Goal: Task Accomplishment & Management: Manage account settings

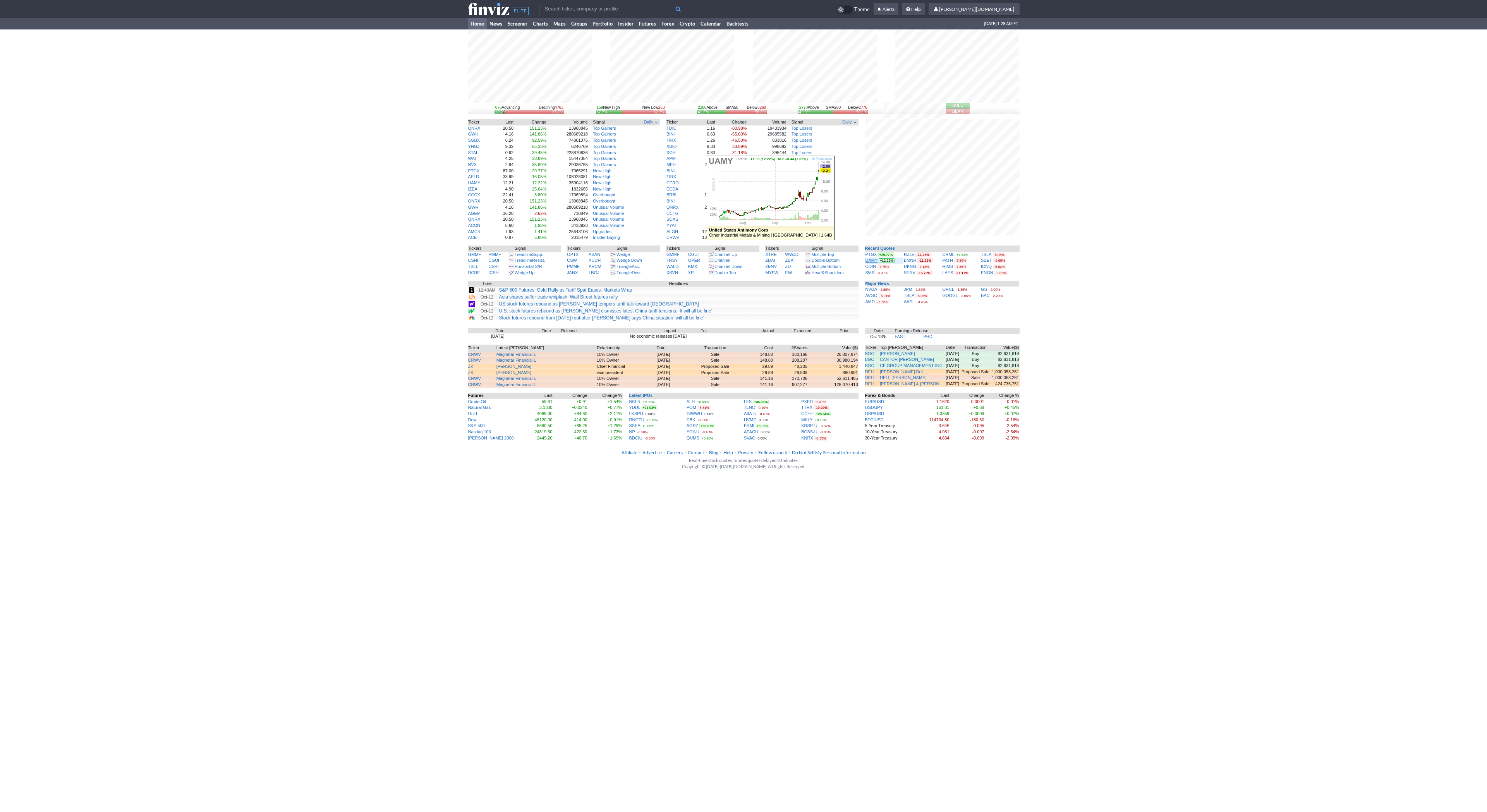
click at [873, 262] on link "UAMY" at bounding box center [871, 260] width 12 height 5
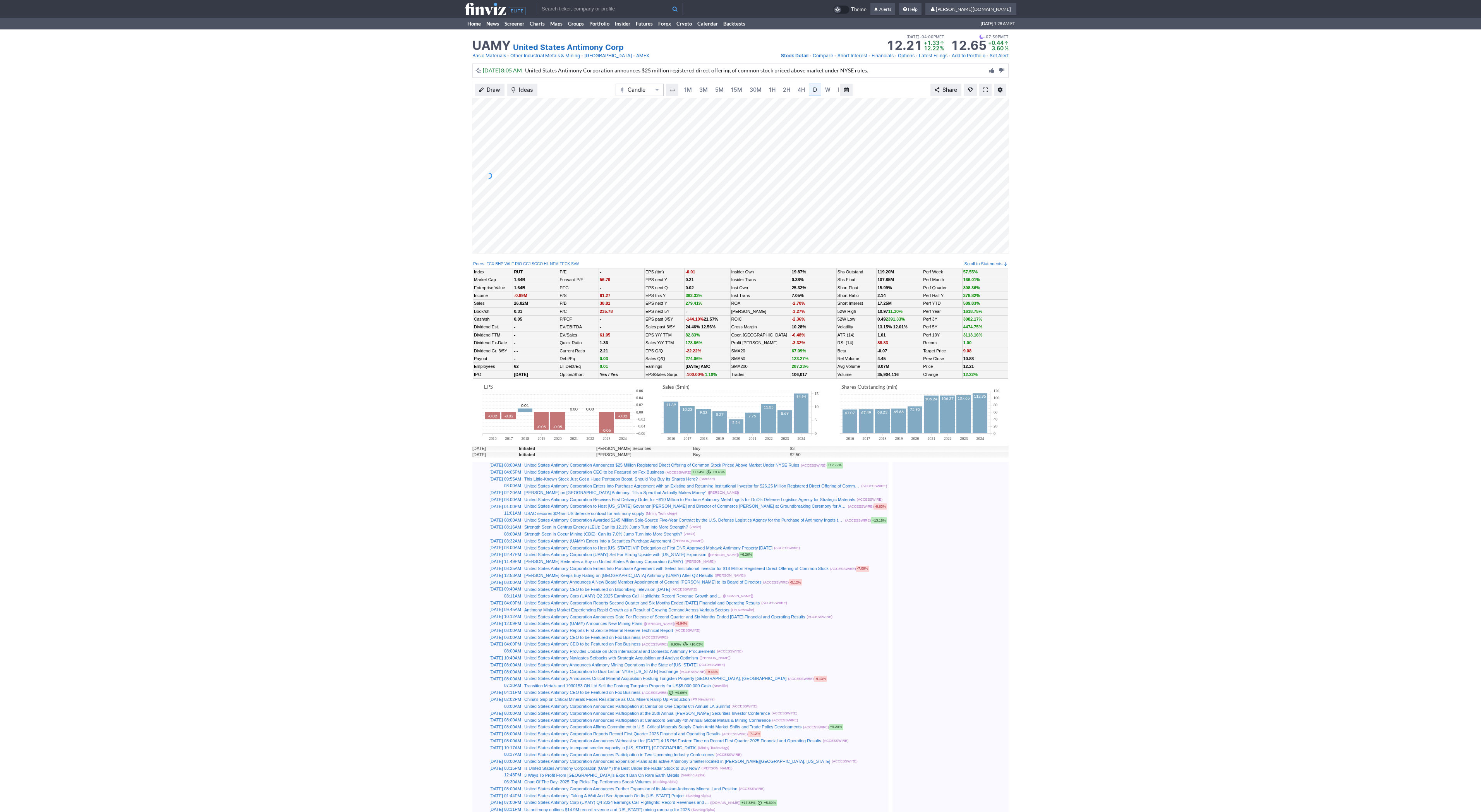
scroll to position [0, 8]
click at [984, 89] on span at bounding box center [985, 90] width 5 height 7
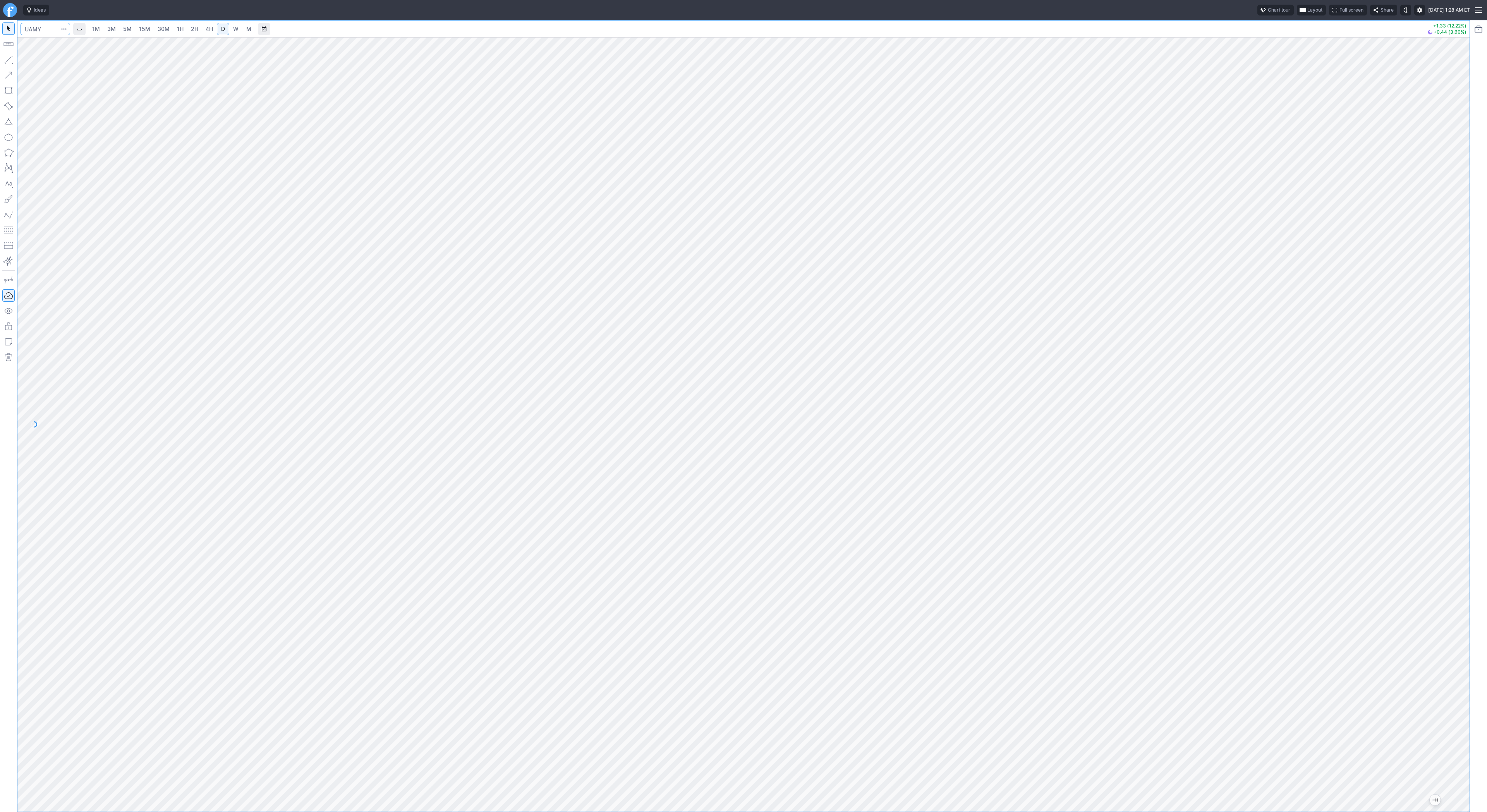
click at [41, 30] on input "Search" at bounding box center [45, 28] width 49 height 12
type input "bbai"
click at [124, 29] on span "5M" at bounding box center [127, 28] width 9 height 7
click at [179, 30] on span "1H" at bounding box center [179, 28] width 7 height 7
click at [197, 31] on span "2H" at bounding box center [195, 28] width 8 height 7
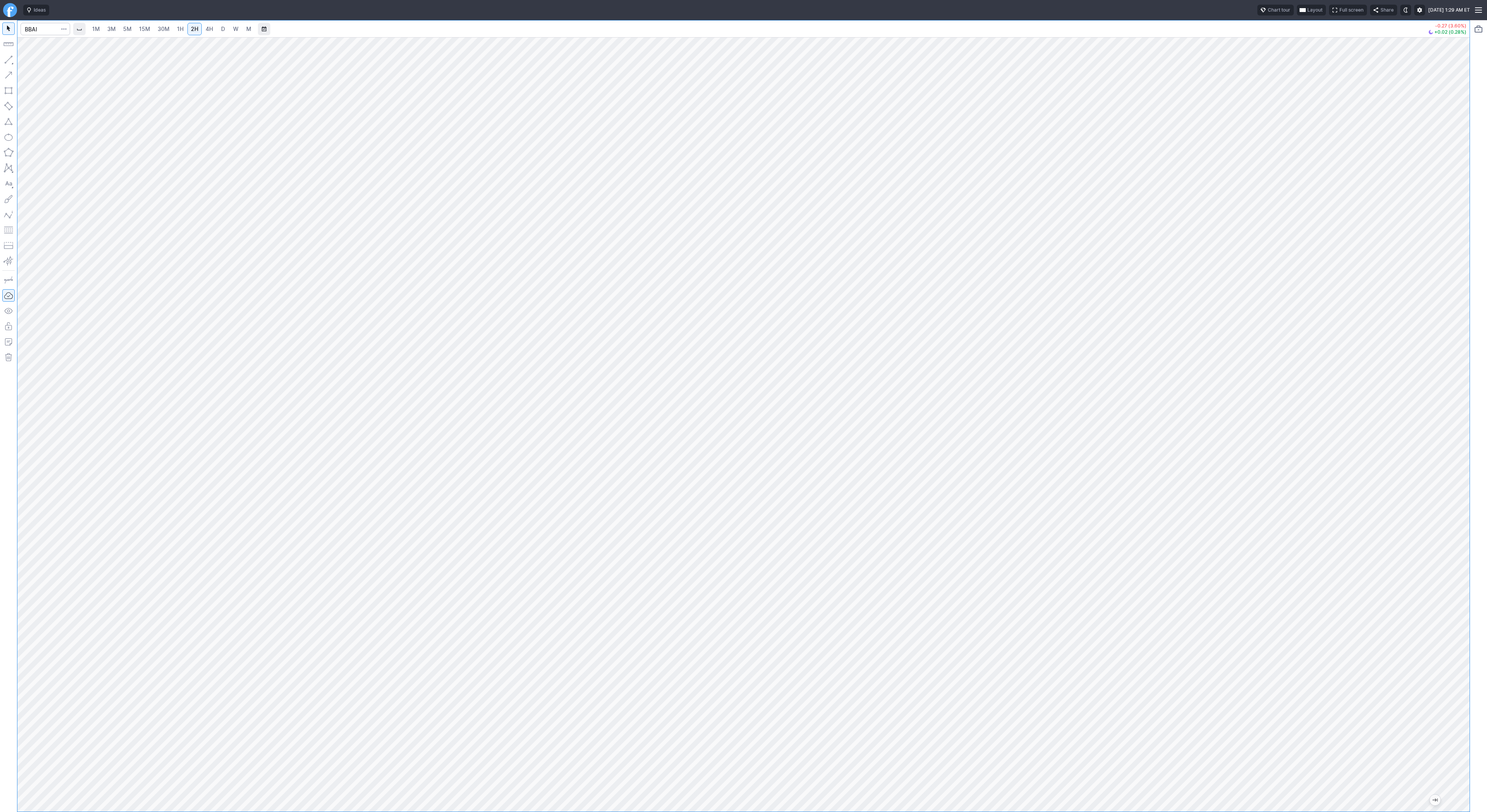
click at [9, 59] on button "button" at bounding box center [8, 59] width 12 height 12
click at [12, 59] on button "button" at bounding box center [8, 59] width 12 height 12
click at [9, 73] on button "button" at bounding box center [8, 75] width 12 height 12
click at [32, 61] on span "Line" at bounding box center [44, 61] width 31 height 8
click at [9, 59] on button "button" at bounding box center [8, 59] width 12 height 12
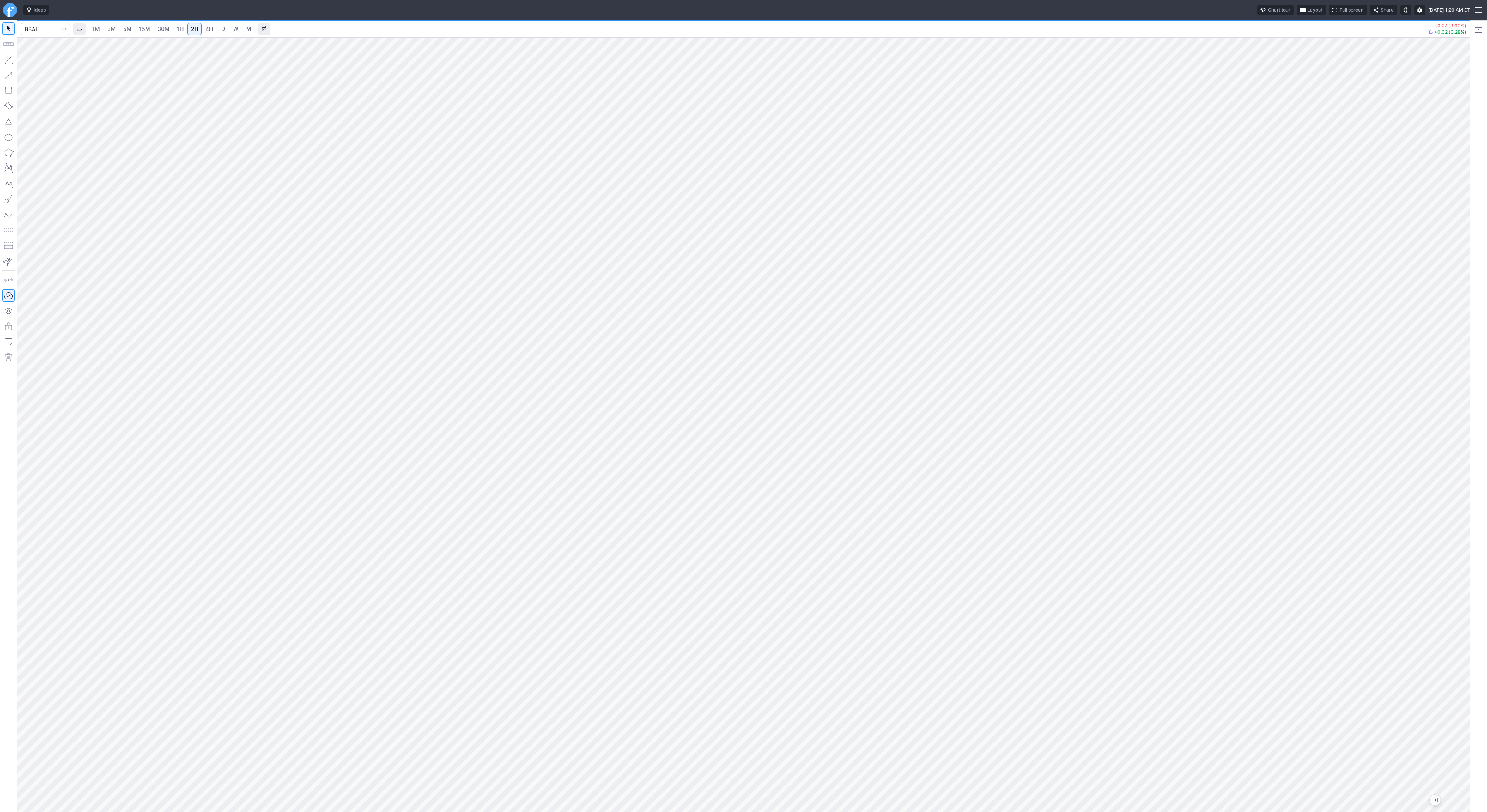
click at [1453, 401] on div at bounding box center [744, 424] width 1453 height 774
click at [11, 54] on button "button" at bounding box center [8, 59] width 12 height 12
drag, startPoint x: 8, startPoint y: 60, endPoint x: 17, endPoint y: 83, distance: 24.7
click at [8, 60] on button "button" at bounding box center [8, 59] width 12 height 12
click at [40, 61] on span "Line" at bounding box center [44, 61] width 31 height 8
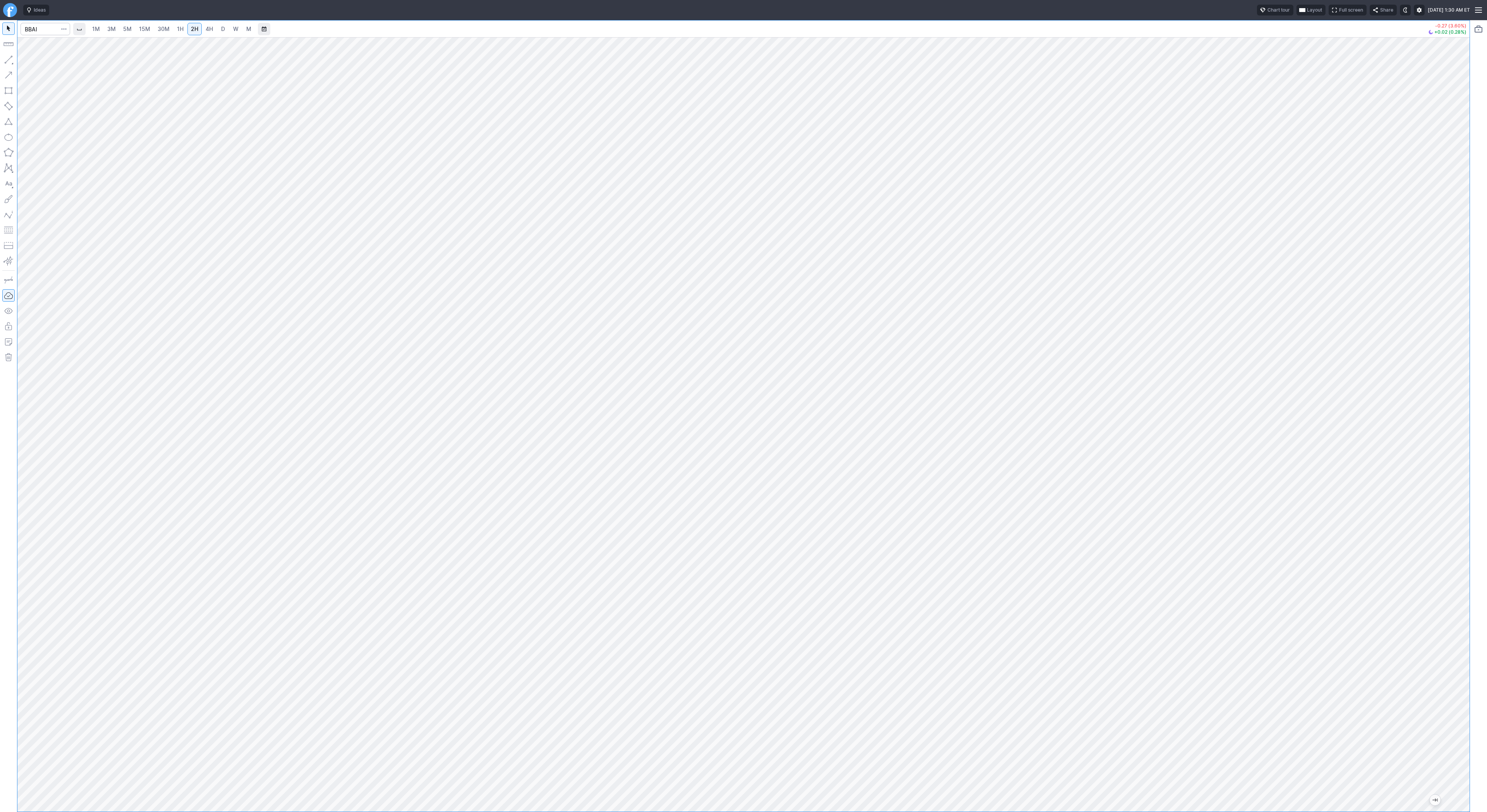
click at [10, 59] on button "button" at bounding box center [8, 59] width 12 height 12
click at [9, 58] on button "button" at bounding box center [8, 59] width 12 height 12
click at [10, 59] on button "button" at bounding box center [8, 59] width 12 height 12
click at [14, 58] on button "button" at bounding box center [8, 59] width 12 height 12
click at [9, 60] on button "button" at bounding box center [8, 59] width 12 height 12
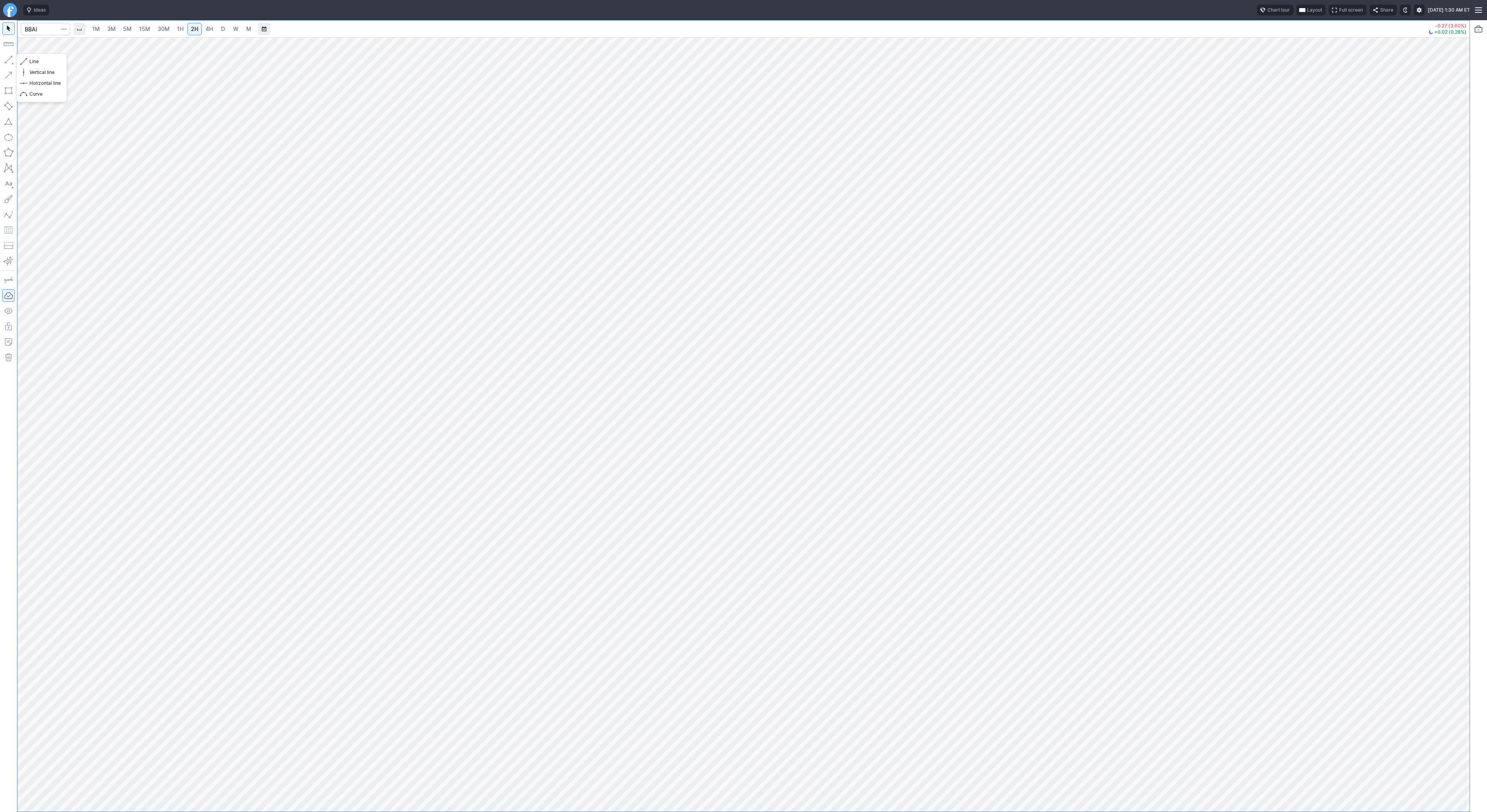
drag, startPoint x: 9, startPoint y: 57, endPoint x: 25, endPoint y: 89, distance: 35.8
click at [9, 59] on button "button" at bounding box center [8, 59] width 12 height 12
click at [27, 61] on button "Line" at bounding box center [42, 60] width 45 height 10
click at [207, 27] on span "4H" at bounding box center [210, 28] width 8 height 7
click at [27, 60] on button "Line" at bounding box center [42, 60] width 45 height 10
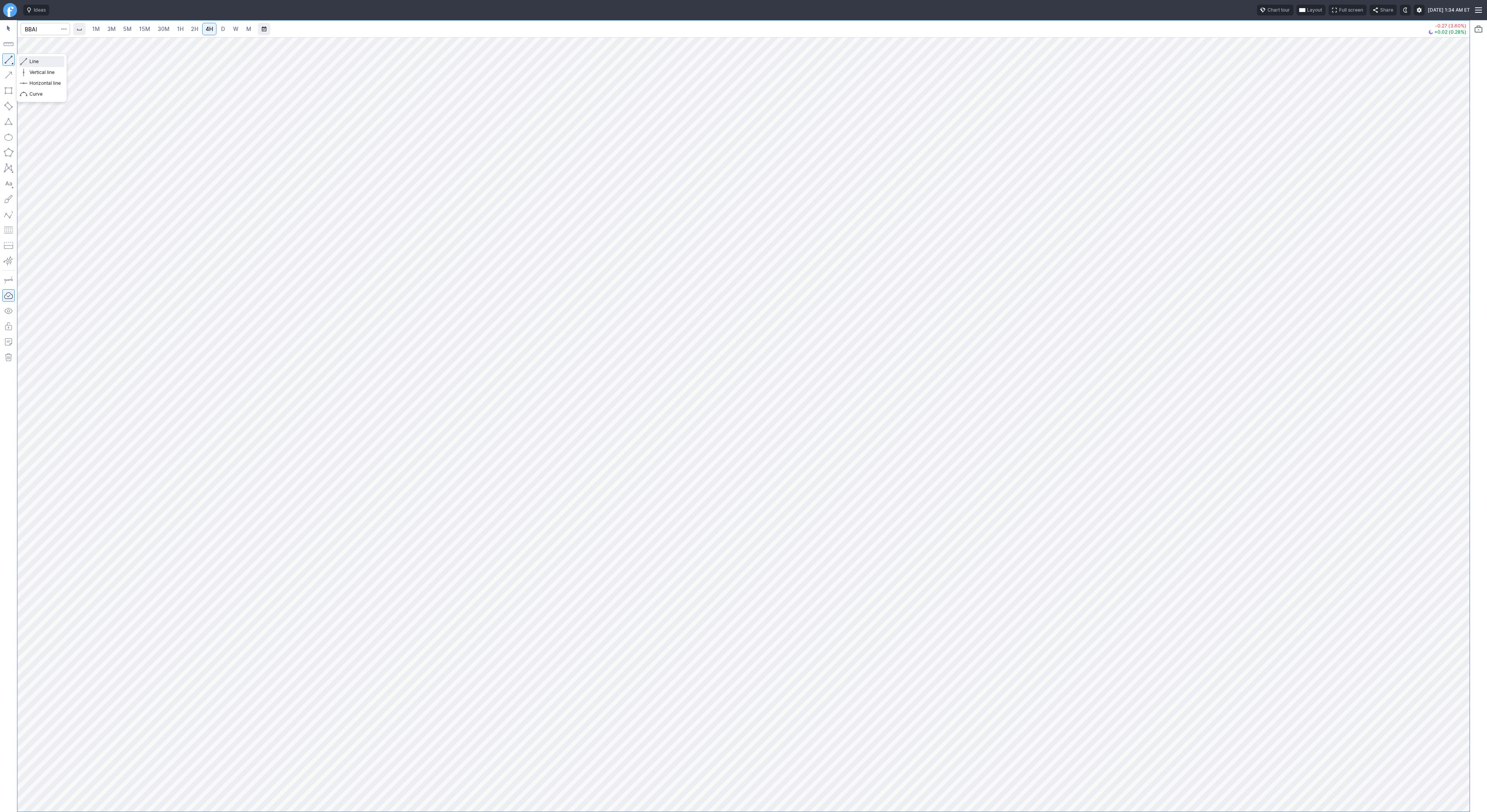
click at [40, 59] on span "Line" at bounding box center [44, 61] width 31 height 8
click at [30, 60] on span "Line" at bounding box center [44, 61] width 31 height 8
click at [32, 61] on span "Line" at bounding box center [44, 61] width 31 height 8
click at [45, 62] on span "Line" at bounding box center [44, 61] width 31 height 8
click at [43, 61] on span "Line" at bounding box center [44, 61] width 31 height 8
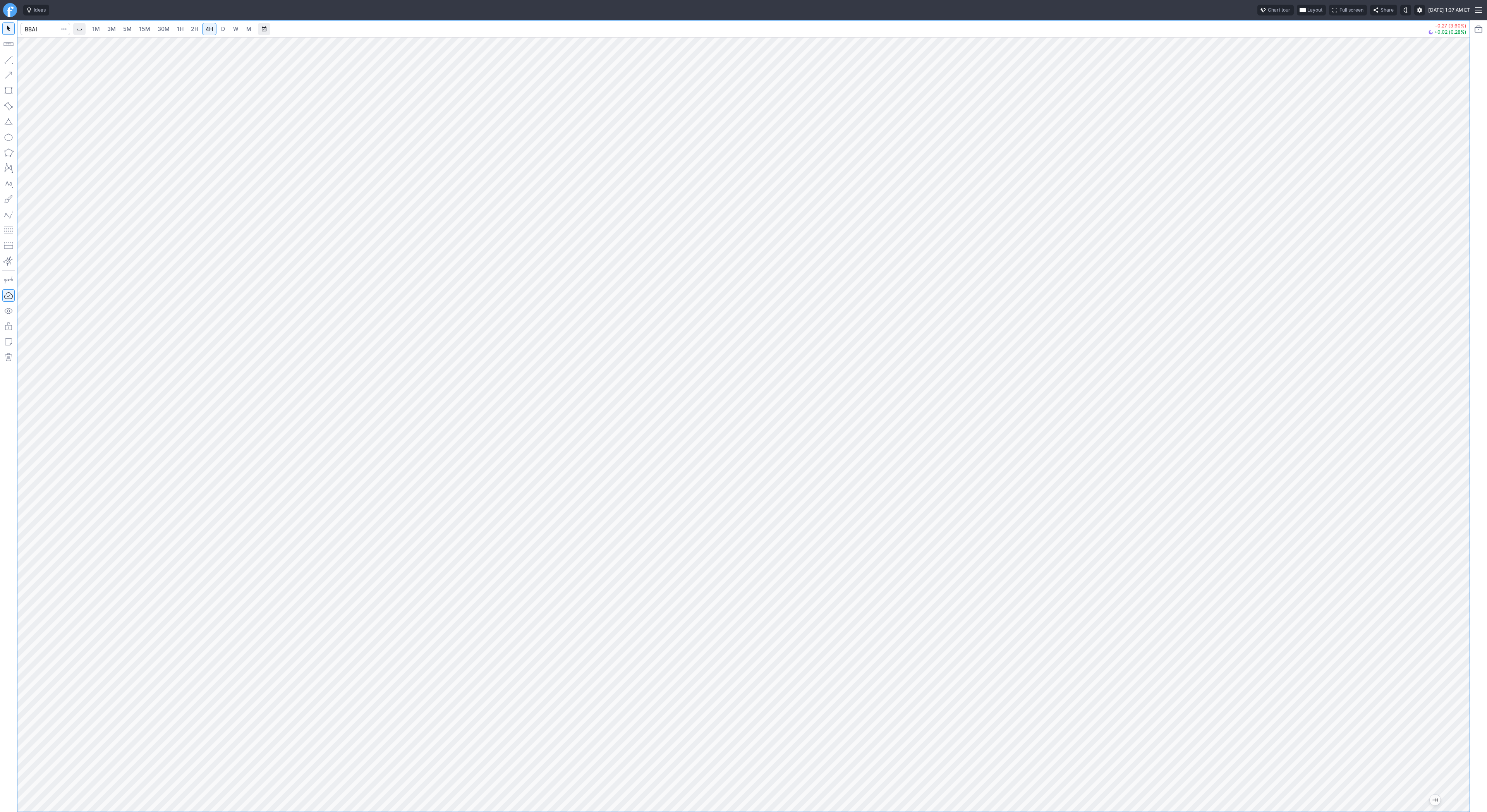
drag, startPoint x: 1463, startPoint y: 469, endPoint x: 1470, endPoint y: 546, distance: 77.3
click at [1473, 549] on div "1M 3M 5M 15M 30M 1H 2H 4H D W M -0.27 (3.60%) +0.02 (0.28%)" at bounding box center [744, 415] width 1487 height 791
click at [9, 59] on button "button" at bounding box center [8, 59] width 12 height 12
click at [1436, 573] on div at bounding box center [744, 424] width 1453 height 774
click at [33, 62] on span "Line" at bounding box center [44, 61] width 31 height 8
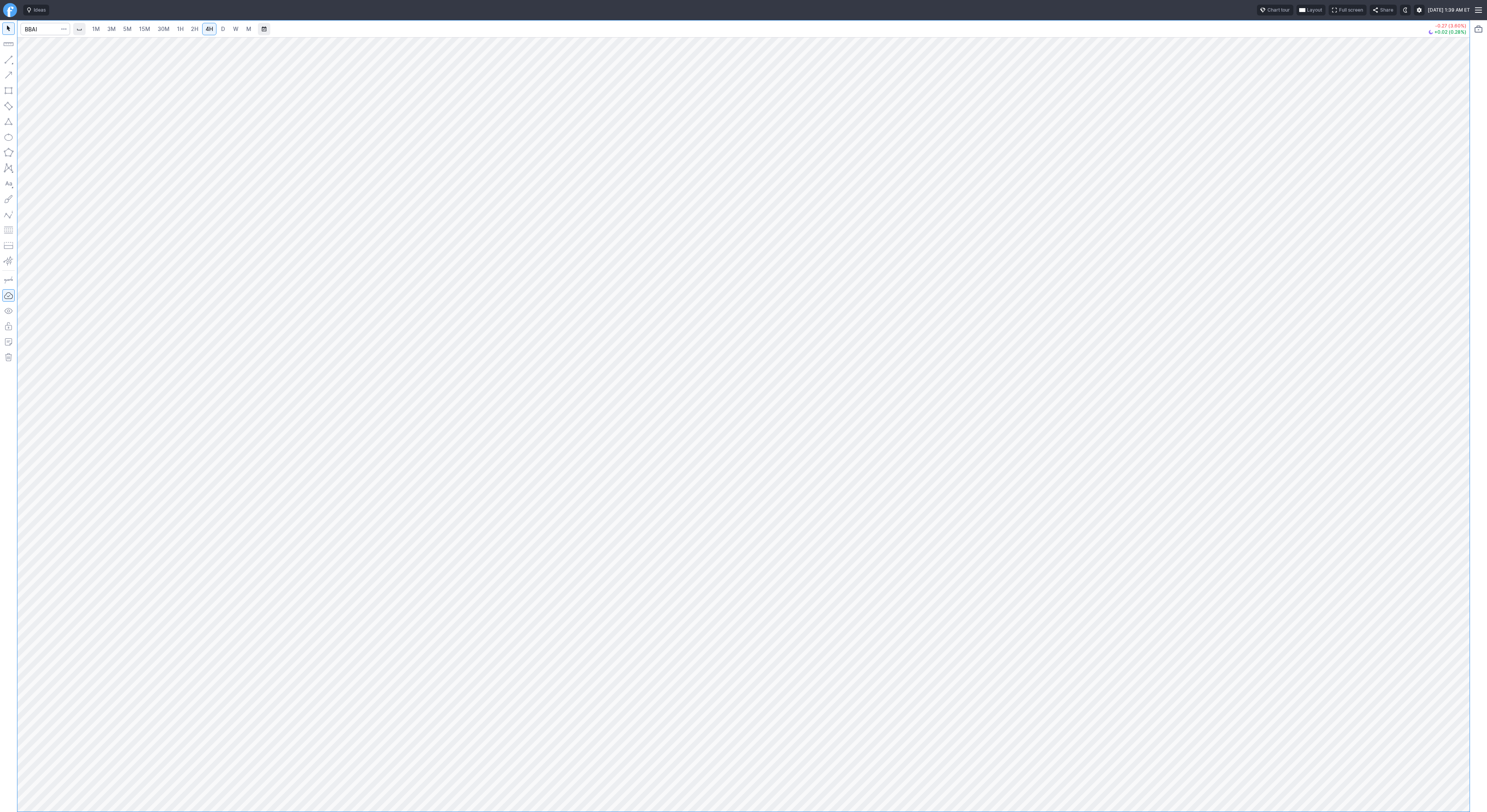
click at [1448, 427] on div at bounding box center [744, 424] width 1453 height 774
drag, startPoint x: 1460, startPoint y: 403, endPoint x: 1461, endPoint y: 387, distance: 16.0
click at [1461, 387] on div at bounding box center [1461, 423] width 16 height 755
click at [9, 60] on button "button" at bounding box center [8, 59] width 12 height 12
drag, startPoint x: 1465, startPoint y: 256, endPoint x: 1457, endPoint y: 312, distance: 56.6
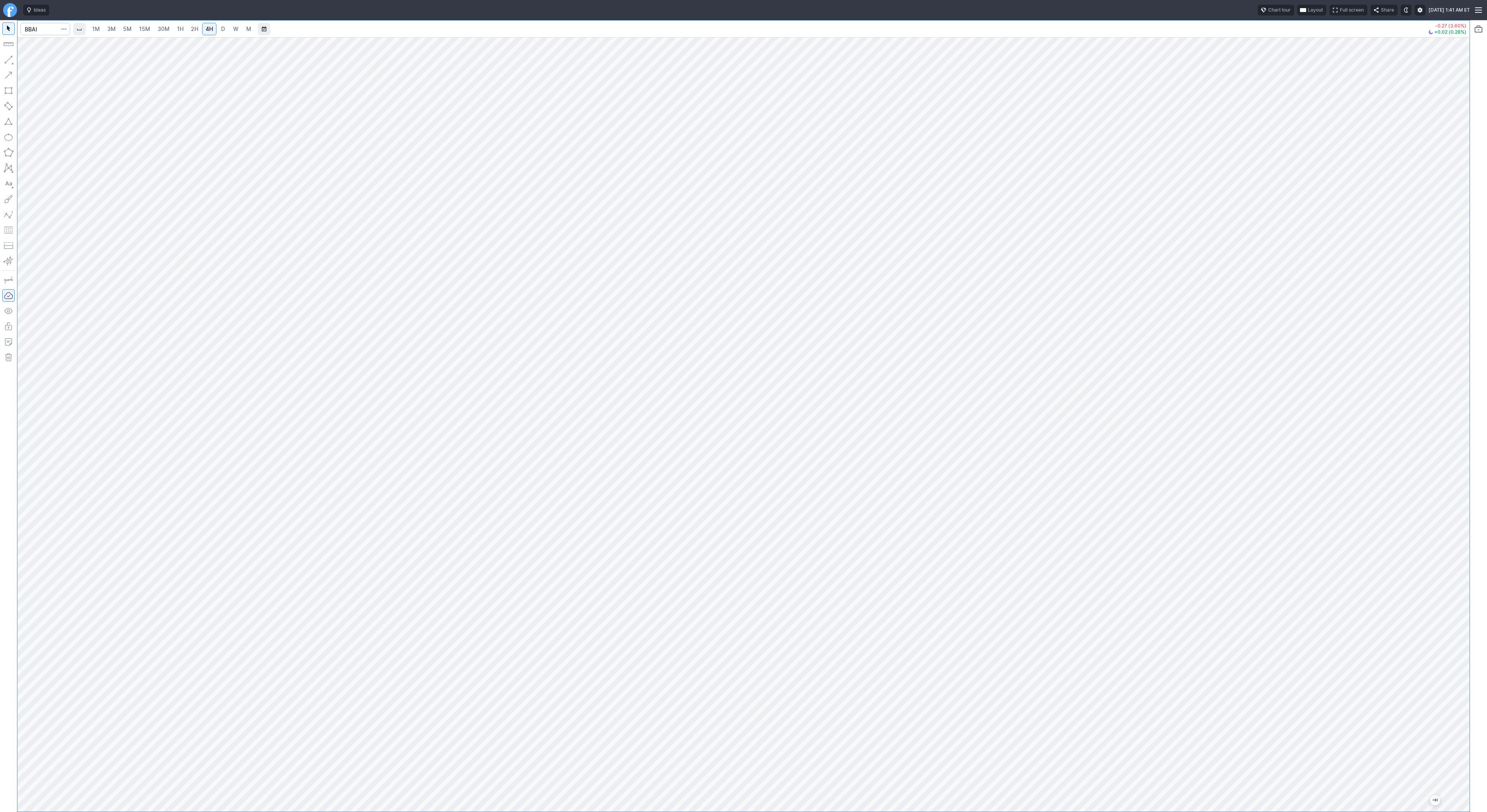
click at [1461, 323] on div at bounding box center [1461, 423] width 16 height 755
drag, startPoint x: 1458, startPoint y: 327, endPoint x: 1468, endPoint y: 241, distance: 86.6
click at [1468, 241] on div at bounding box center [1461, 423] width 16 height 755
click at [51, 32] on input "Search" at bounding box center [45, 28] width 49 height 12
type input "soun"
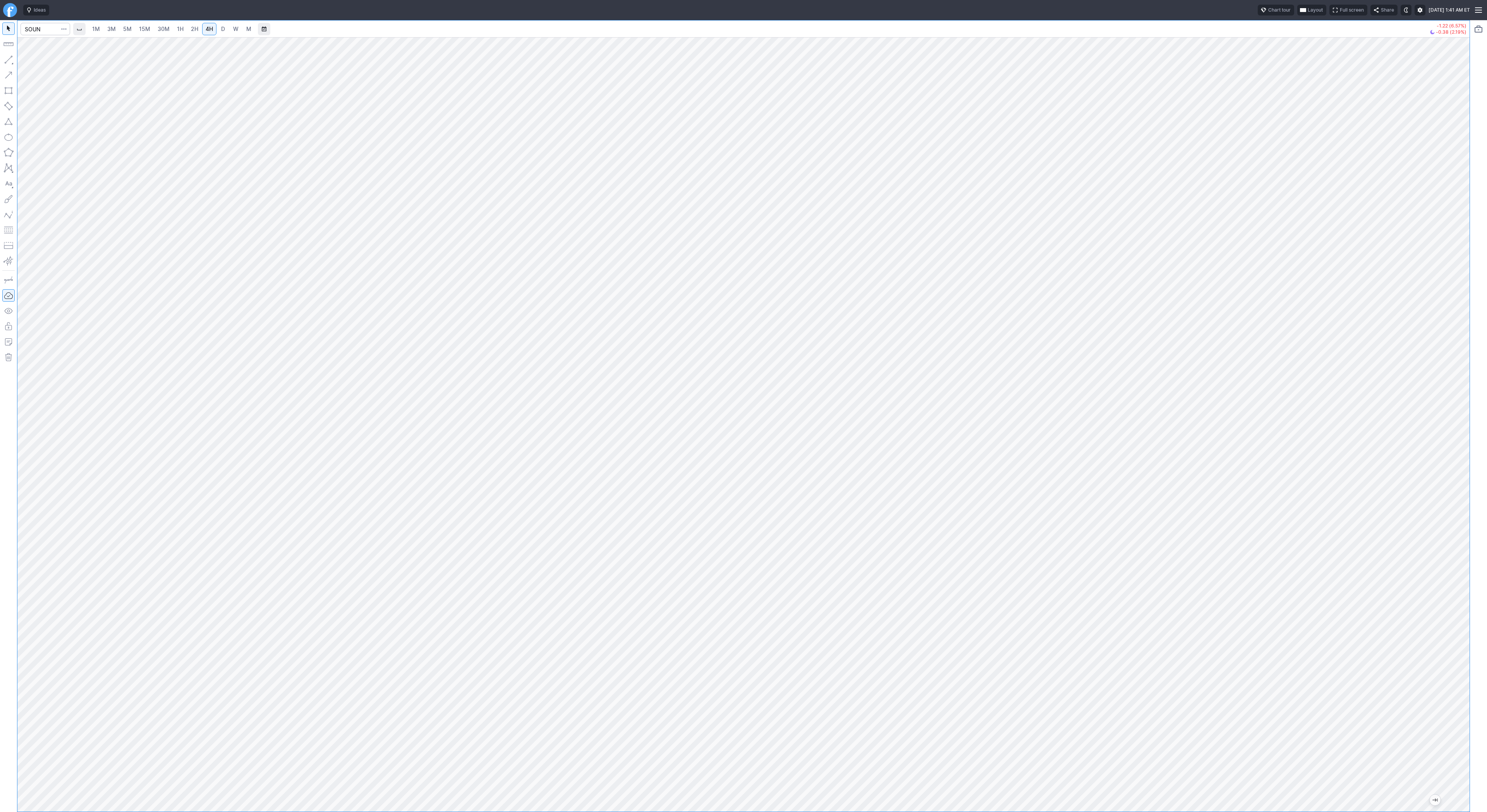
click at [221, 30] on span "D" at bounding box center [223, 28] width 4 height 7
click at [207, 29] on span "4H" at bounding box center [210, 28] width 8 height 7
click at [224, 32] on span "D" at bounding box center [223, 29] width 6 height 8
click at [11, 59] on button "button" at bounding box center [8, 59] width 12 height 12
drag, startPoint x: 1455, startPoint y: 386, endPoint x: 1461, endPoint y: 426, distance: 40.4
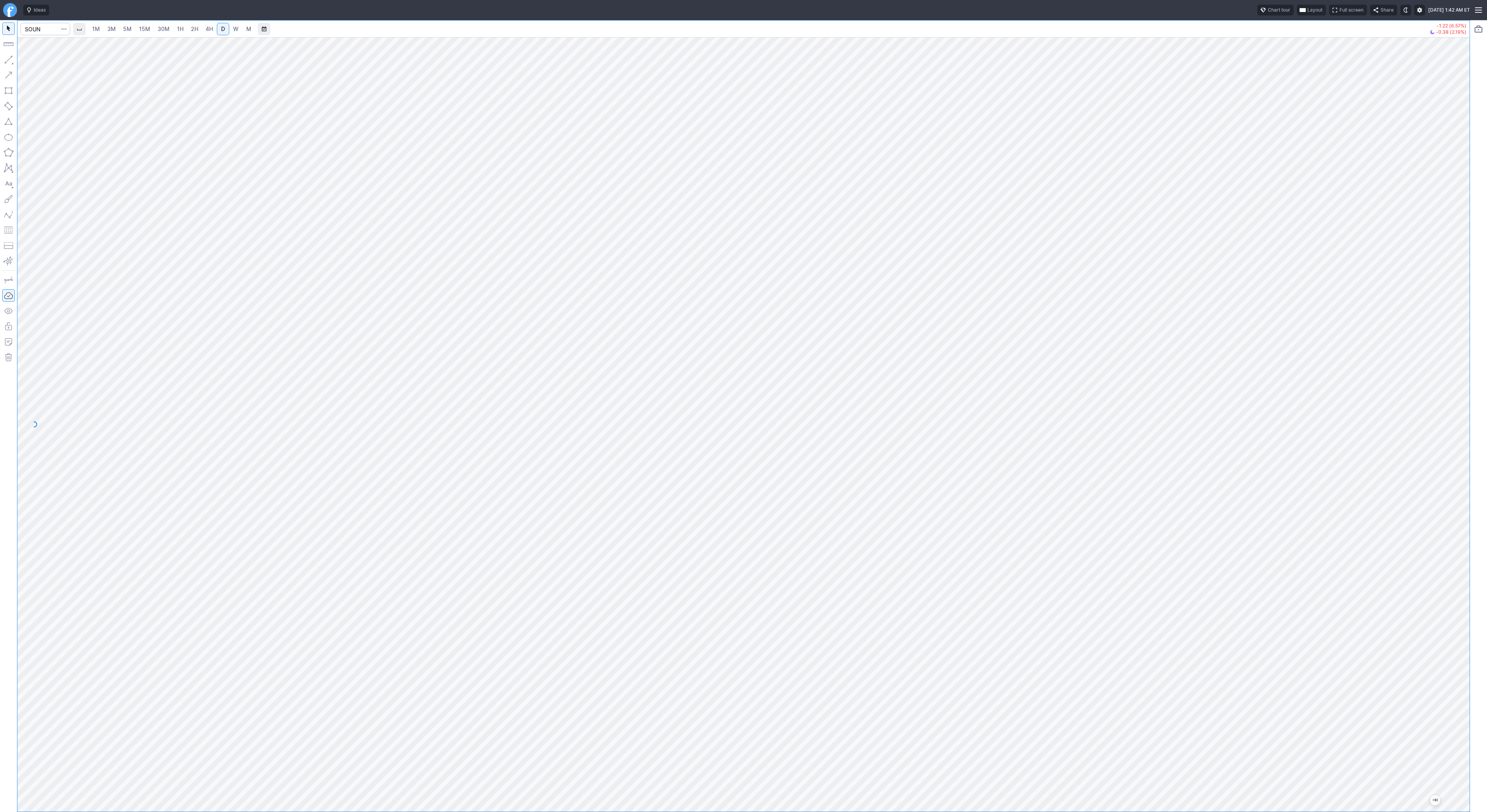
click at [1461, 426] on div at bounding box center [1461, 423] width 16 height 755
click at [4, 56] on button "button" at bounding box center [8, 59] width 12 height 12
click at [214, 30] on link "4H" at bounding box center [209, 28] width 14 height 12
click at [28, 61] on button "Line" at bounding box center [42, 60] width 45 height 10
click at [3, 58] on button "button" at bounding box center [8, 59] width 12 height 12
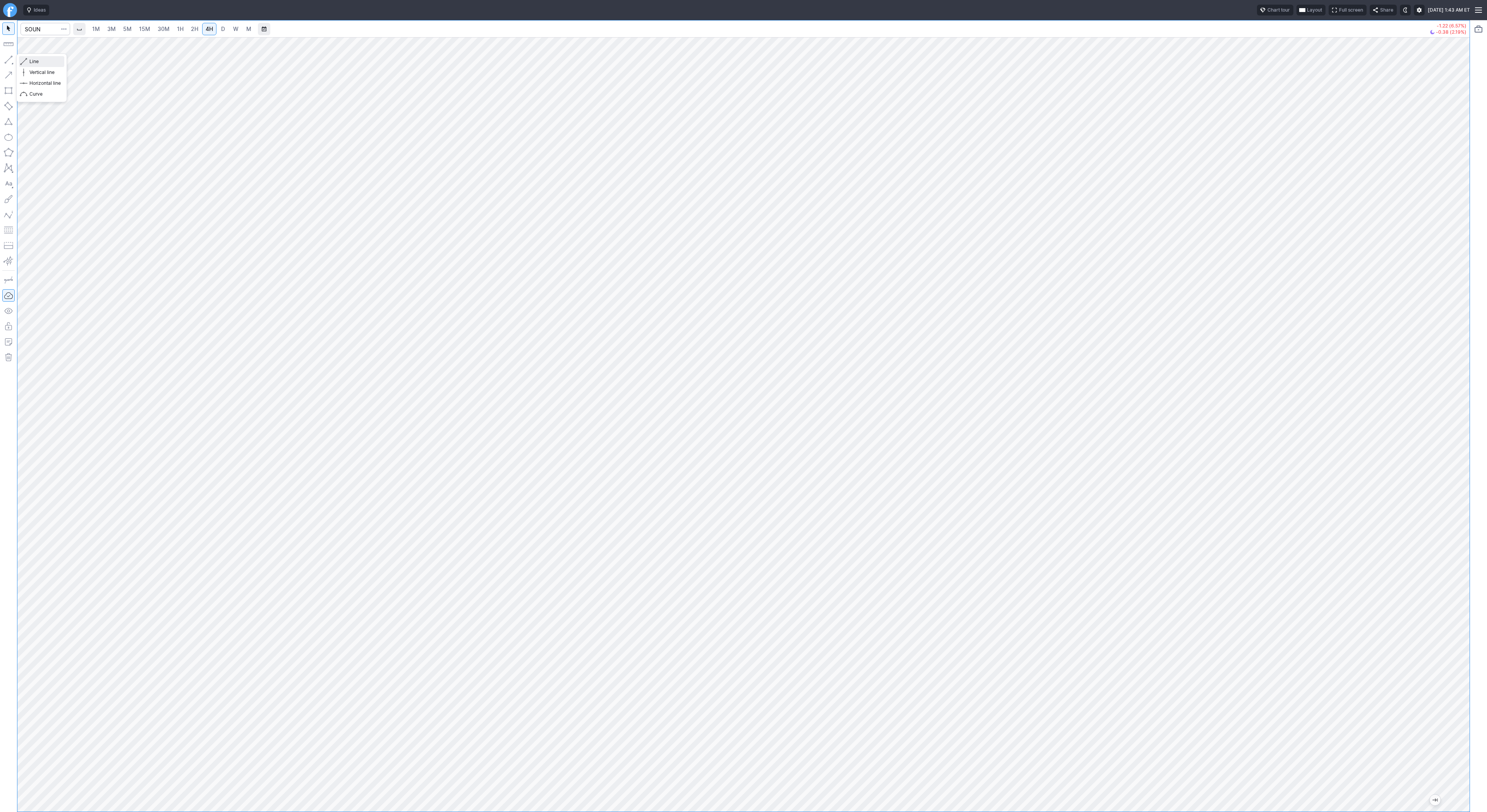
click at [36, 59] on span "Line" at bounding box center [44, 61] width 31 height 8
click at [7, 58] on button "button" at bounding box center [8, 59] width 12 height 12
click at [49, 63] on span "Line" at bounding box center [44, 61] width 31 height 8
drag, startPoint x: 1461, startPoint y: 377, endPoint x: 1457, endPoint y: 479, distance: 102.1
click at [1457, 479] on div at bounding box center [1461, 423] width 16 height 755
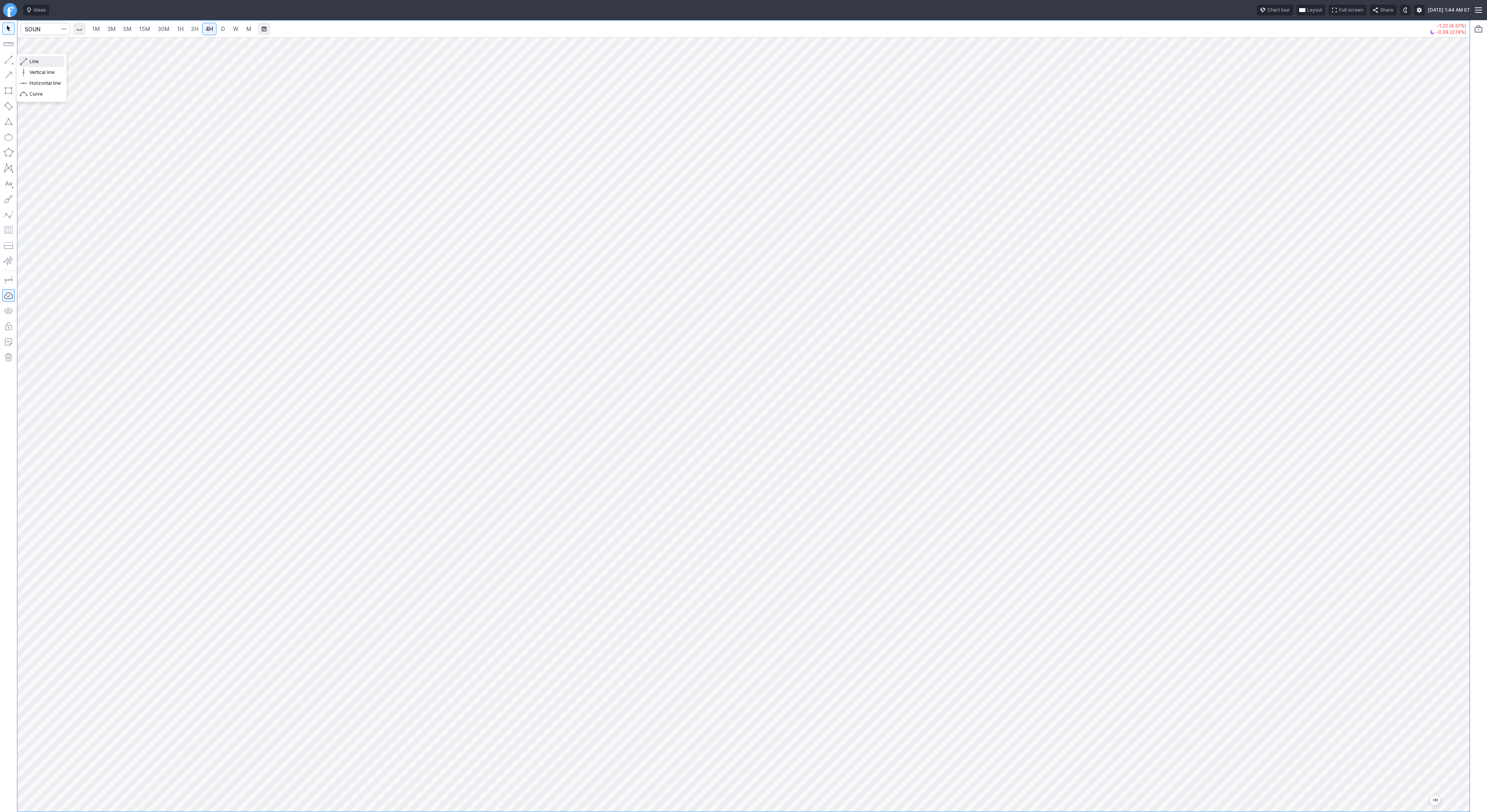
click at [35, 60] on span "Line" at bounding box center [44, 61] width 31 height 8
drag, startPoint x: 1471, startPoint y: 538, endPoint x: 1469, endPoint y: 546, distance: 8.2
click at [1469, 547] on div at bounding box center [1461, 423] width 16 height 755
click at [34, 60] on span "Line" at bounding box center [44, 61] width 31 height 8
click at [217, 28] on link "D" at bounding box center [223, 28] width 12 height 12
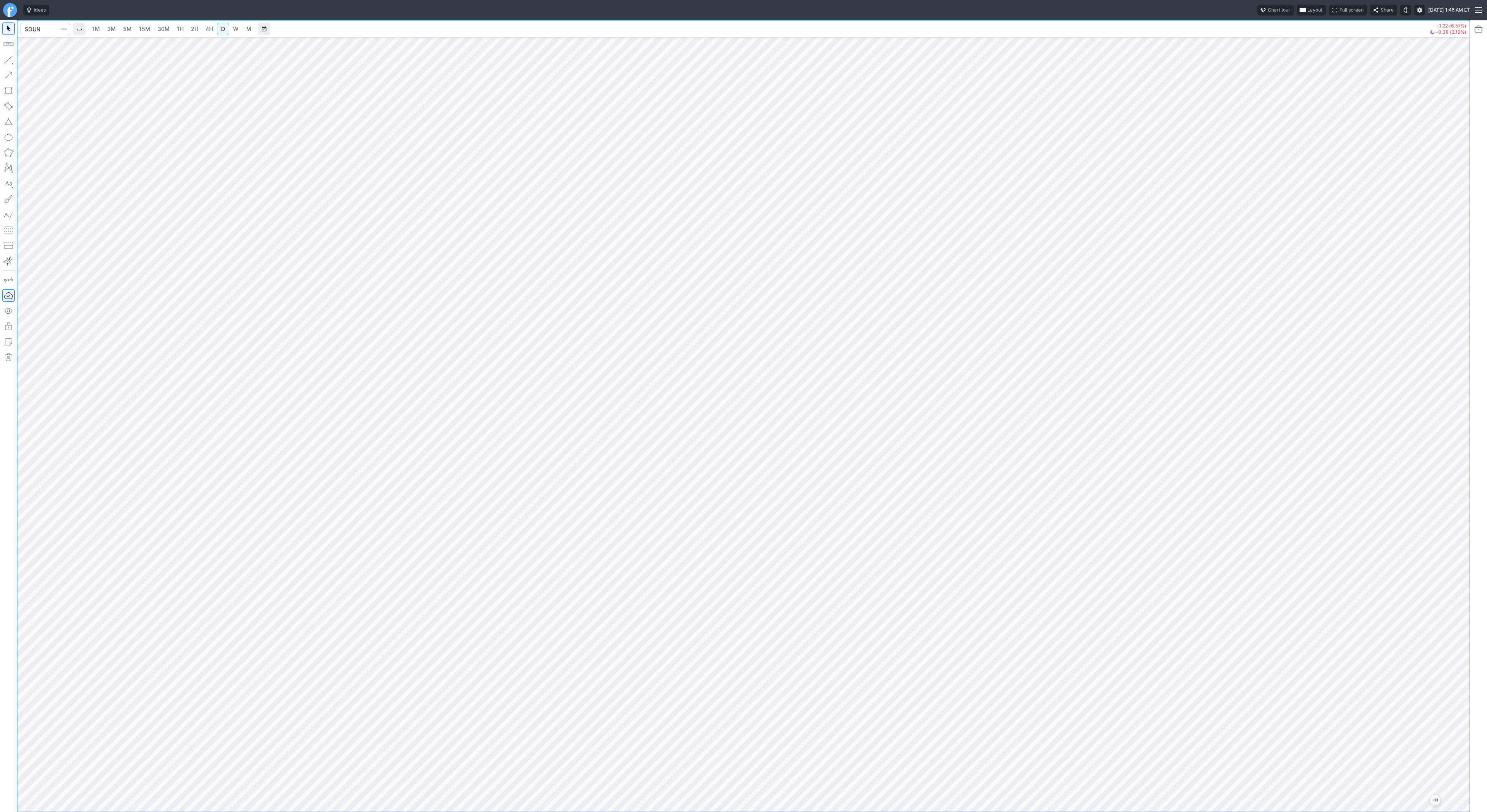
click at [1385, 432] on div at bounding box center [744, 424] width 1453 height 774
click at [32, 27] on input "Search" at bounding box center [45, 28] width 49 height 12
type input "bbai"
click at [1422, 496] on div at bounding box center [744, 424] width 1453 height 774
click at [7, 62] on button "button" at bounding box center [8, 59] width 12 height 12
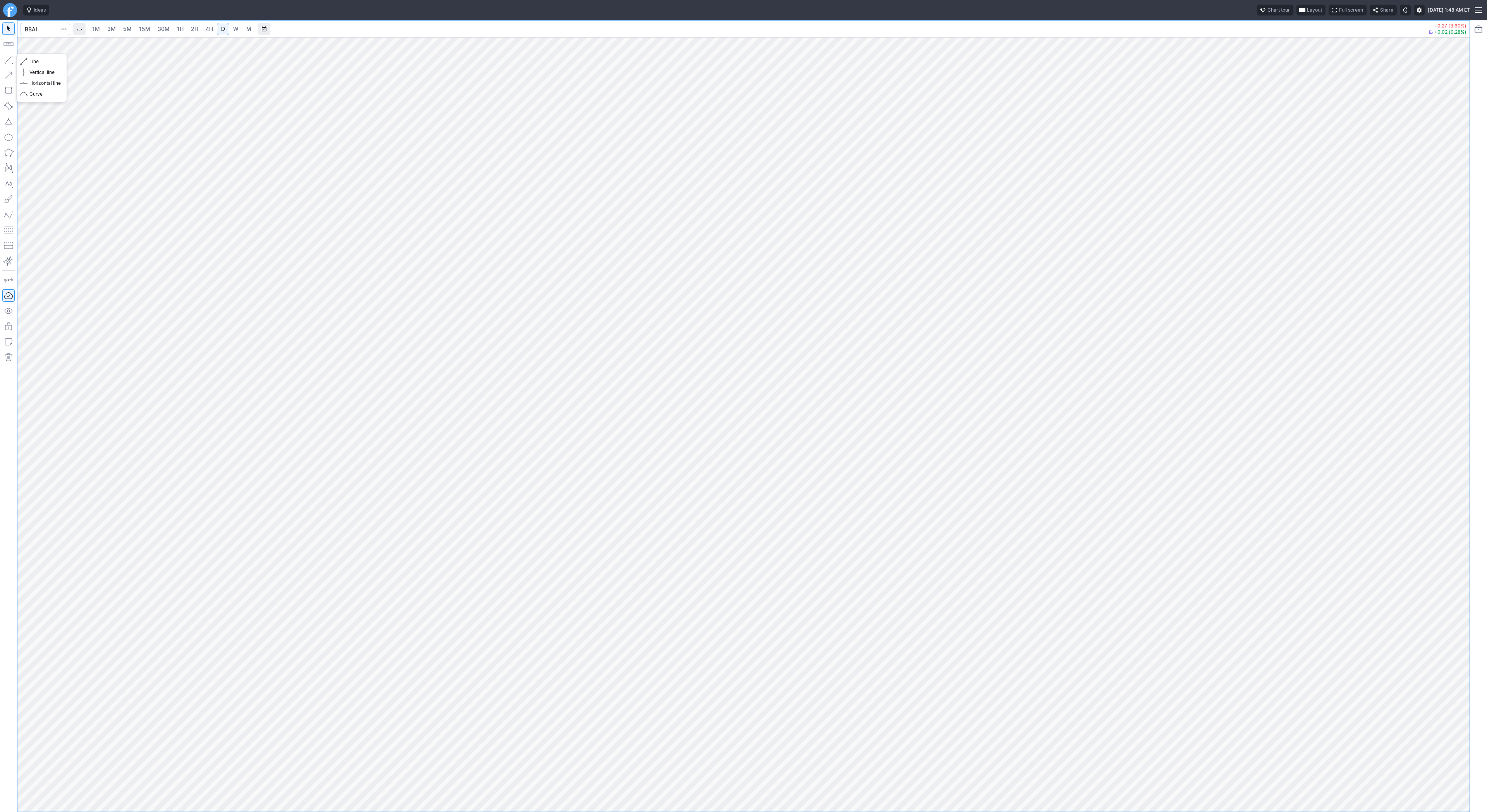
click at [7, 59] on button "button" at bounding box center [8, 59] width 12 height 12
click at [45, 61] on span "Line" at bounding box center [44, 61] width 31 height 8
click at [29, 62] on span "Line" at bounding box center [44, 61] width 31 height 8
click at [1452, 436] on div at bounding box center [744, 424] width 1453 height 774
click at [38, 62] on span "Line" at bounding box center [44, 61] width 31 height 8
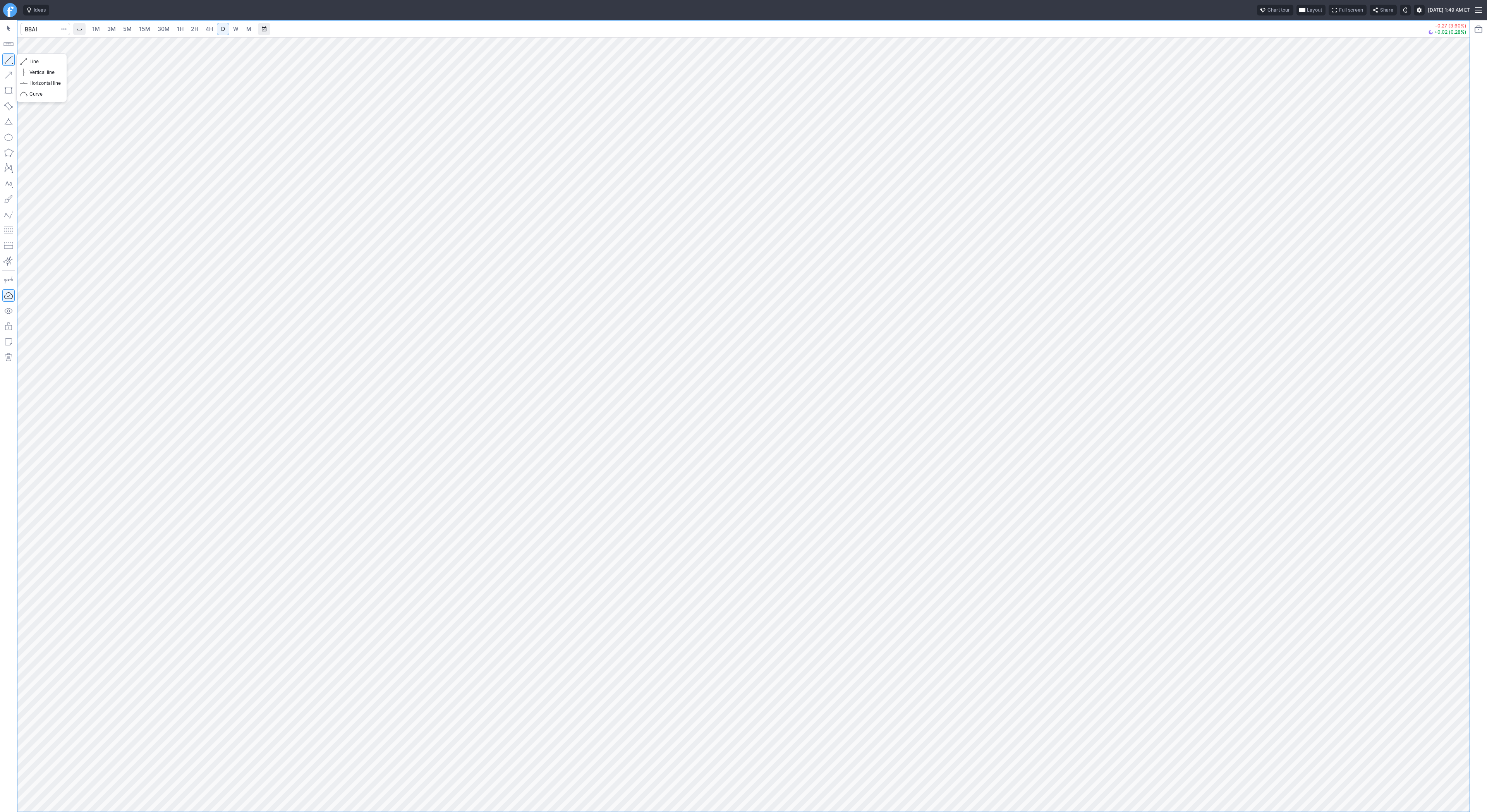
click at [9, 58] on button "button" at bounding box center [8, 59] width 12 height 12
click at [47, 33] on input "Search" at bounding box center [45, 28] width 49 height 12
type input "path"
click at [7, 59] on button "button" at bounding box center [8, 59] width 12 height 12
click at [26, 59] on span "button" at bounding box center [25, 60] width 5 height 10
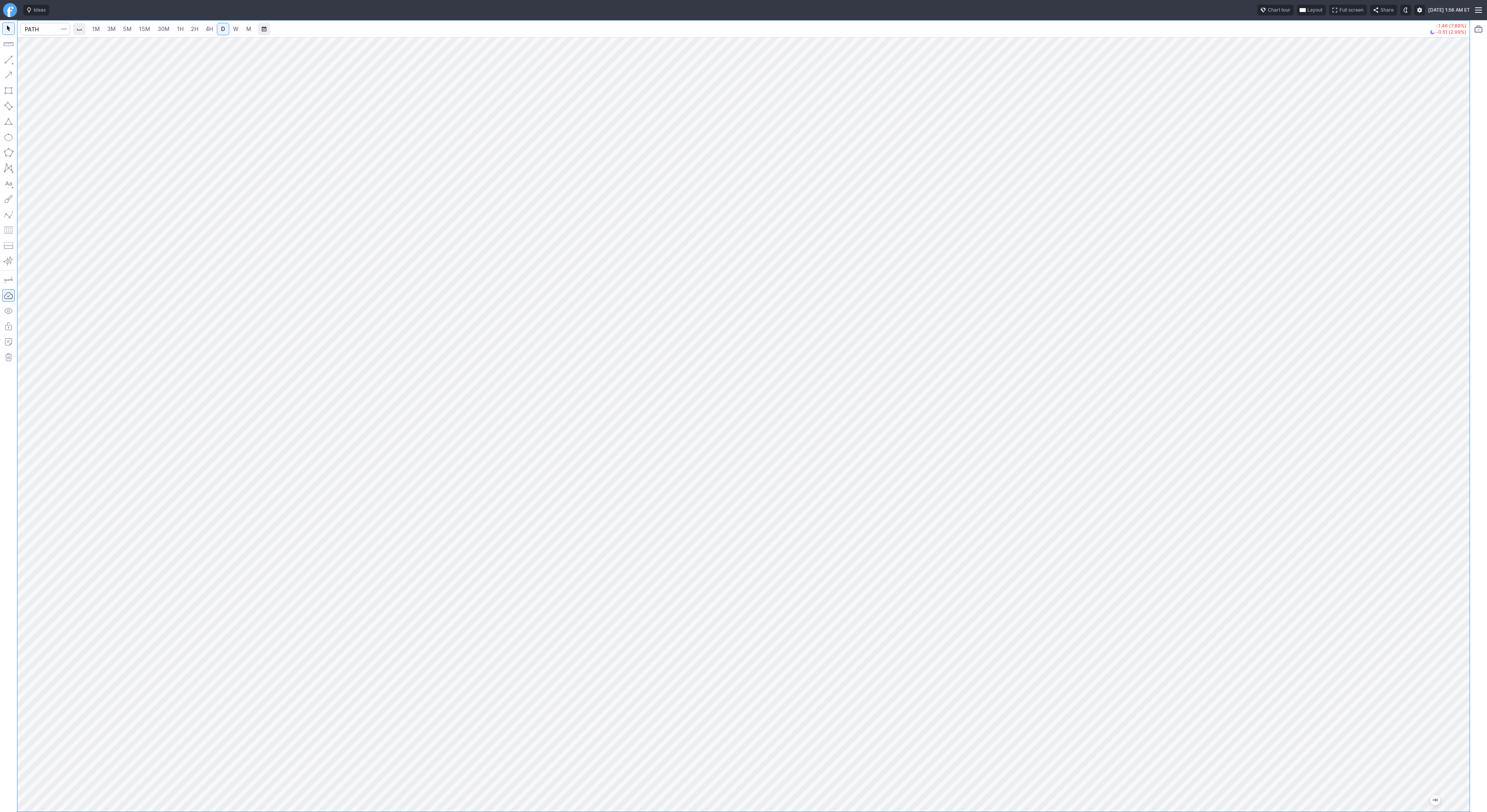
drag, startPoint x: 1465, startPoint y: 318, endPoint x: 1455, endPoint y: 418, distance: 100.5
click at [1457, 431] on div at bounding box center [1461, 423] width 16 height 755
click at [1363, 562] on div at bounding box center [744, 424] width 1453 height 774
drag, startPoint x: 1455, startPoint y: 517, endPoint x: 1458, endPoint y: 475, distance: 42.1
click at [1458, 475] on div at bounding box center [1461, 423] width 16 height 755
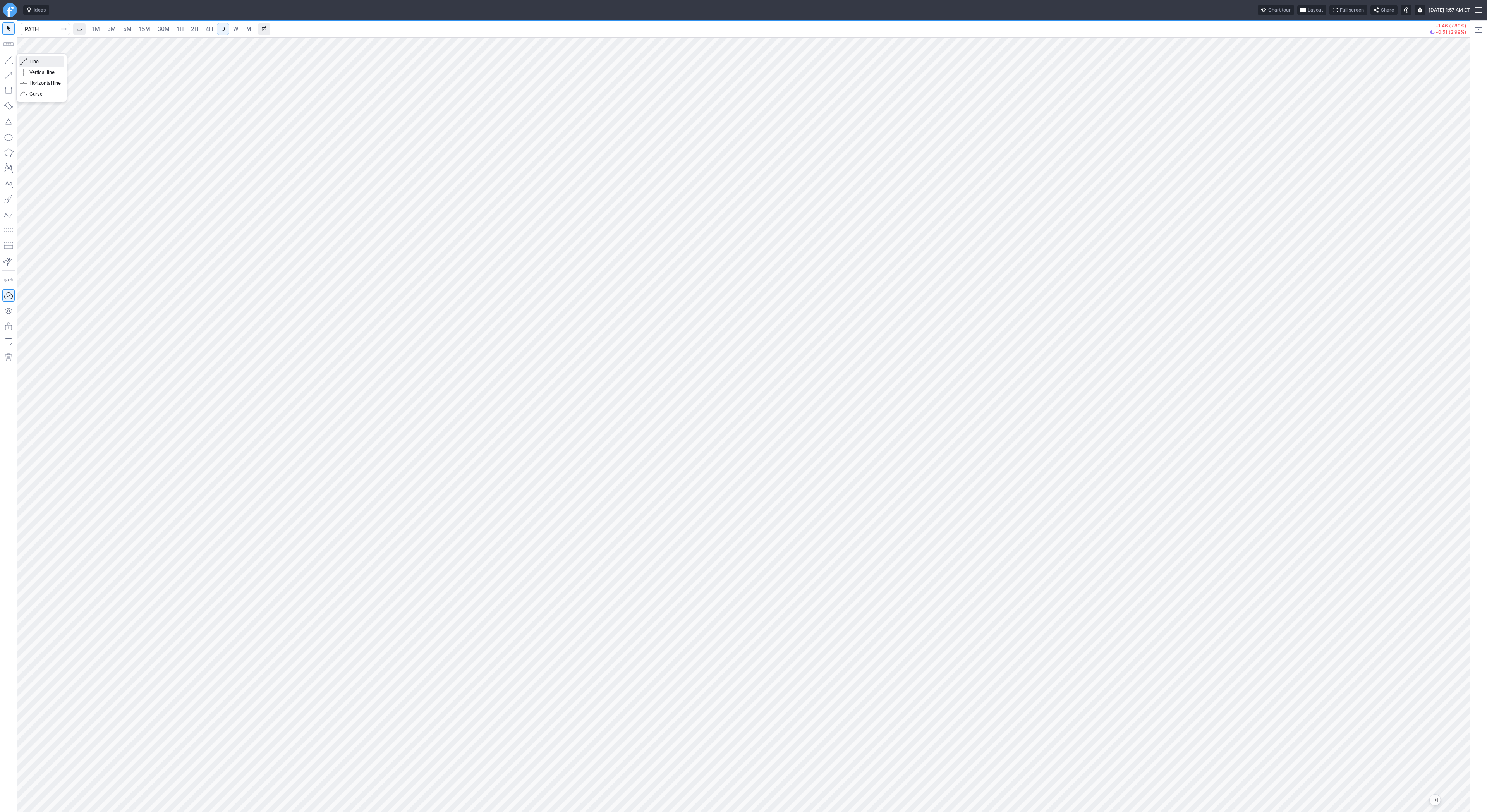
click at [36, 62] on span "Line" at bounding box center [44, 61] width 31 height 8
click at [30, 61] on span "Line" at bounding box center [44, 61] width 31 height 8
click at [191, 27] on span "2H" at bounding box center [195, 28] width 8 height 7
click at [1448, 308] on div at bounding box center [744, 424] width 1453 height 774
click at [32, 25] on input "Search" at bounding box center [45, 28] width 49 height 12
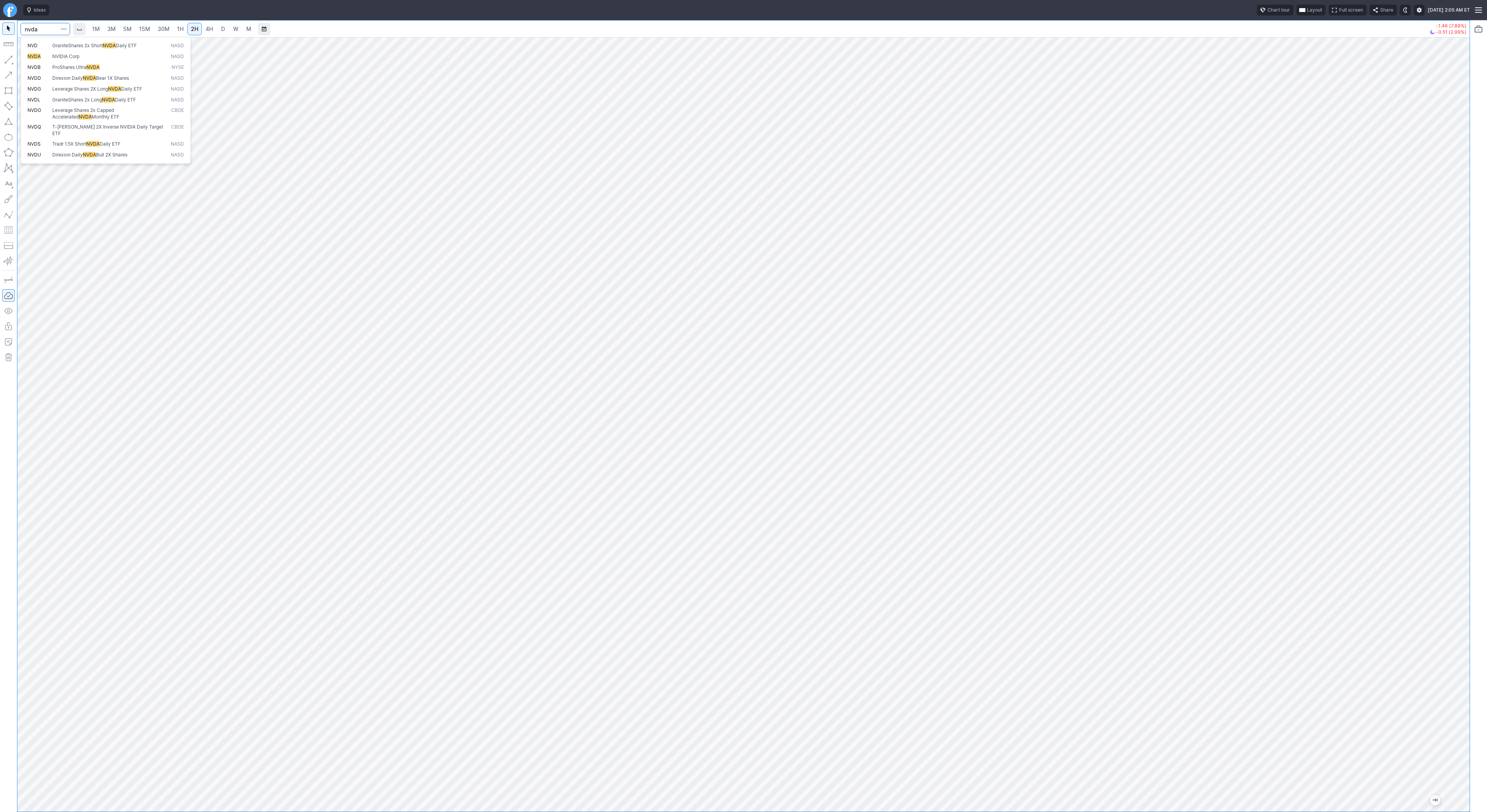
type input "nvda"
click at [209, 29] on span "4H" at bounding box center [210, 28] width 8 height 7
click at [44, 30] on input "Search" at bounding box center [45, 28] width 49 height 12
type input "amd"
click at [34, 29] on input "Search" at bounding box center [45, 28] width 49 height 12
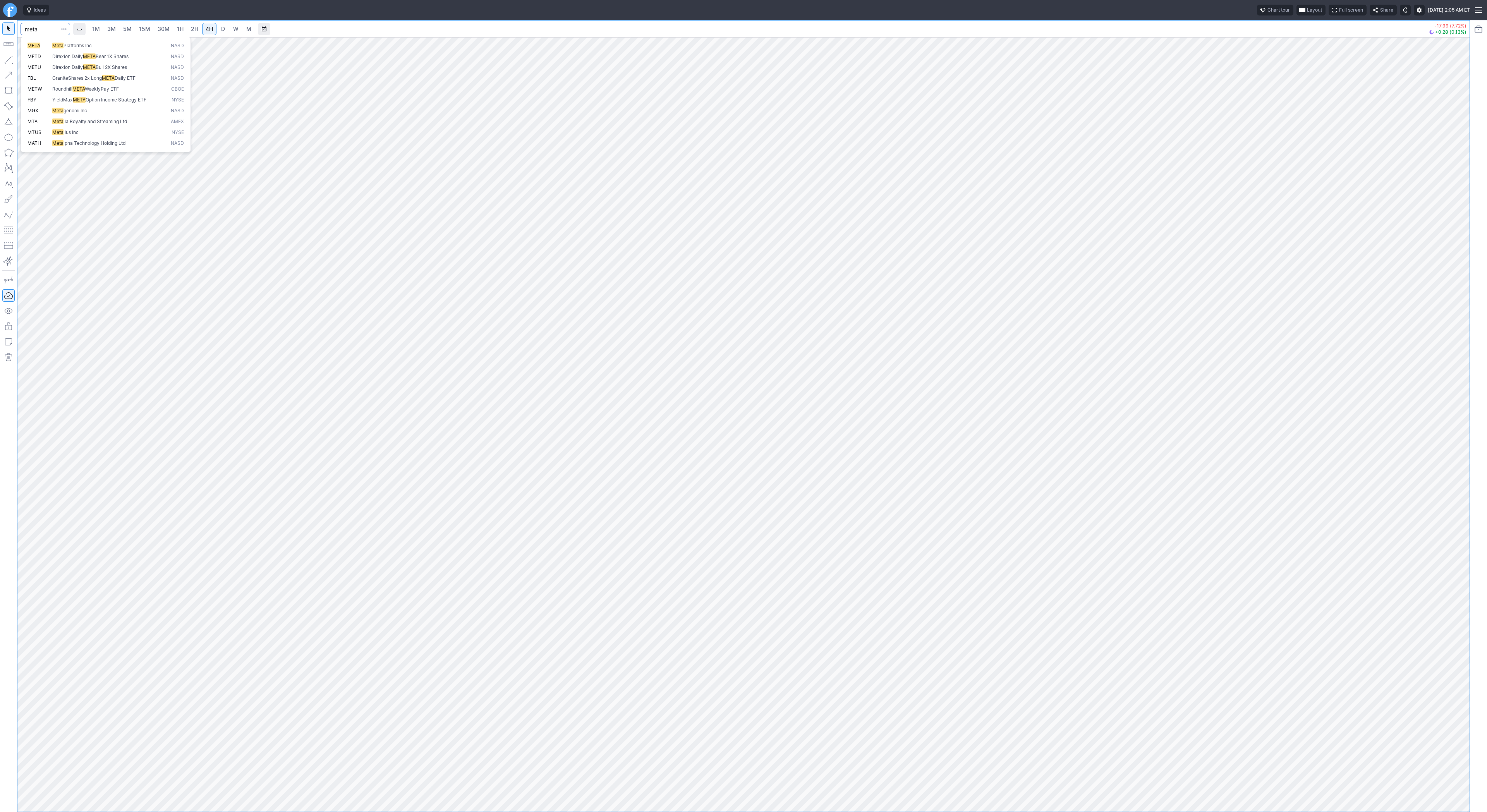
type input "meta"
click at [224, 29] on span "D" at bounding box center [223, 29] width 6 height 8
click at [236, 30] on span "W" at bounding box center [236, 28] width 6 height 7
click at [221, 32] on span "D" at bounding box center [223, 29] width 6 height 8
click at [192, 30] on span "2H" at bounding box center [195, 28] width 8 height 7
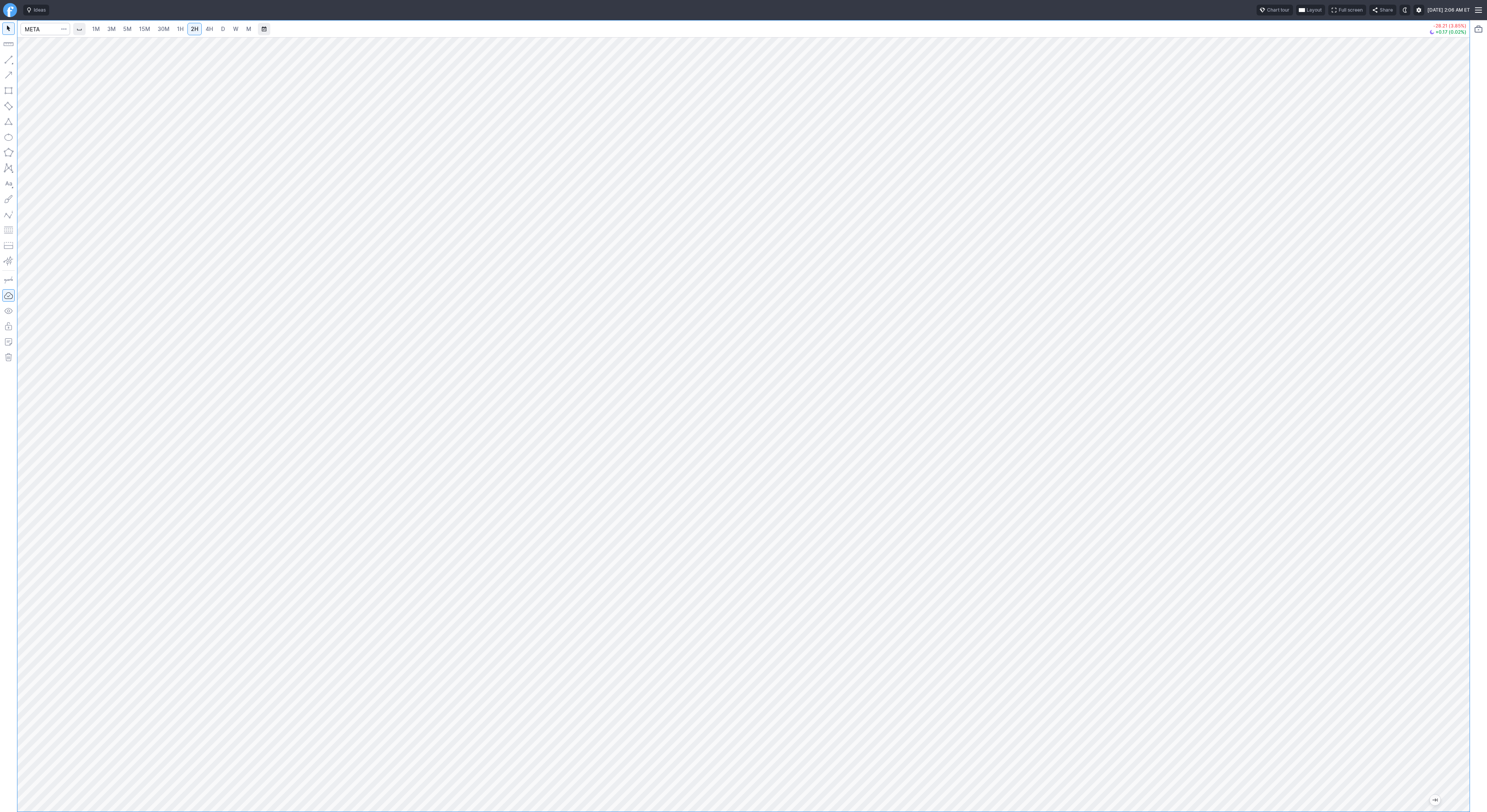
click at [218, 28] on link "D" at bounding box center [223, 28] width 12 height 12
click at [192, 27] on span "2H" at bounding box center [195, 28] width 8 height 7
click at [221, 32] on span "D" at bounding box center [223, 29] width 6 height 8
click at [50, 31] on input "Search" at bounding box center [45, 28] width 49 height 12
type input "mp"
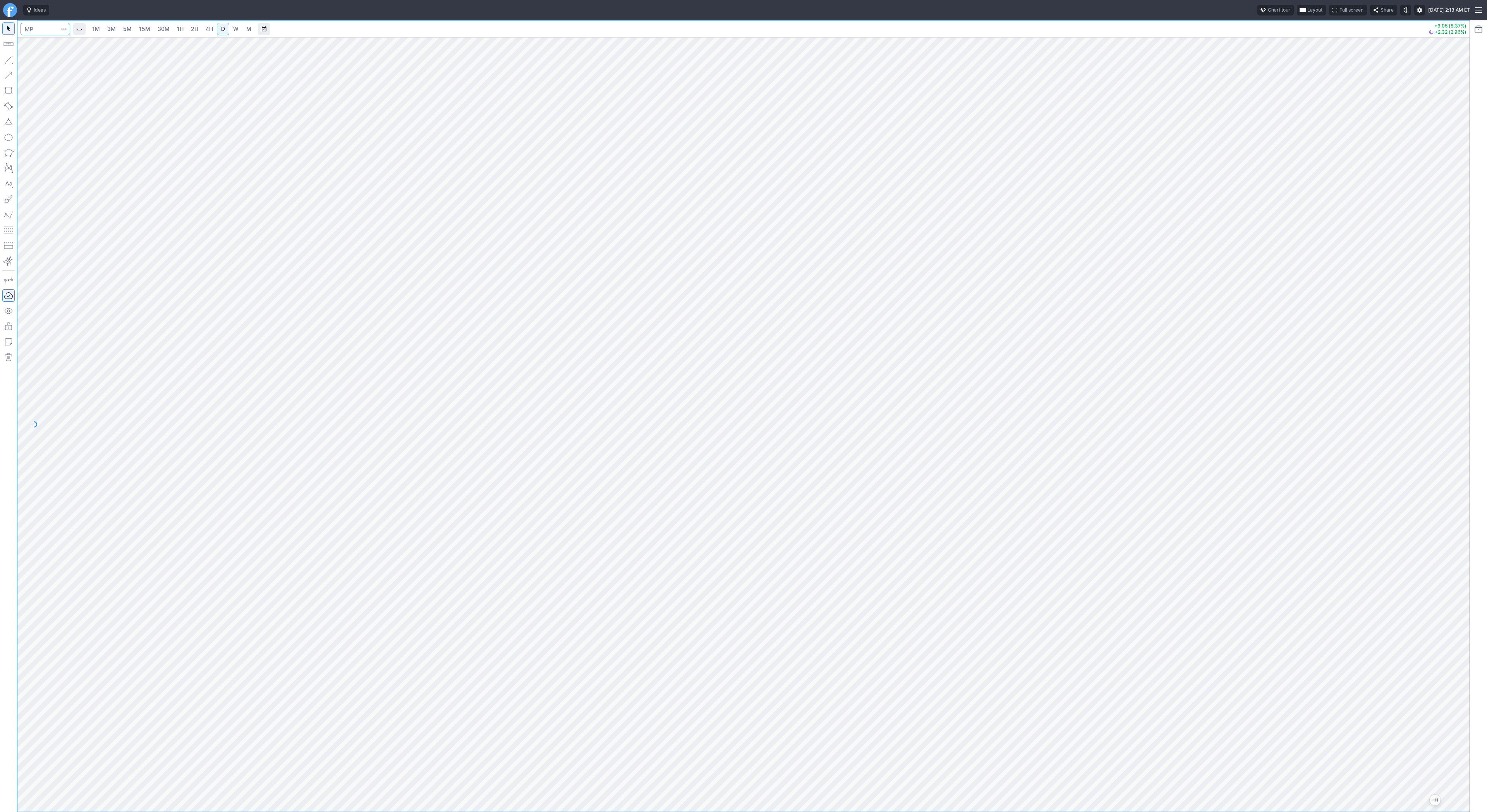
click at [52, 25] on input "Search" at bounding box center [45, 28] width 49 height 12
type input "qs"
click at [59, 42] on button "QS QuantumScape Corp NYSE" at bounding box center [105, 45] width 163 height 10
click at [50, 32] on input "Search" at bounding box center [45, 28] width 49 height 12
click at [48, 45] on span "QS" at bounding box center [40, 45] width 25 height 7
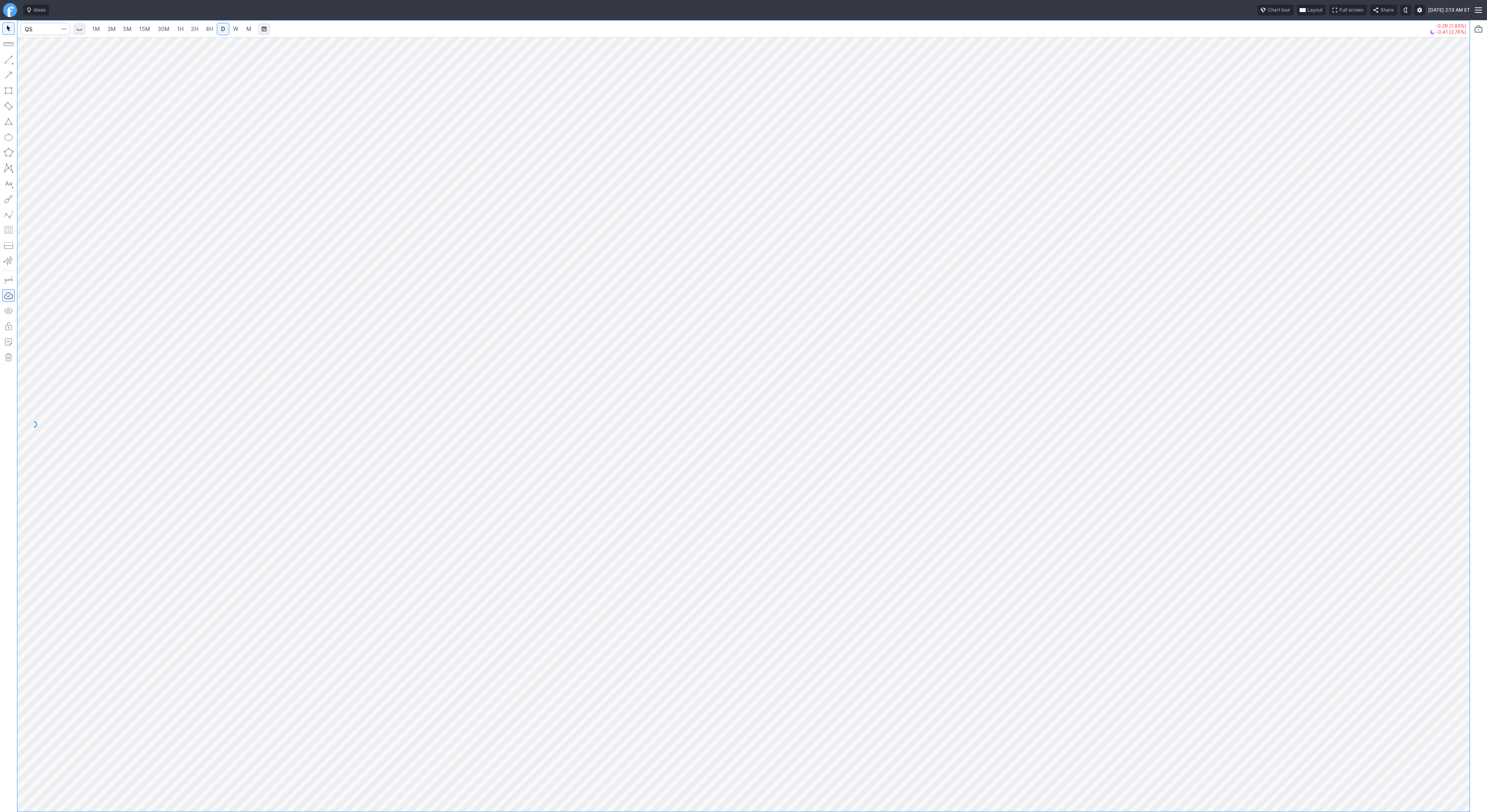
click at [206, 29] on span "4H" at bounding box center [210, 28] width 8 height 7
click at [226, 33] on link "D" at bounding box center [223, 28] width 12 height 12
drag, startPoint x: 1465, startPoint y: 437, endPoint x: 1483, endPoint y: 523, distance: 87.9
click at [1483, 523] on div "QS 1M 3M 5M 15M 30M 1H 2H 4H D W M -0.29 (1.93%) -0.41 (2.76%)" at bounding box center [744, 415] width 1487 height 791
drag, startPoint x: 7, startPoint y: 59, endPoint x: 12, endPoint y: 85, distance: 26.5
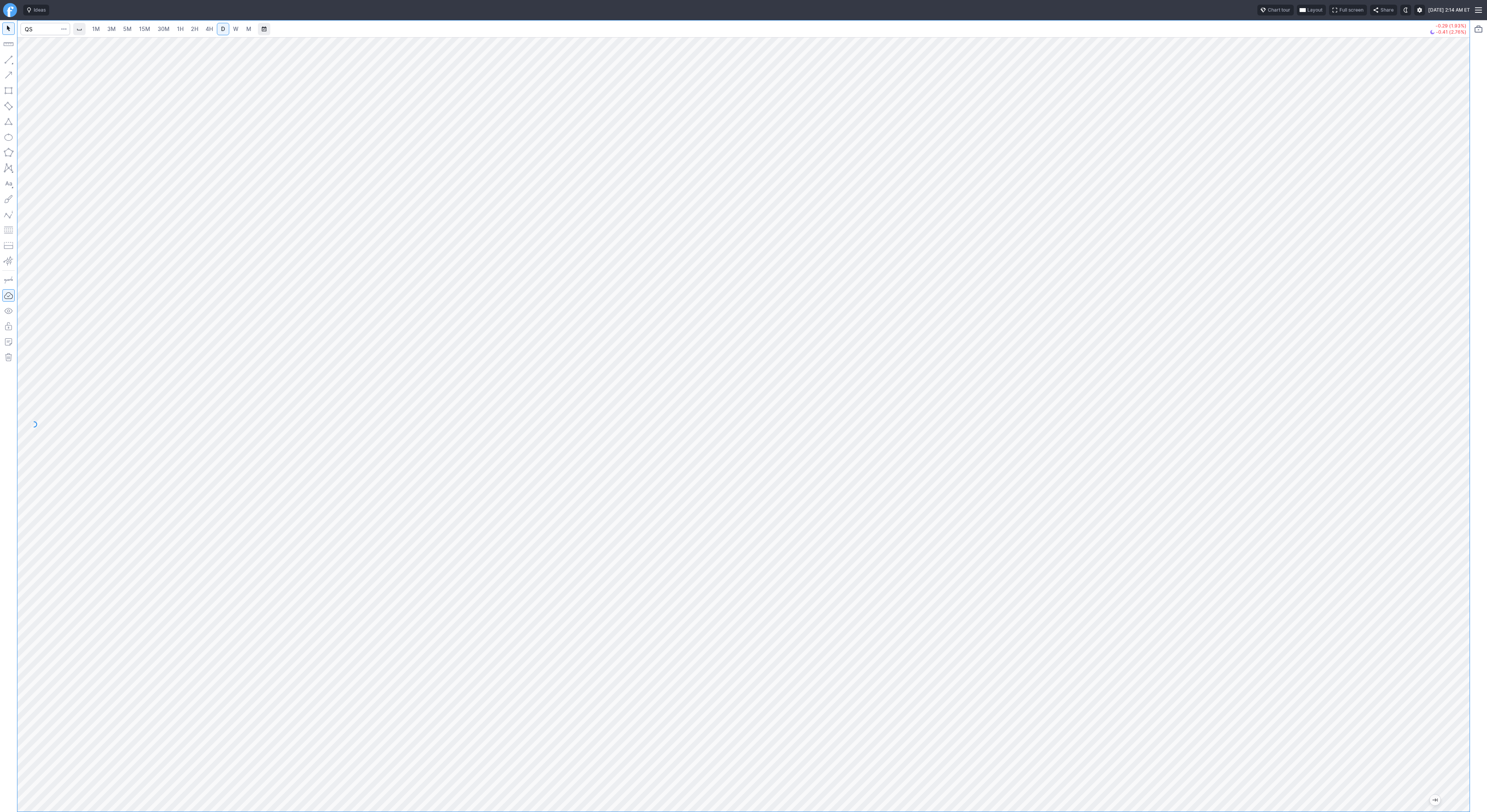
click at [6, 60] on button "button" at bounding box center [8, 59] width 12 height 12
click at [9, 57] on button "button" at bounding box center [8, 59] width 12 height 12
click at [9, 60] on button "button" at bounding box center [8, 59] width 12 height 12
click at [45, 60] on span "Line" at bounding box center [44, 61] width 31 height 8
click at [35, 61] on span "Line" at bounding box center [44, 61] width 31 height 8
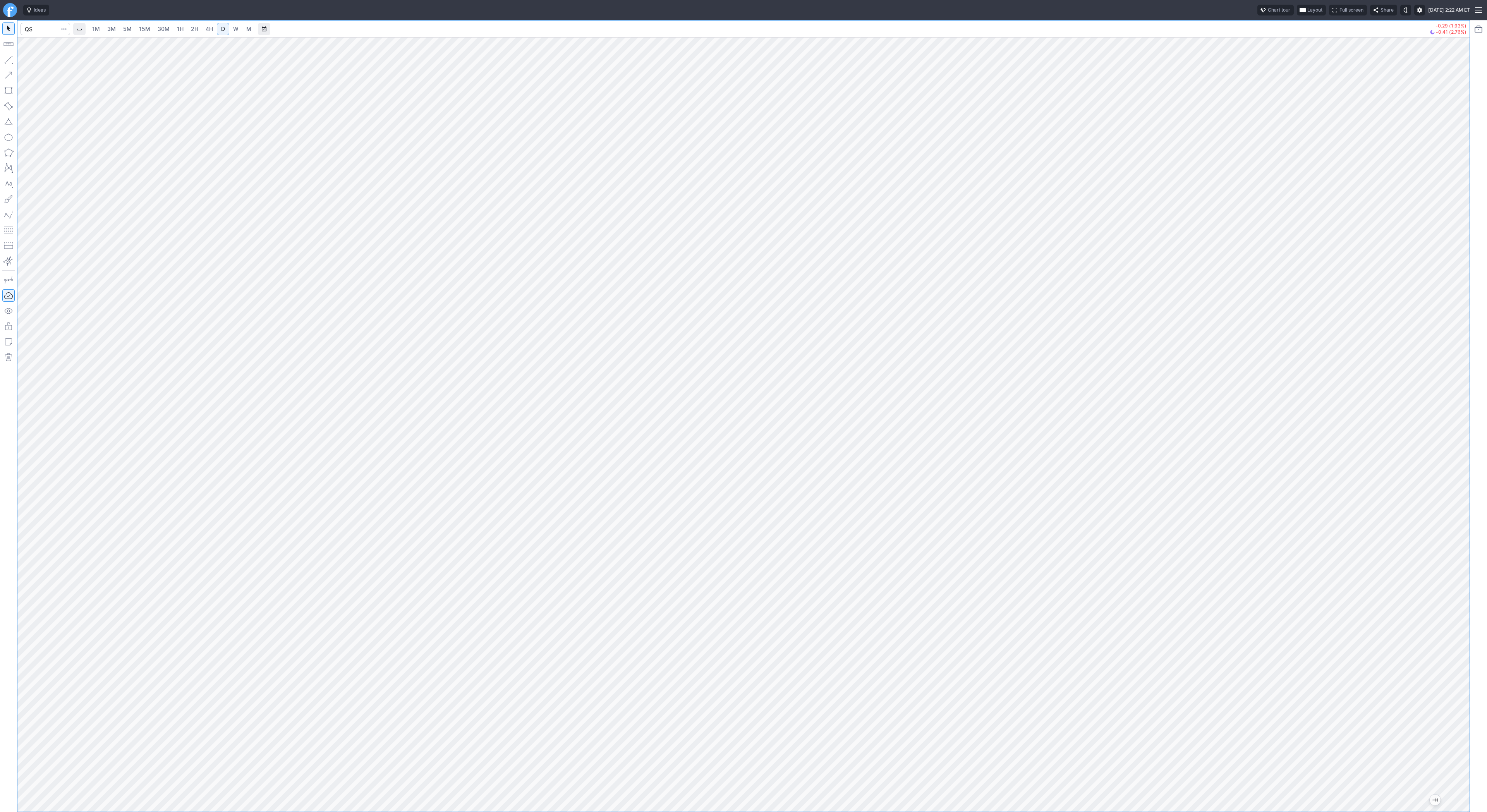
drag, startPoint x: 1472, startPoint y: 484, endPoint x: 1473, endPoint y: 558, distance: 74.0
click at [1473, 558] on div "QS 1M 3M 5M 15M 30M 1H 2H 4H D W M -0.29 (1.93%) -0.41 (2.76%)" at bounding box center [744, 415] width 1487 height 791
click at [28, 61] on button "Line" at bounding box center [42, 60] width 45 height 10
click at [37, 62] on span "Line" at bounding box center [44, 61] width 31 height 8
drag, startPoint x: 1455, startPoint y: 302, endPoint x: 1457, endPoint y: 186, distance: 116.0
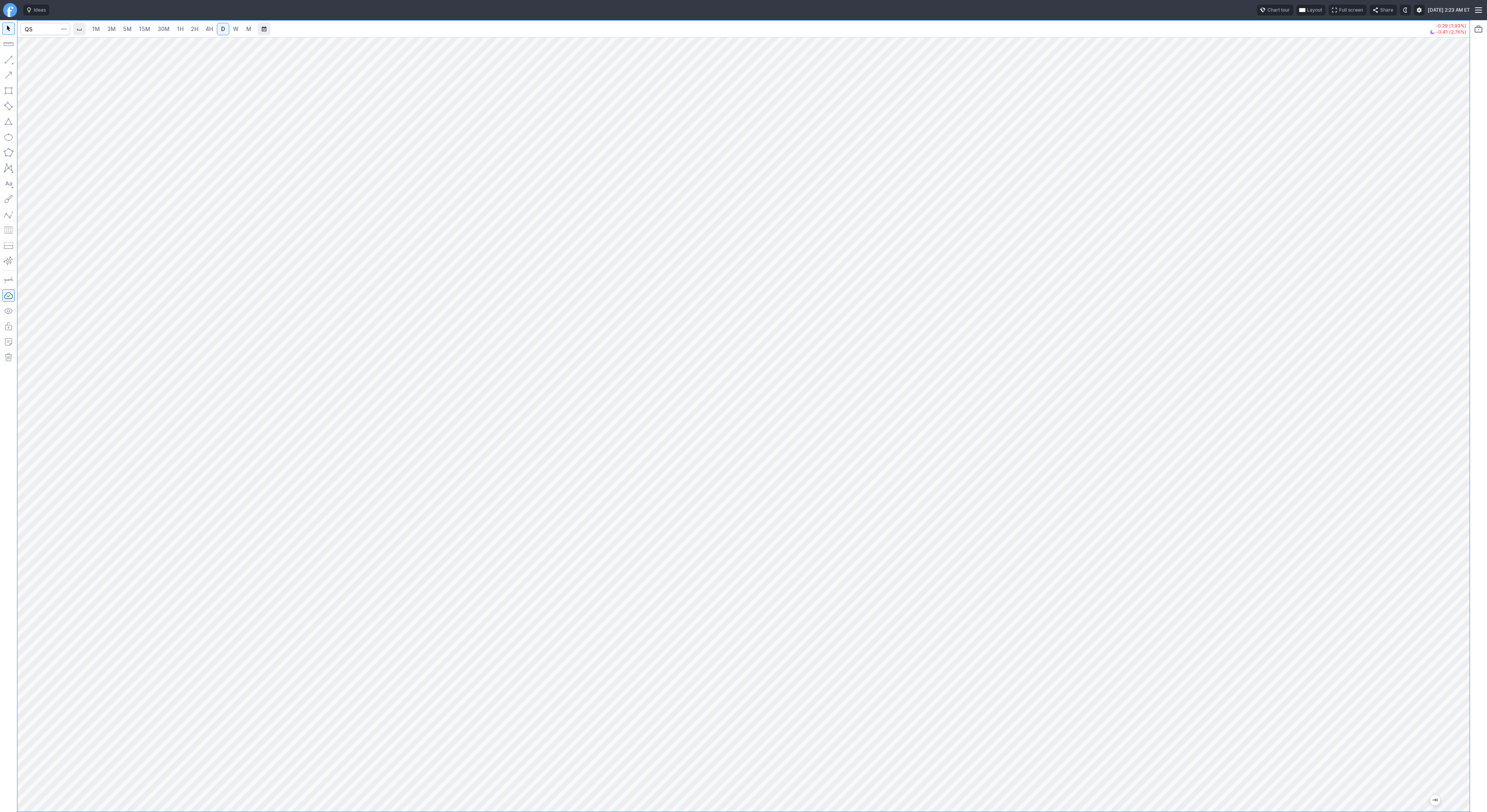
click at [1457, 186] on div at bounding box center [1461, 423] width 16 height 755
click at [28, 60] on button "Line" at bounding box center [42, 60] width 45 height 10
drag, startPoint x: 1469, startPoint y: 261, endPoint x: 1461, endPoint y: 279, distance: 19.7
click at [1461, 279] on div "QS 1M 3M 5M 15M 30M 1H 2H 4H D W M -0.29 (1.93%) -0.41 (2.76%)" at bounding box center [744, 415] width 1487 height 791
drag, startPoint x: 1461, startPoint y: 274, endPoint x: 1458, endPoint y: 327, distance: 53.1
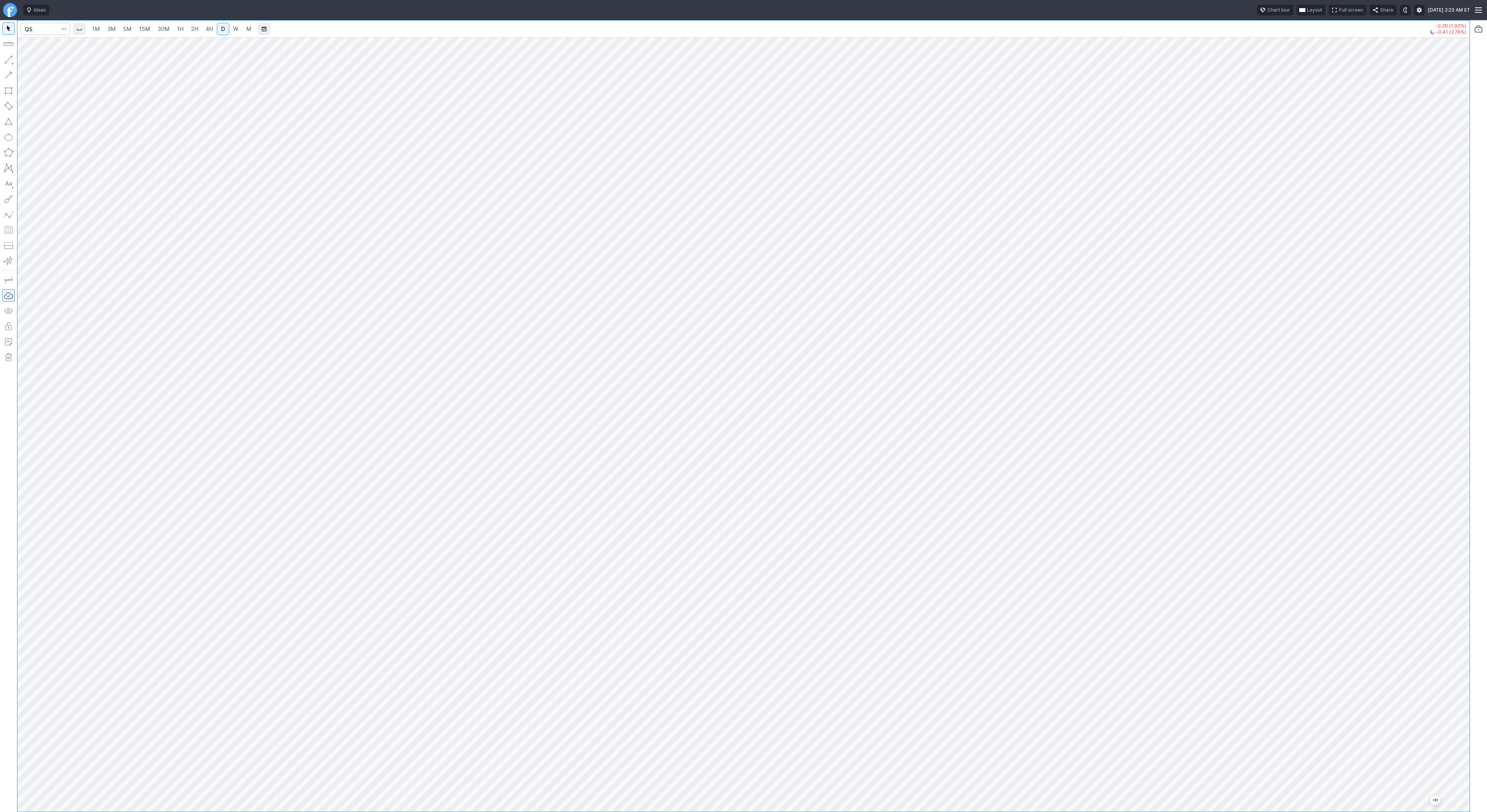
click at [1458, 327] on div at bounding box center [1461, 423] width 16 height 755
click at [43, 59] on span "Line" at bounding box center [44, 61] width 31 height 8
click at [49, 28] on input "QS" at bounding box center [45, 28] width 49 height 12
type input "Q"
type input "bbaii"
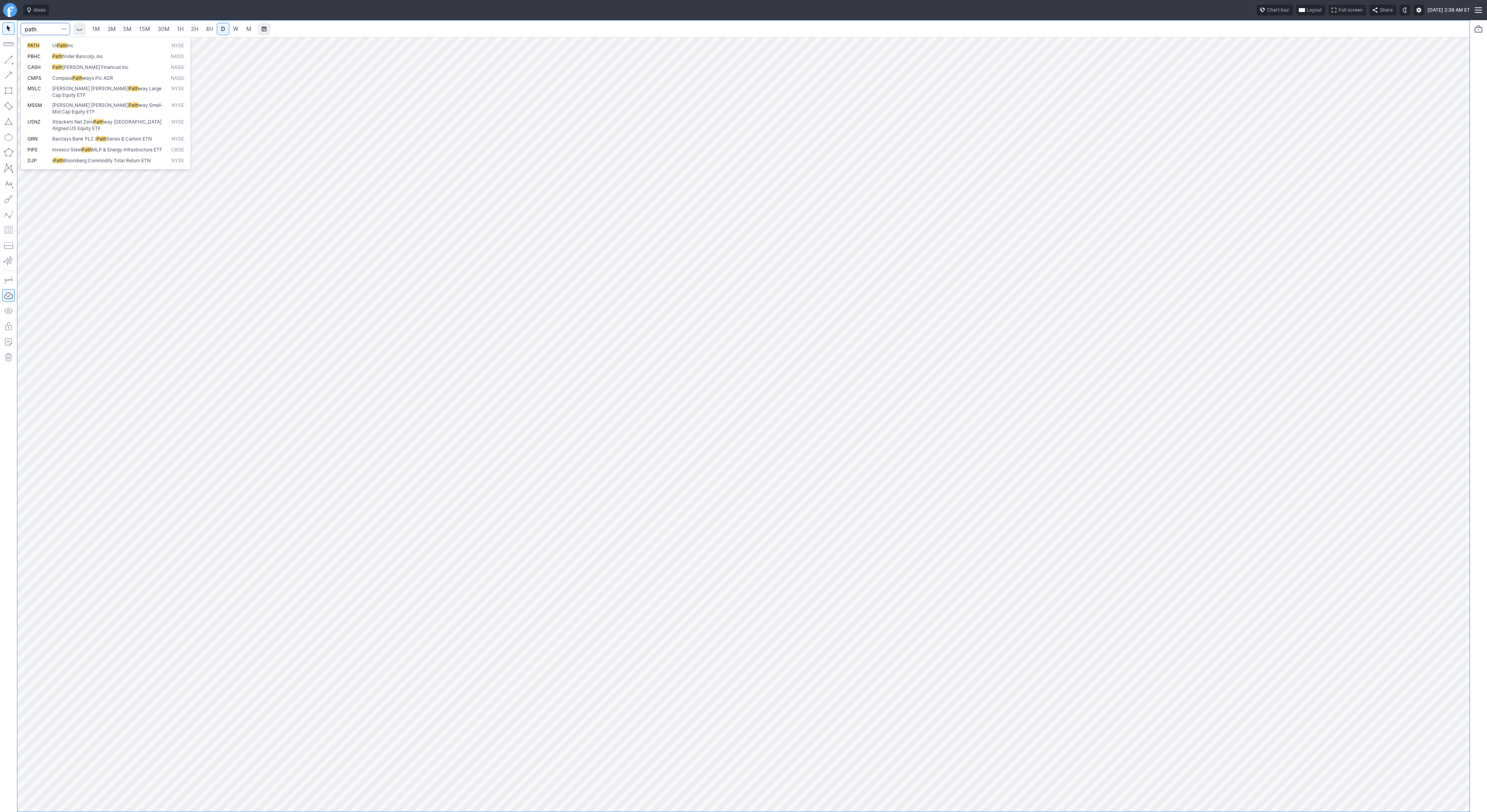
type input "path"
click at [207, 30] on span "4H" at bounding box center [210, 28] width 8 height 7
drag, startPoint x: 1459, startPoint y: 227, endPoint x: 1467, endPoint y: 378, distance: 151.2
click at [1475, 395] on div "1M 3M 5M 15M 30M 1H 2H 4H D W M -1.46 (7.89%) -0.51 (2.99%)" at bounding box center [744, 415] width 1487 height 791
click at [115, 29] on span "3M" at bounding box center [111, 28] width 9 height 7
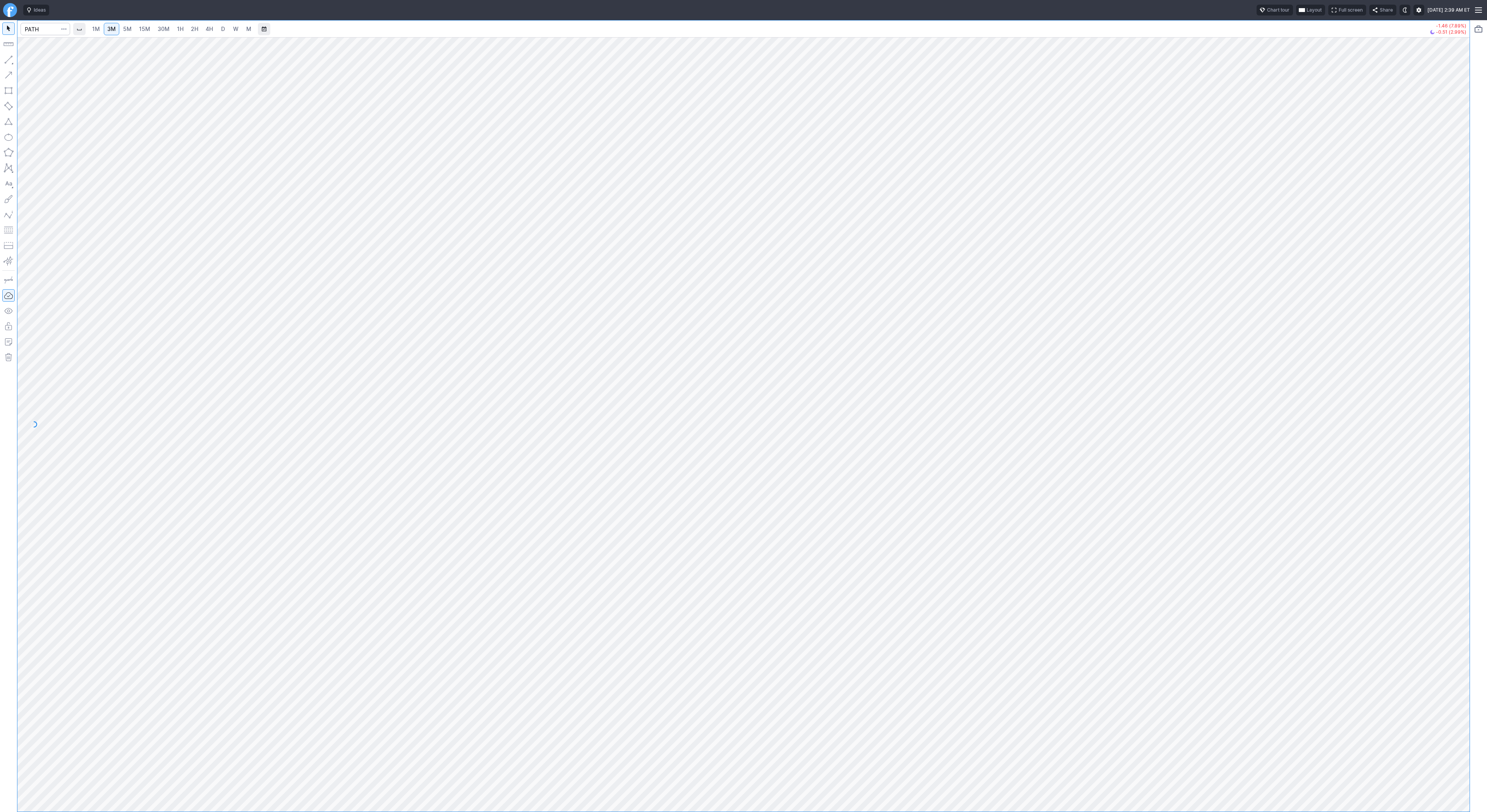
click at [155, 34] on link "30M" at bounding box center [163, 28] width 19 height 12
click at [41, 30] on input "Search" at bounding box center [45, 28] width 49 height 12
type input "mp"
click at [231, 30] on link "W" at bounding box center [235, 28] width 12 height 12
click at [1444, 570] on div at bounding box center [744, 424] width 1453 height 774
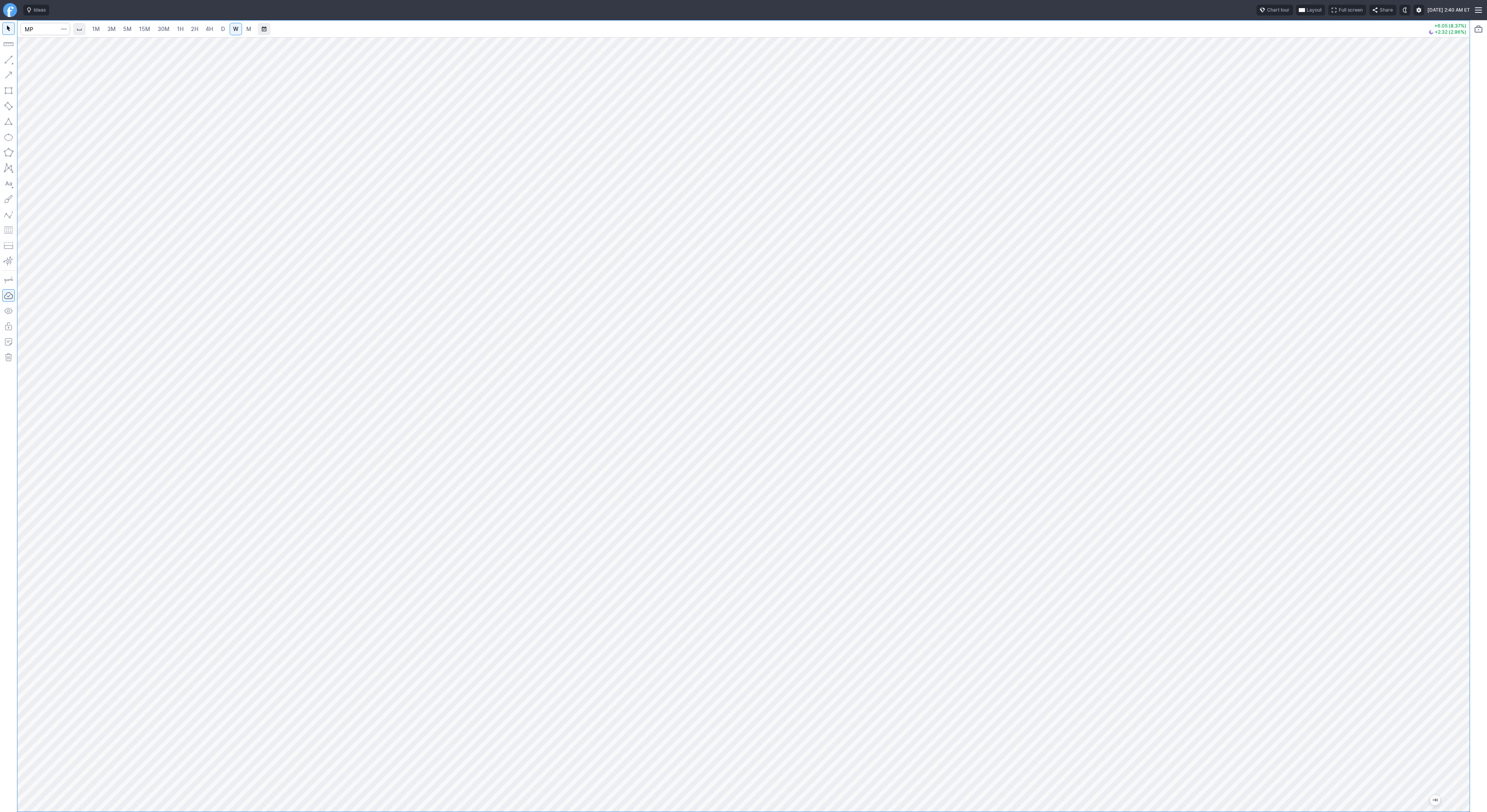
drag, startPoint x: 1463, startPoint y: 334, endPoint x: 1460, endPoint y: 365, distance: 31.1
click at [1461, 369] on div at bounding box center [1461, 423] width 16 height 755
click at [225, 26] on link "D" at bounding box center [223, 28] width 12 height 12
click at [6, 60] on button "button" at bounding box center [8, 59] width 12 height 12
drag, startPoint x: 1466, startPoint y: 216, endPoint x: 1457, endPoint y: 322, distance: 106.4
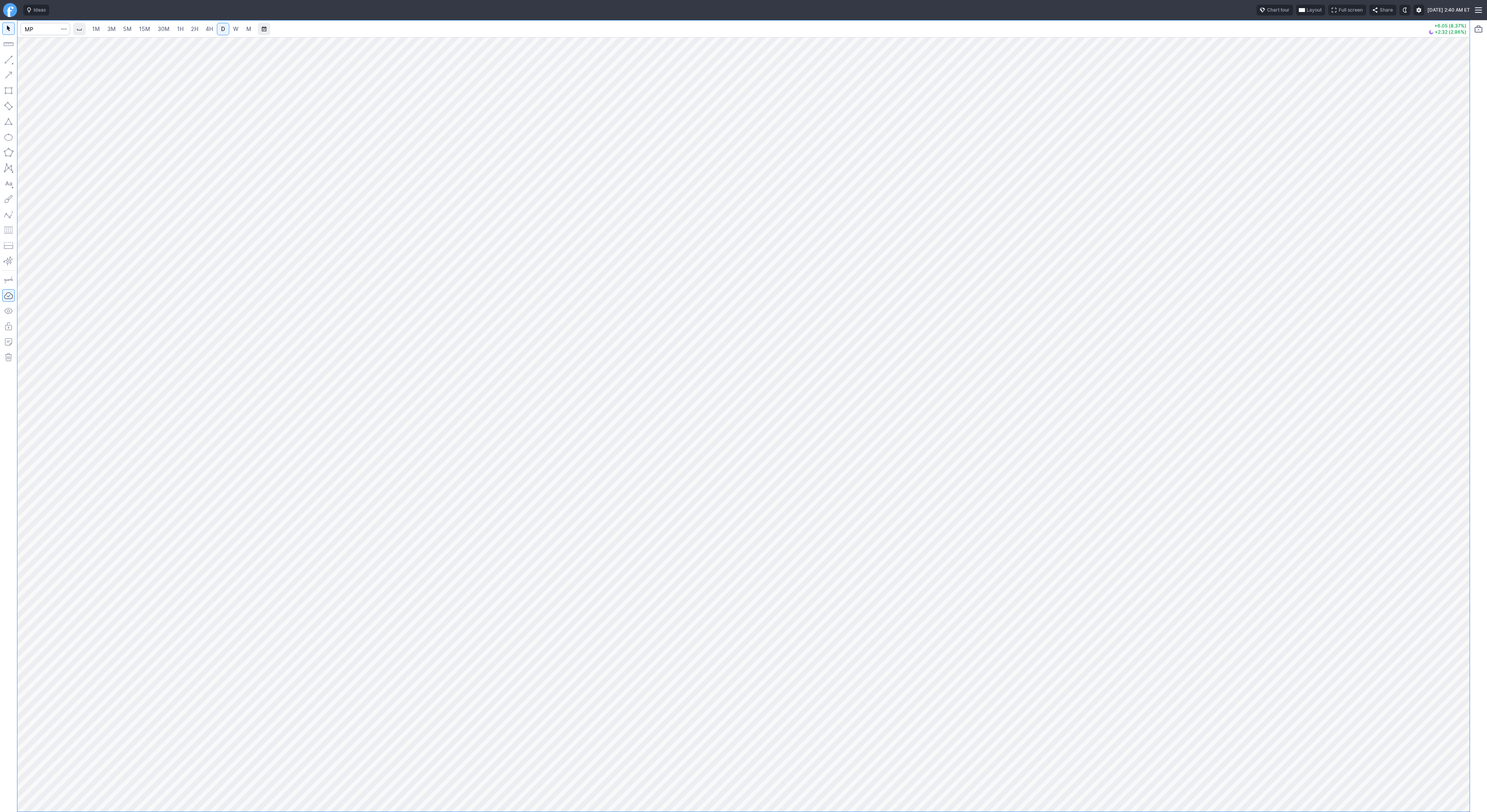
click at [1458, 324] on div at bounding box center [1461, 423] width 16 height 755
click at [35, 59] on span "Line" at bounding box center [44, 61] width 31 height 8
drag, startPoint x: 1458, startPoint y: 218, endPoint x: 1455, endPoint y: 356, distance: 138.0
click at [1459, 359] on div at bounding box center [1461, 423] width 16 height 755
click at [1451, 306] on div at bounding box center [744, 424] width 1453 height 774
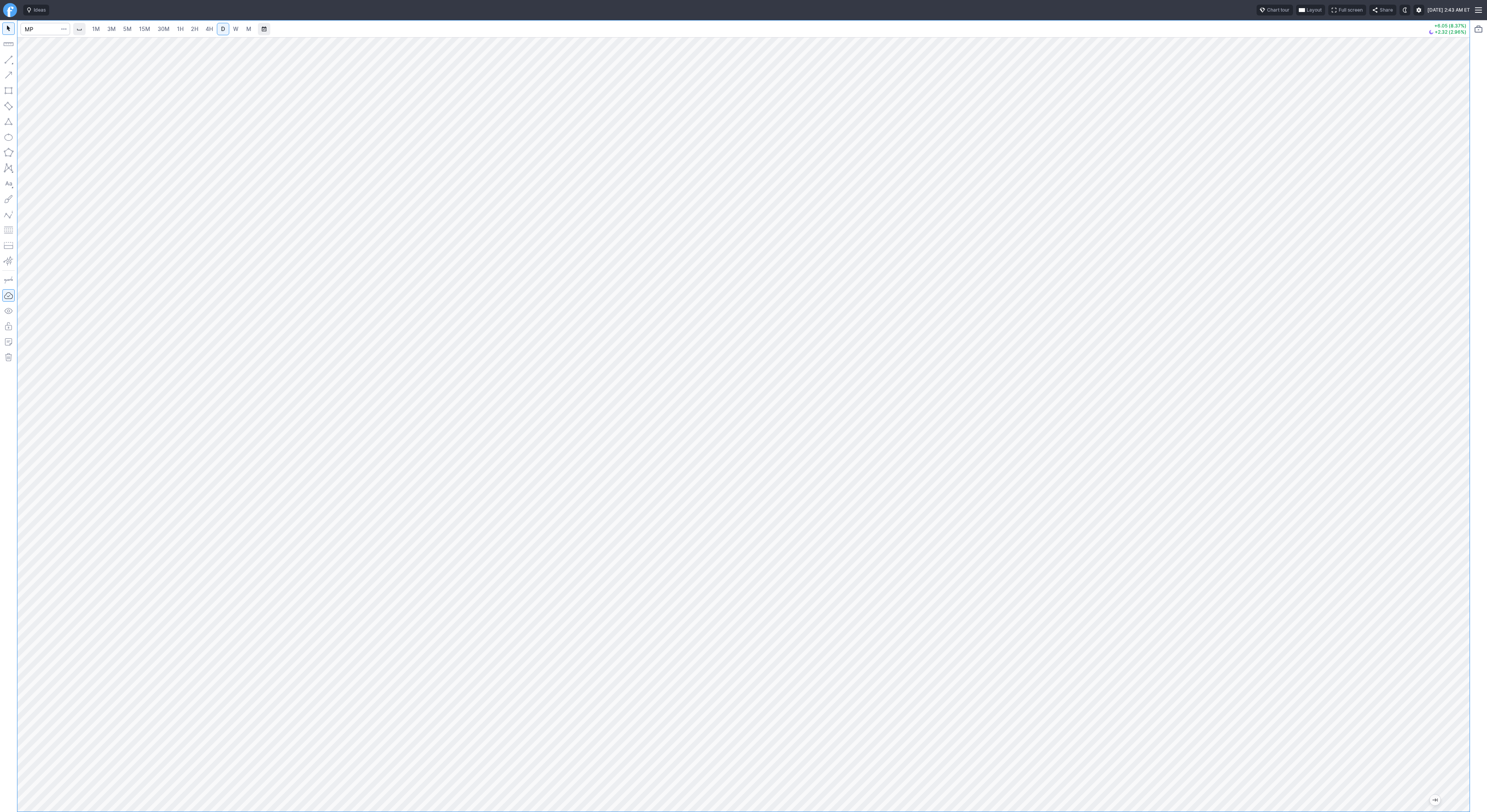
click at [198, 31] on link "2H" at bounding box center [194, 28] width 14 height 12
click at [4, 59] on button "button" at bounding box center [8, 59] width 12 height 12
drag, startPoint x: 1463, startPoint y: 321, endPoint x: 1461, endPoint y: 237, distance: 84.0
click at [1467, 243] on div at bounding box center [1461, 423] width 16 height 755
click at [48, 60] on span "Line" at bounding box center [44, 61] width 31 height 8
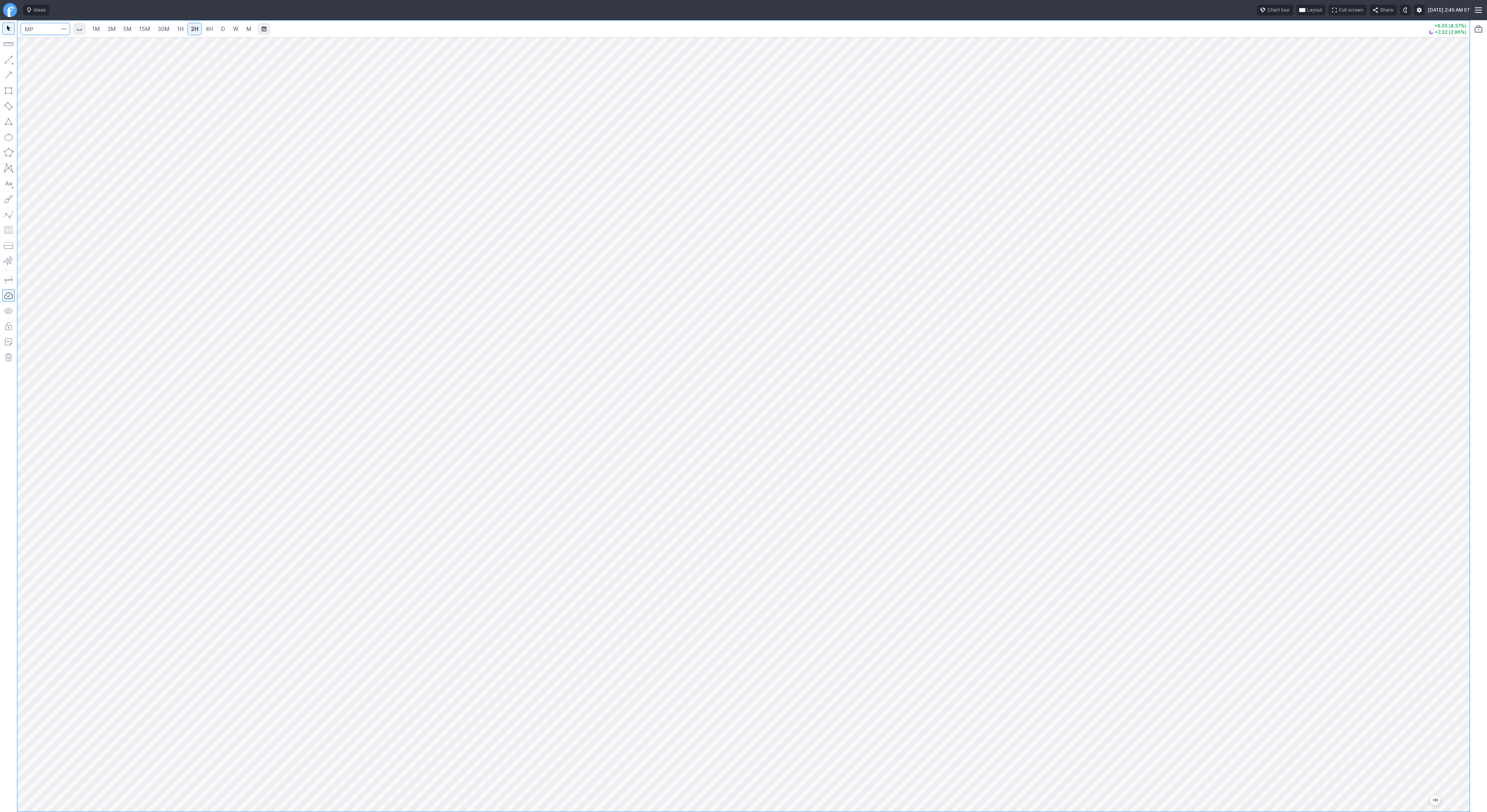
click at [34, 28] on input "Search" at bounding box center [45, 28] width 49 height 12
type input "uuuu"
click at [54, 45] on span "Energy Fuels Inc" at bounding box center [70, 45] width 36 height 6
click at [237, 27] on span "W" at bounding box center [236, 28] width 6 height 7
click at [37, 26] on input "Search" at bounding box center [45, 28] width 49 height 12
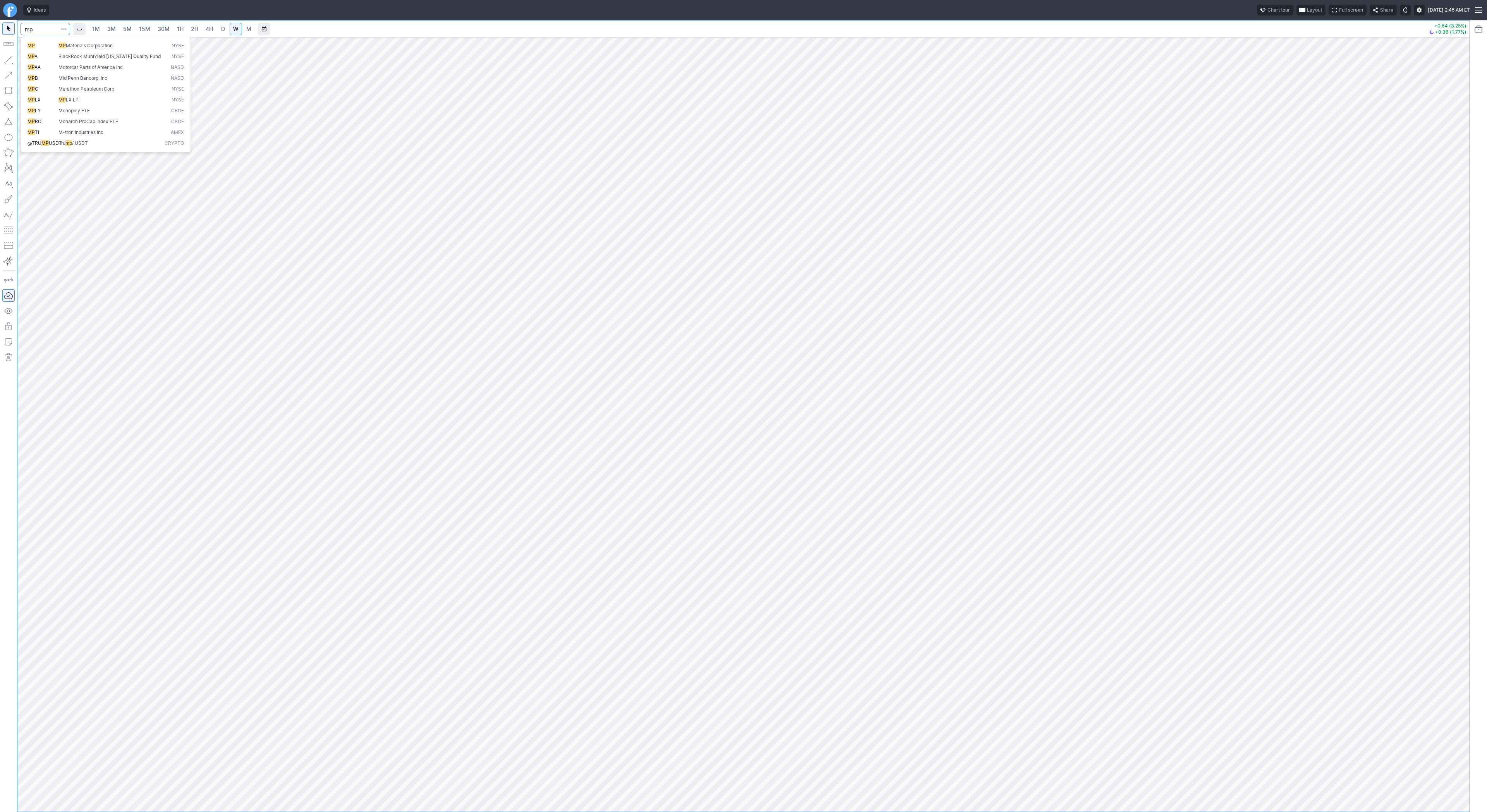
type input "mp"
drag, startPoint x: 1462, startPoint y: 350, endPoint x: 1461, endPoint y: 437, distance: 87.0
click at [1487, 482] on div "1M 3M 5M 15M 30M 1H 2H 4H D W M +6.05 (8.37%) +2.32 (2.96%)" at bounding box center [744, 415] width 1487 height 791
click at [1427, 602] on div at bounding box center [744, 424] width 1453 height 774
click at [225, 31] on link "D" at bounding box center [223, 28] width 12 height 12
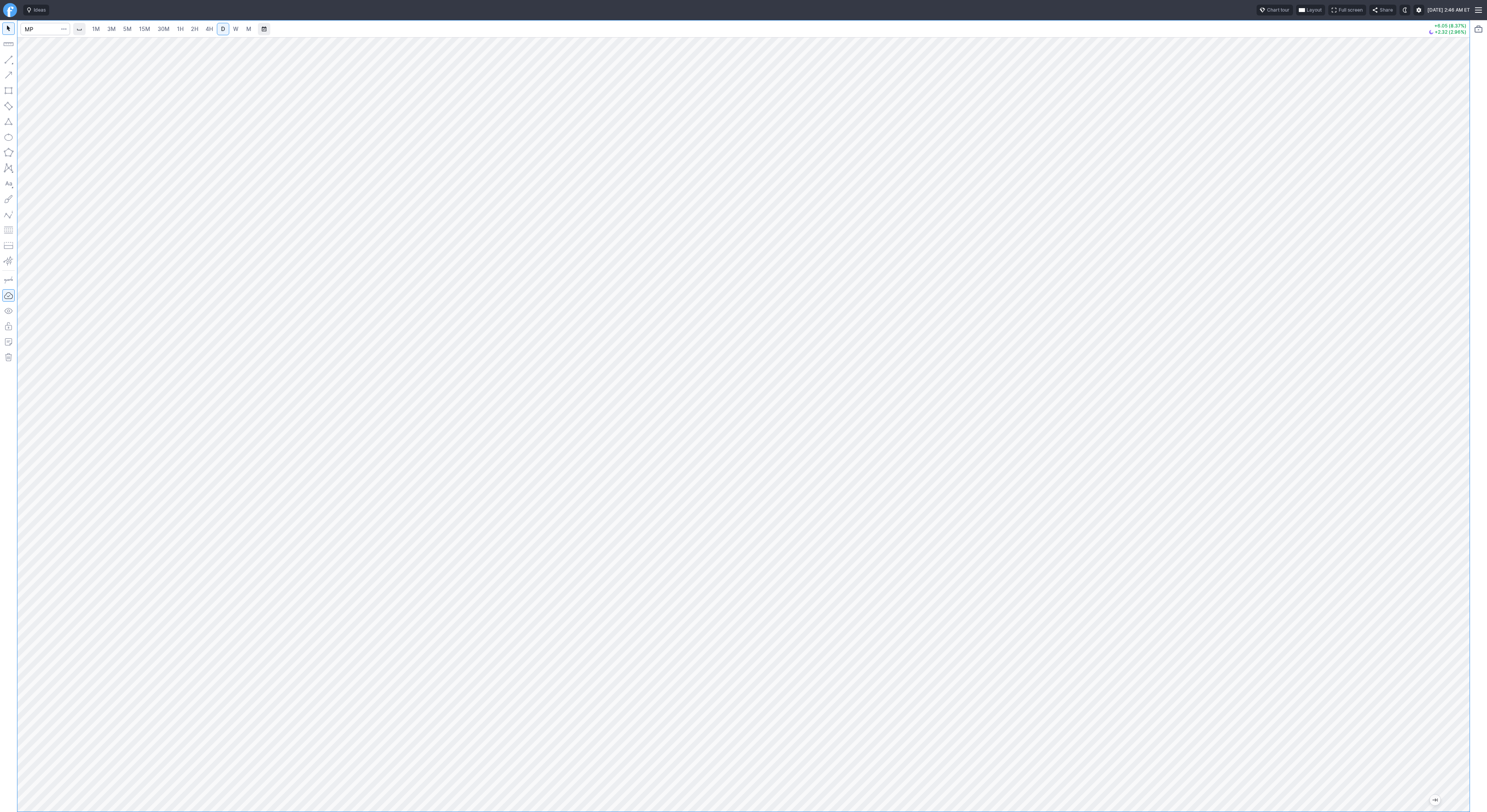
drag, startPoint x: 1463, startPoint y: 209, endPoint x: 1454, endPoint y: 519, distance: 310.1
click at [1463, 531] on div at bounding box center [1461, 423] width 16 height 755
click at [46, 30] on input "Search" at bounding box center [45, 28] width 49 height 12
type input "u"
type input "lac"
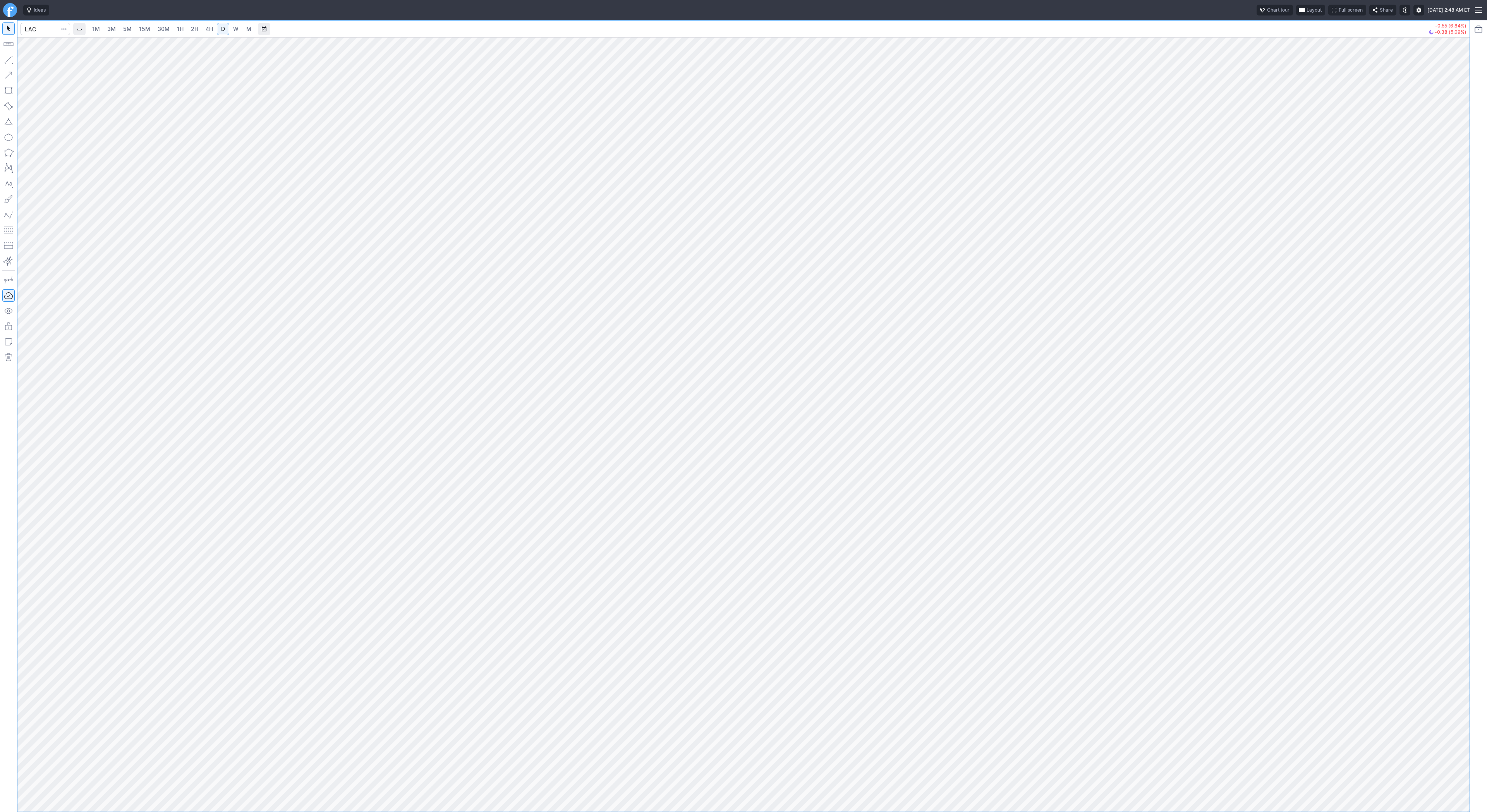
click at [214, 26] on link "4H" at bounding box center [209, 28] width 14 height 12
click at [223, 27] on span "D" at bounding box center [223, 28] width 4 height 7
drag, startPoint x: 1468, startPoint y: 650, endPoint x: 1478, endPoint y: 602, distance: 49.0
click at [1478, 602] on div "1M 3M 5M 15M 30M 1H 2H 4H D W M -0.55 (6.84%) -0.38 (5.09%)" at bounding box center [744, 415] width 1487 height 791
click at [44, 66] on button "Line" at bounding box center [42, 60] width 45 height 10
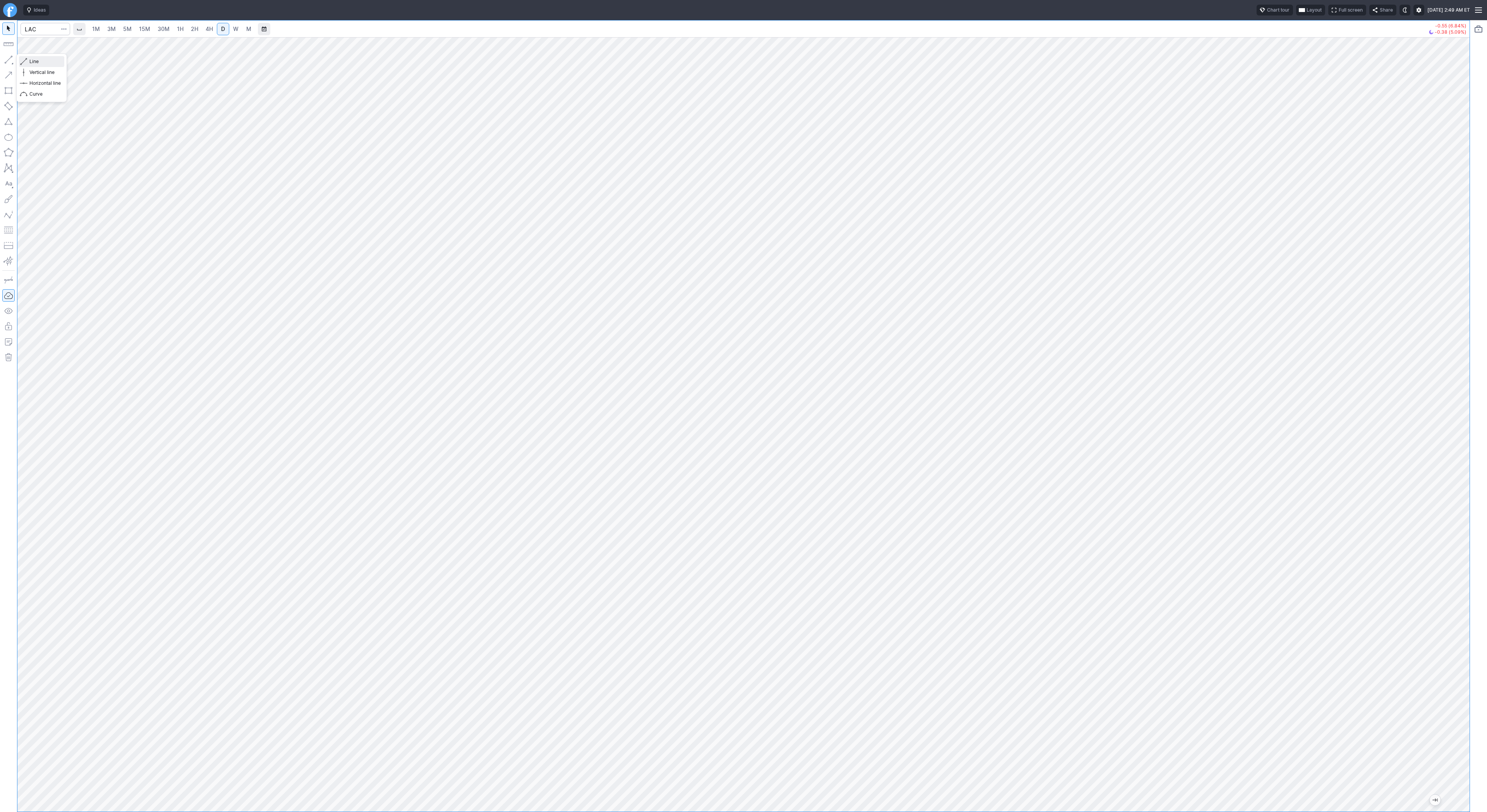
click at [26, 62] on span "button" at bounding box center [25, 60] width 5 height 10
click at [39, 60] on span "Line" at bounding box center [44, 61] width 31 height 8
click at [25, 70] on span "button" at bounding box center [25, 72] width 5 height 10
click at [37, 64] on span "Line" at bounding box center [44, 61] width 31 height 8
click at [1444, 481] on div at bounding box center [744, 424] width 1453 height 774
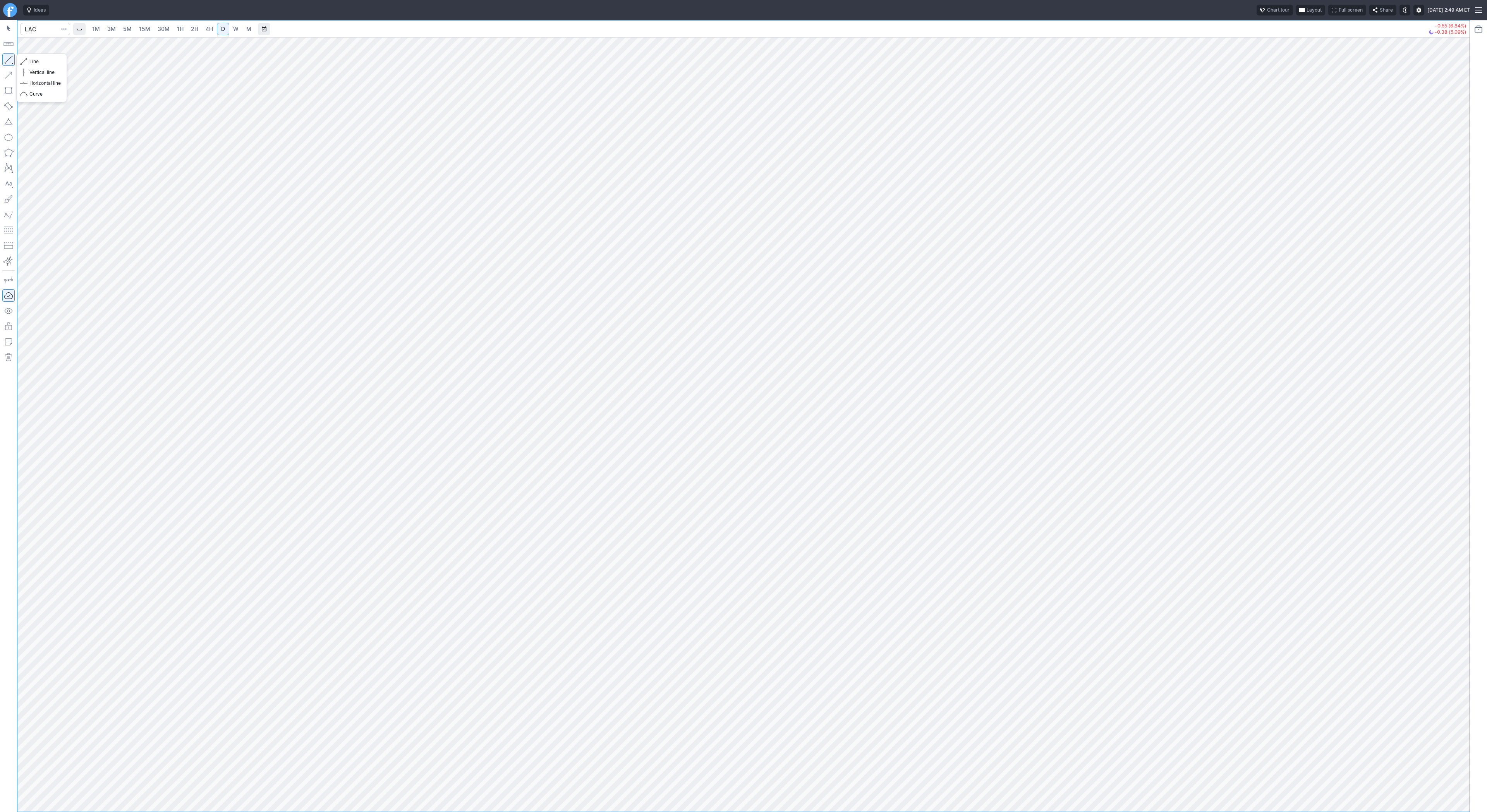
click at [9, 57] on button "button" at bounding box center [8, 59] width 12 height 12
click at [9, 59] on button "button" at bounding box center [8, 59] width 12 height 12
click at [26, 60] on span "button" at bounding box center [25, 60] width 5 height 10
click at [9, 57] on button "button" at bounding box center [8, 59] width 12 height 12
drag, startPoint x: 1461, startPoint y: 461, endPoint x: 1461, endPoint y: 587, distance: 126.0
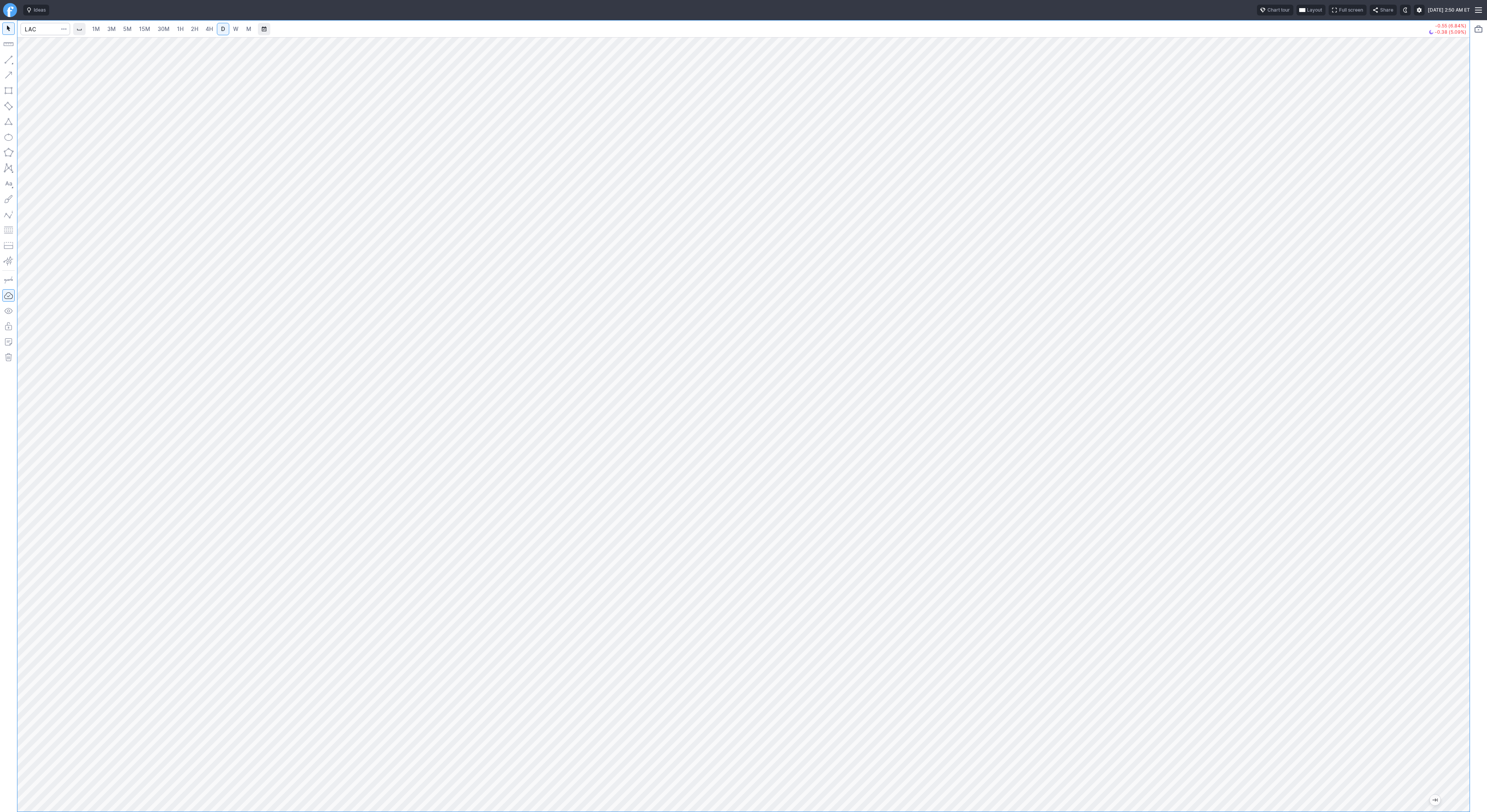
click at [1463, 588] on div at bounding box center [1461, 423] width 16 height 755
drag, startPoint x: 25, startPoint y: 60, endPoint x: 26, endPoint y: 67, distance: 7.1
click at [25, 61] on span "button" at bounding box center [25, 60] width 5 height 10
click at [1441, 397] on div at bounding box center [744, 424] width 1453 height 774
drag, startPoint x: 1461, startPoint y: 331, endPoint x: 1290, endPoint y: 37, distance: 340.1
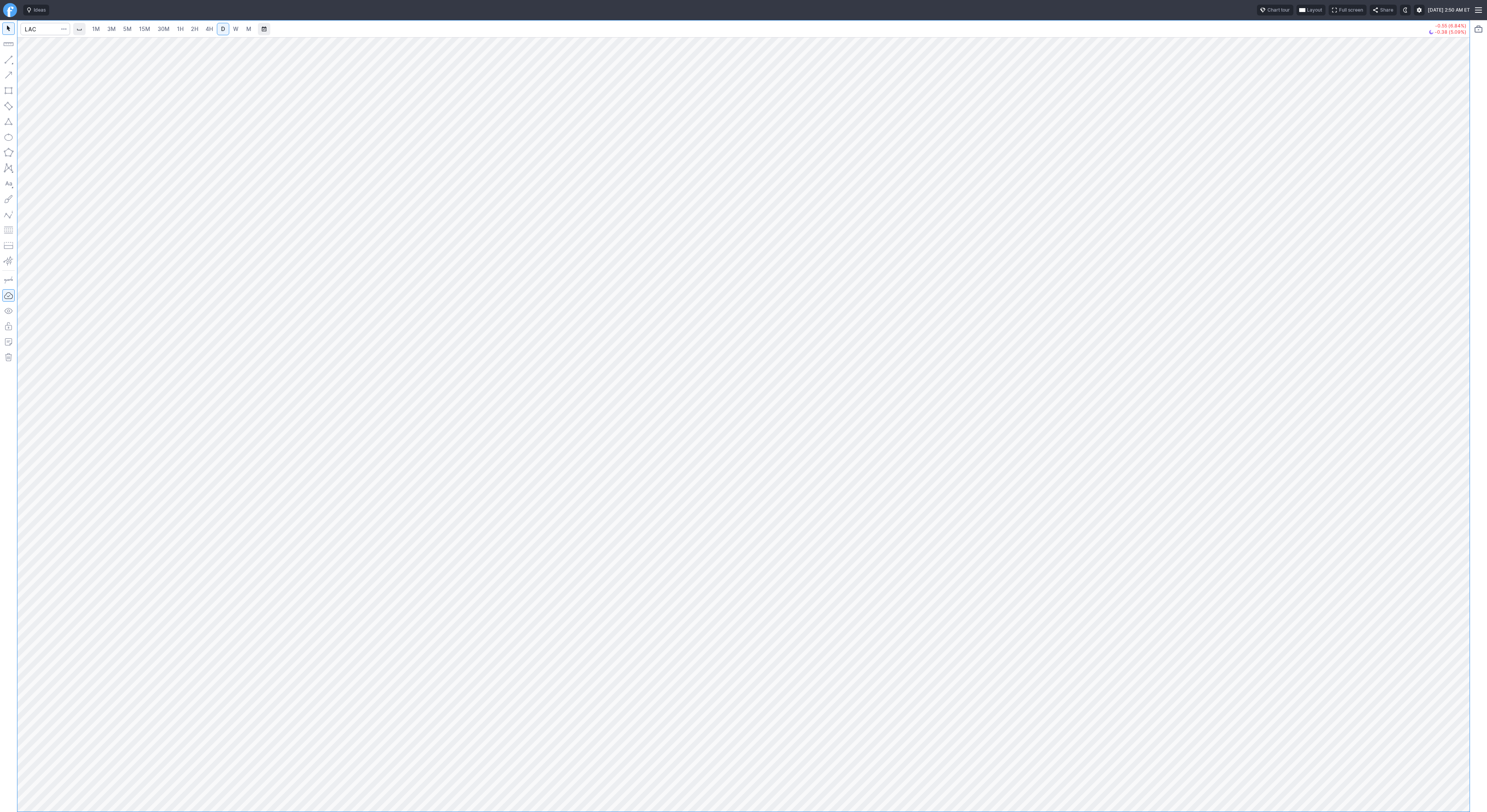
click at [1290, 37] on div "1M 3M 5M 15M 30M 1H 2H 4H D W M -0.55 (6.84%) -0.38 (5.09%)" at bounding box center [744, 416] width 1453 height 791
click at [10, 59] on button "button" at bounding box center [8, 59] width 12 height 12
click at [45, 25] on input "Search" at bounding box center [45, 28] width 49 height 12
type input "wwr"
click at [8, 60] on button "button" at bounding box center [8, 59] width 12 height 12
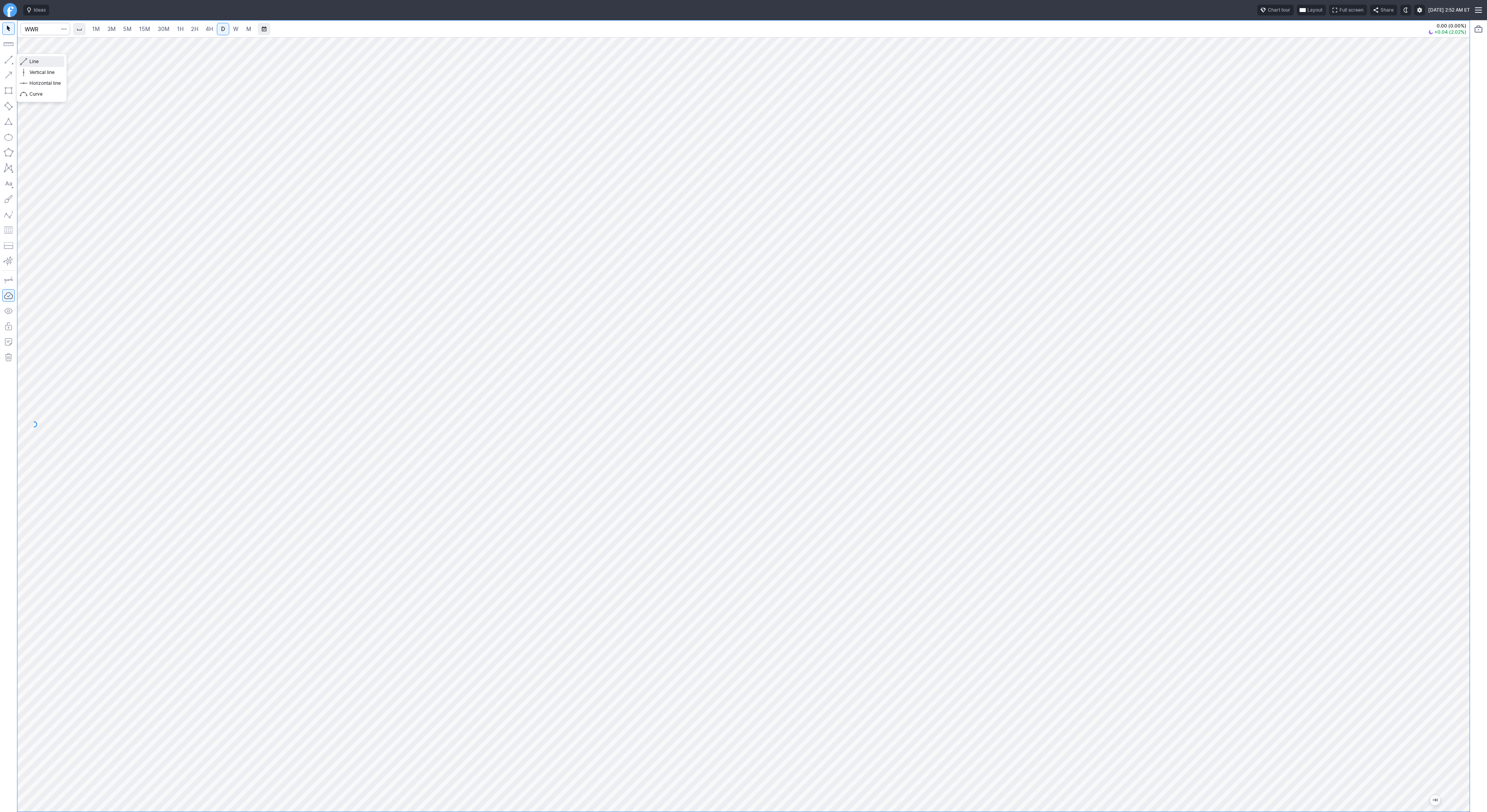
click at [37, 59] on span "Line" at bounding box center [44, 61] width 31 height 8
click at [28, 62] on button "Line" at bounding box center [42, 60] width 45 height 10
drag, startPoint x: 37, startPoint y: 60, endPoint x: 46, endPoint y: 101, distance: 42.0
click at [37, 64] on span "Line" at bounding box center [44, 61] width 31 height 8
click at [49, 29] on input "Search" at bounding box center [45, 28] width 49 height 12
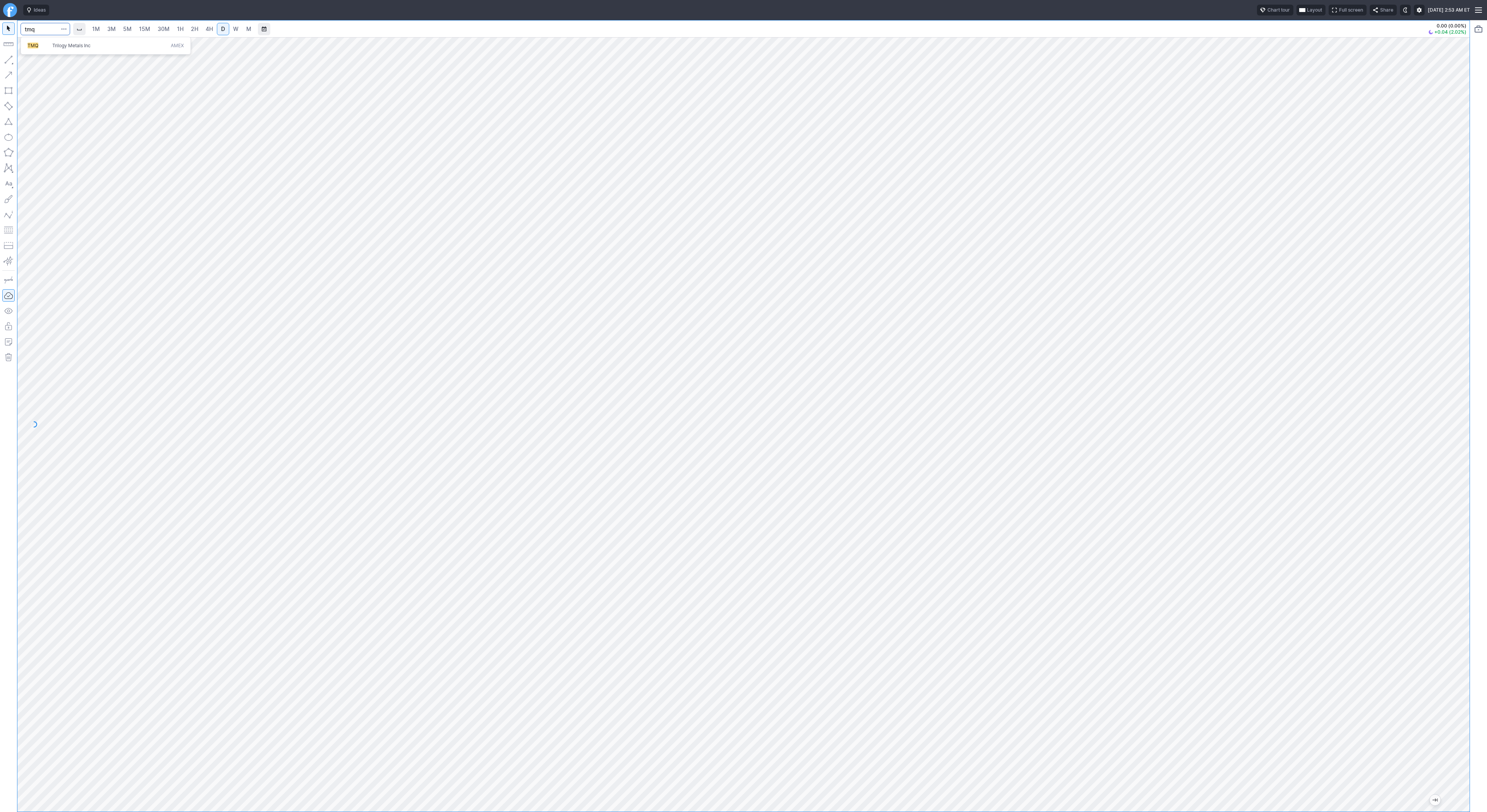
type input "tmq"
click at [1467, 365] on div at bounding box center [744, 424] width 1453 height 774
click at [1433, 525] on div at bounding box center [744, 424] width 1453 height 774
click at [233, 26] on span "W" at bounding box center [236, 28] width 6 height 7
click at [32, 62] on span "Line" at bounding box center [44, 61] width 31 height 8
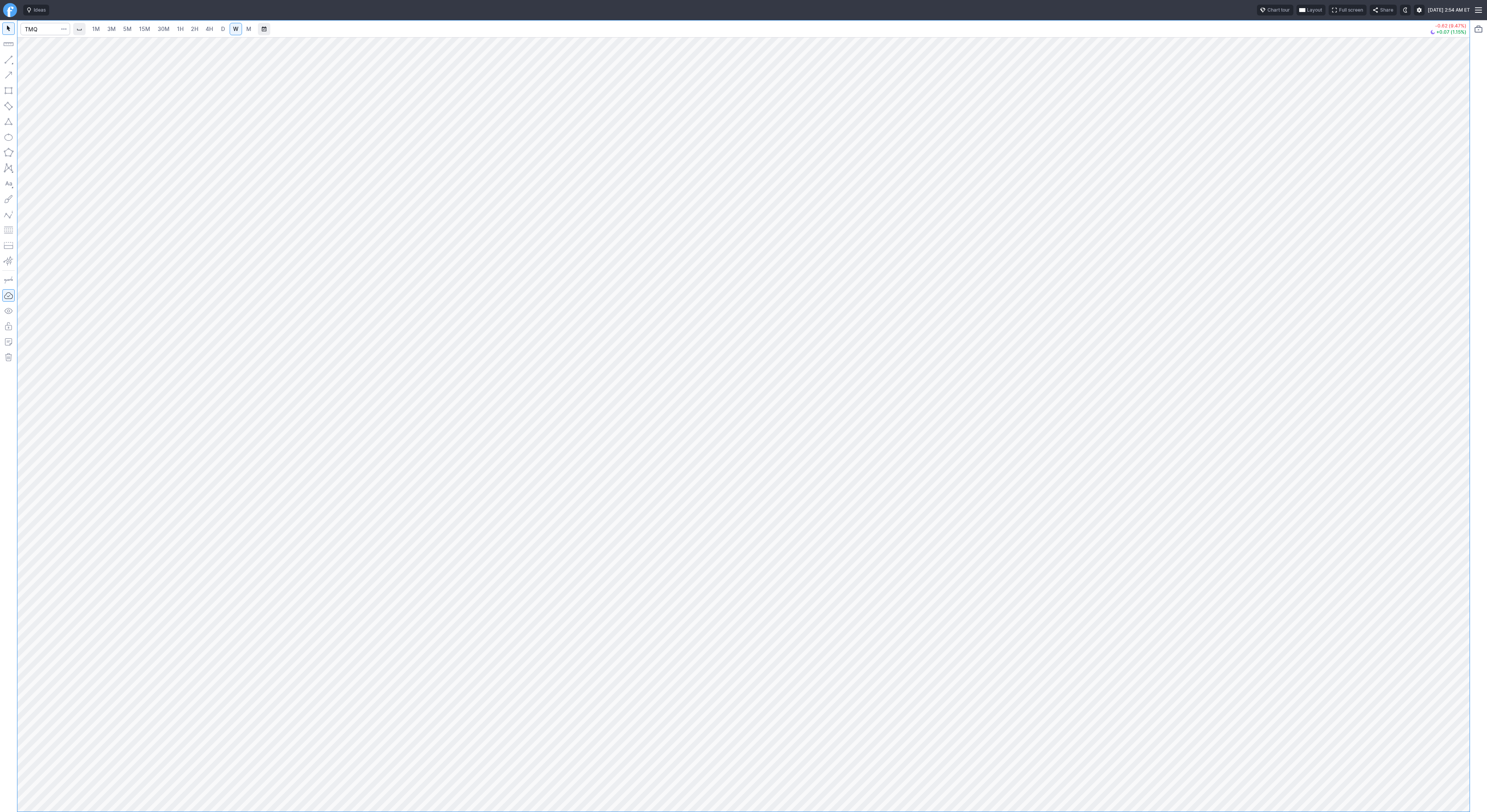
drag, startPoint x: 10, startPoint y: 59, endPoint x: 15, endPoint y: 76, distance: 17.7
click at [10, 60] on button "button" at bounding box center [8, 59] width 12 height 12
click at [1424, 534] on div at bounding box center [744, 424] width 1453 height 774
drag, startPoint x: 1463, startPoint y: 279, endPoint x: 1467, endPoint y: 404, distance: 125.1
click at [1470, 407] on div "1M 3M 5M 15M 30M 1H 2H 4H D W M -0.62 (9.47%) +0.07 (1.15%)" at bounding box center [744, 415] width 1487 height 791
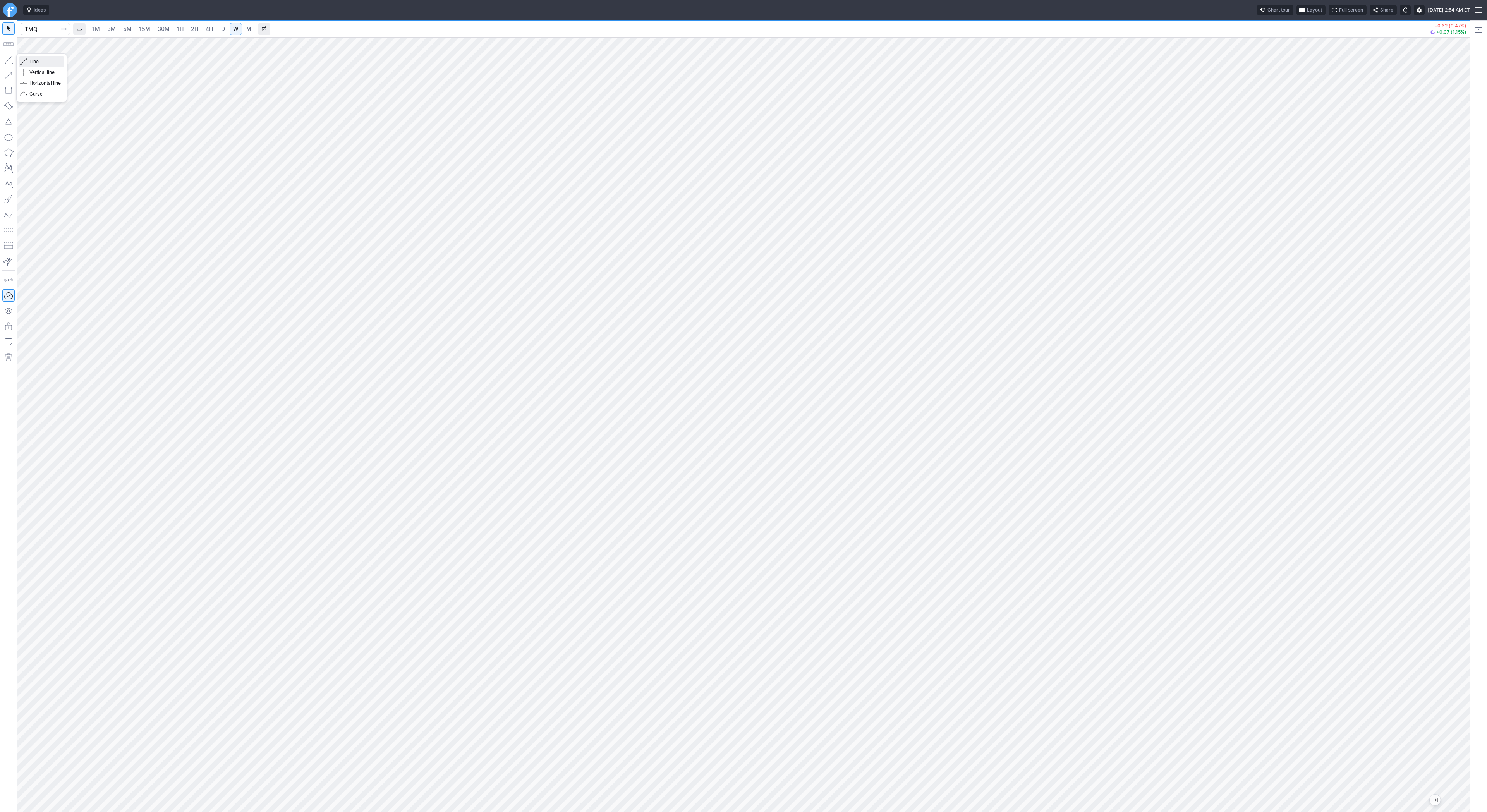
click at [30, 61] on span "Line" at bounding box center [44, 61] width 31 height 8
drag, startPoint x: 1456, startPoint y: 272, endPoint x: 1456, endPoint y: 367, distance: 95.0
click at [1456, 367] on div at bounding box center [1461, 423] width 16 height 755
click at [9, 59] on button "button" at bounding box center [8, 59] width 12 height 12
click at [32, 27] on input "Search" at bounding box center [45, 28] width 49 height 12
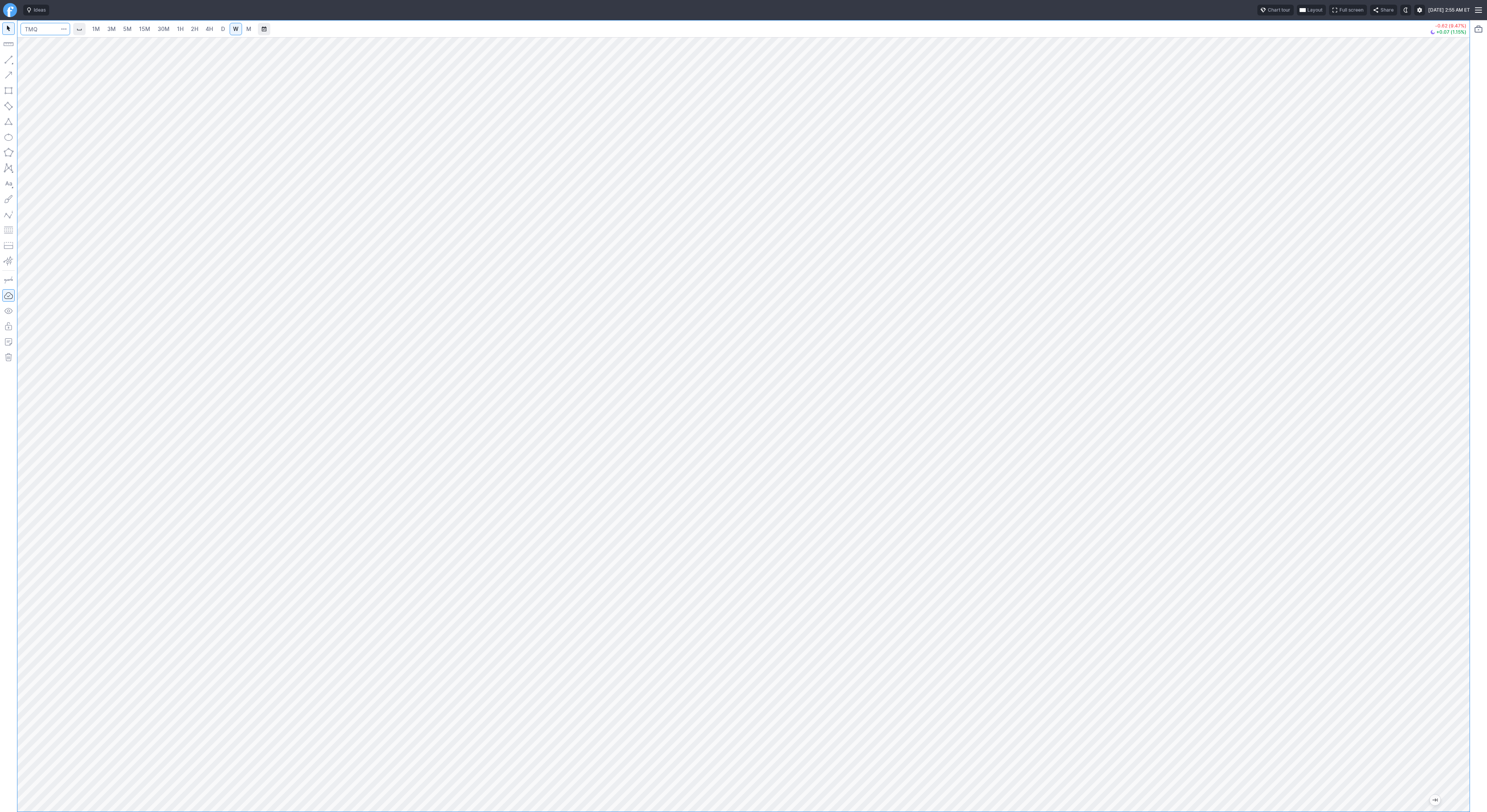
drag, startPoint x: 38, startPoint y: 26, endPoint x: 23, endPoint y: 27, distance: 15.0
click at [23, 27] on input "Search" at bounding box center [45, 28] width 49 height 12
type input "usar"
click at [108, 47] on span "USA Rare Earth Inc" at bounding box center [110, 45] width 118 height 7
click at [118, 29] on link "3M" at bounding box center [111, 28] width 15 height 12
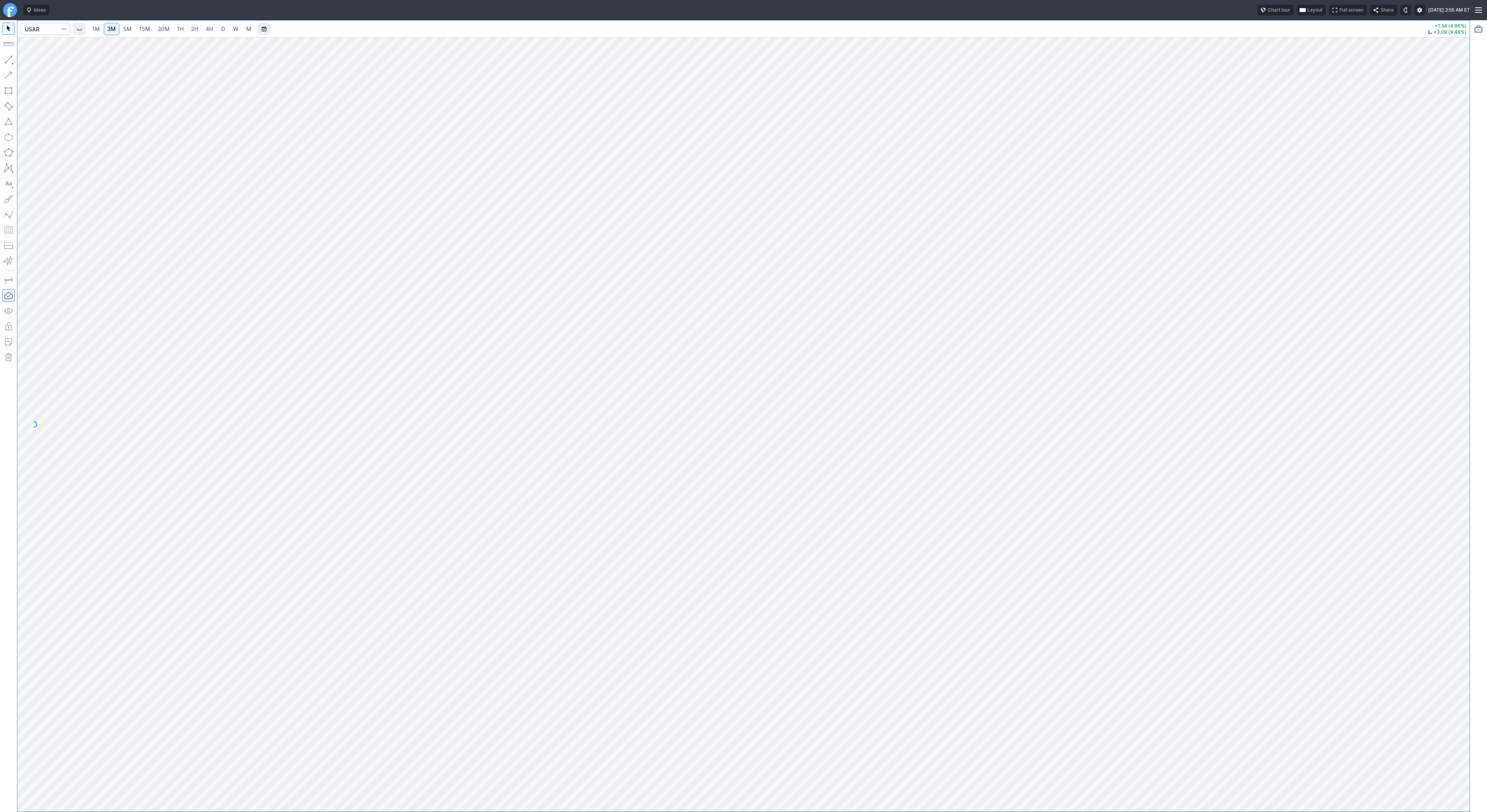
click at [175, 33] on link "1H" at bounding box center [180, 28] width 13 height 12
click at [211, 28] on span "4H" at bounding box center [210, 28] width 8 height 7
click at [1424, 654] on div at bounding box center [744, 424] width 1453 height 774
drag, startPoint x: 27, startPoint y: 60, endPoint x: 38, endPoint y: 84, distance: 26.4
click at [27, 61] on button "Line" at bounding box center [42, 60] width 45 height 10
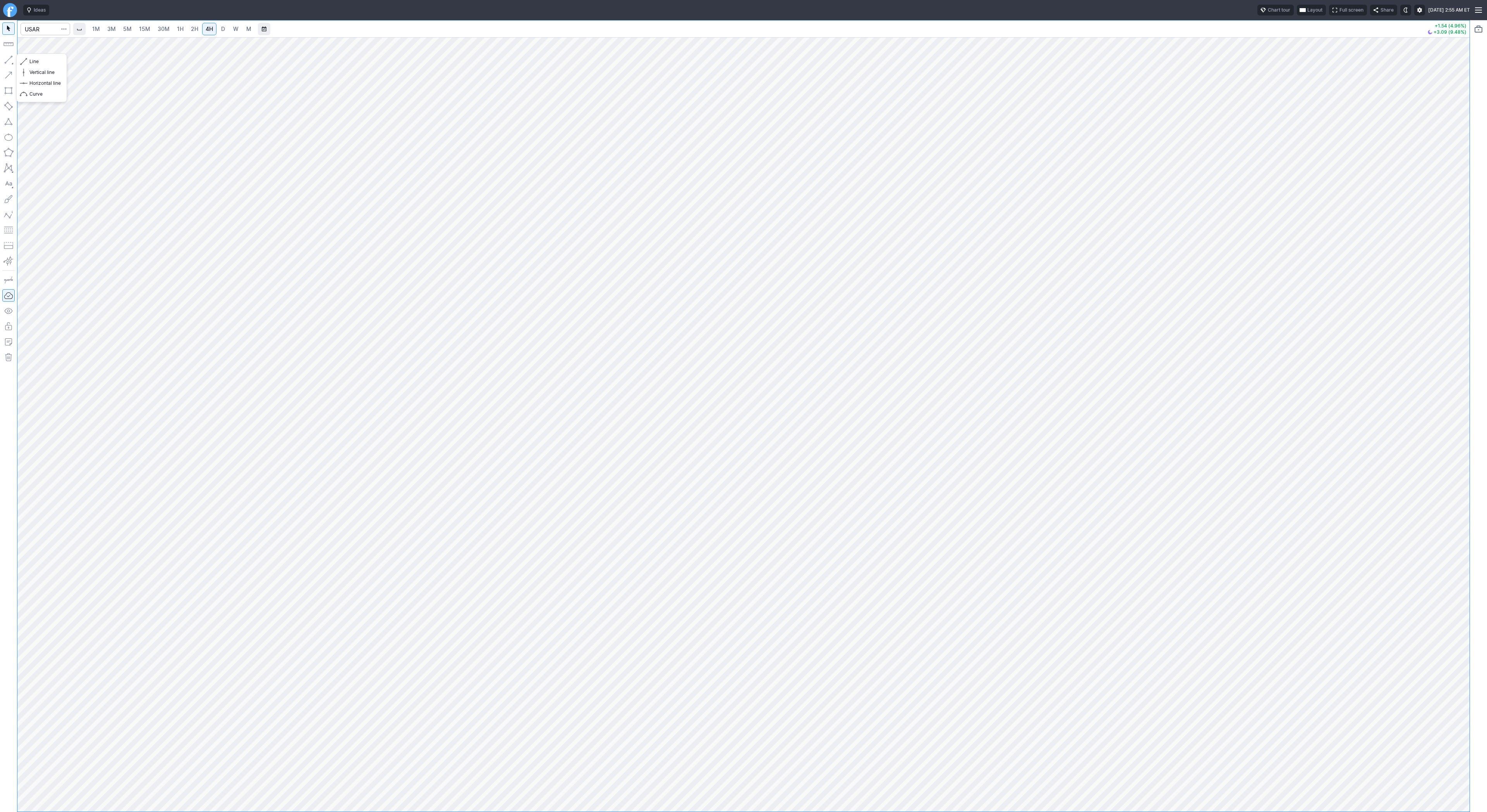
click at [9, 58] on button "button" at bounding box center [8, 59] width 12 height 12
drag, startPoint x: 8, startPoint y: 54, endPoint x: 24, endPoint y: 75, distance: 26.4
click at [8, 54] on button "button" at bounding box center [8, 59] width 12 height 12
drag, startPoint x: 9, startPoint y: 61, endPoint x: 14, endPoint y: 79, distance: 18.7
click at [9, 62] on button "button" at bounding box center [8, 59] width 12 height 12
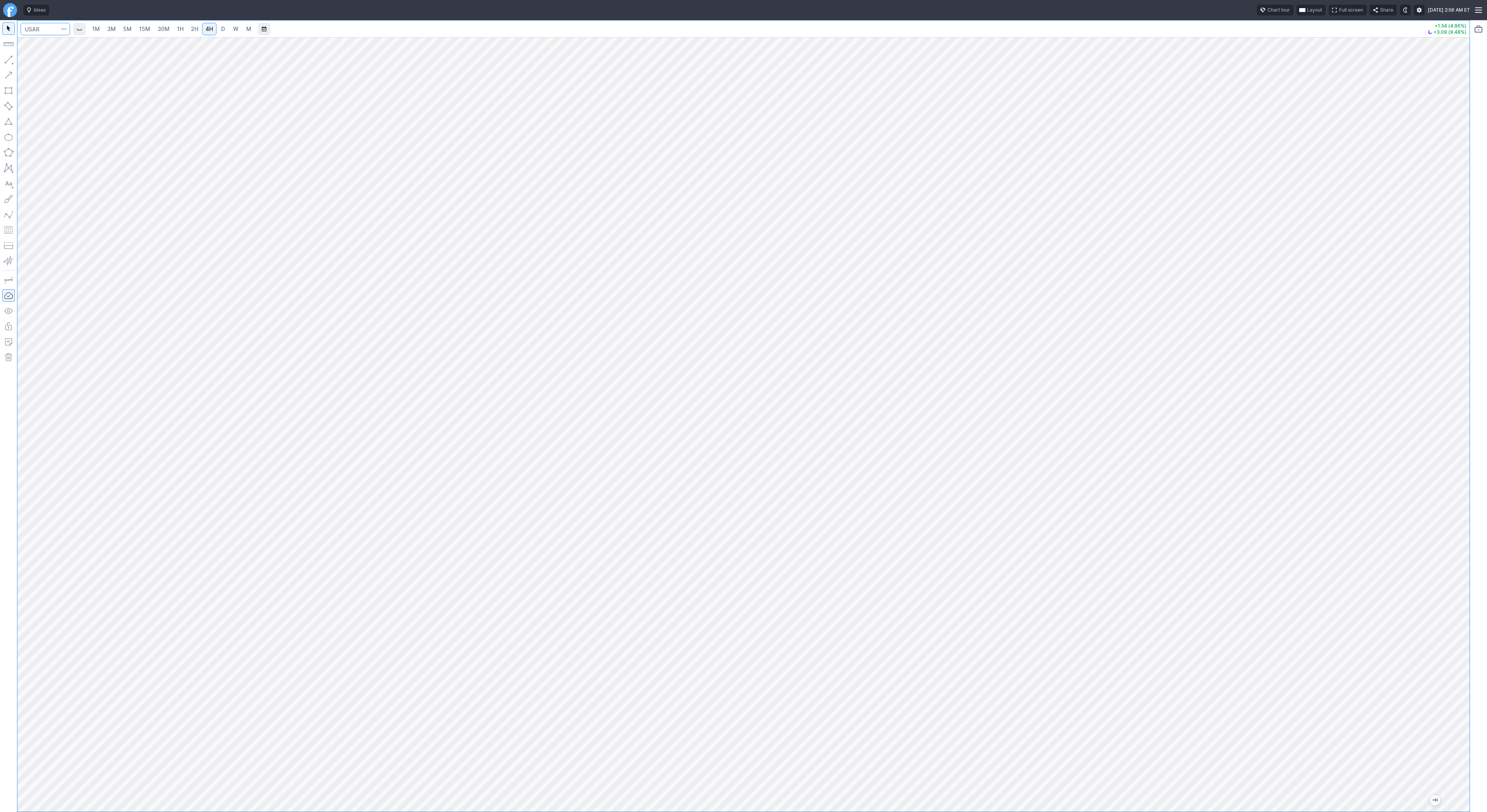
click at [49, 30] on input "Search" at bounding box center [45, 28] width 49 height 12
type input "CRML"
click at [34, 25] on input "Search" at bounding box center [45, 28] width 49 height 12
type input "mp"
click at [228, 30] on link "D" at bounding box center [223, 28] width 12 height 12
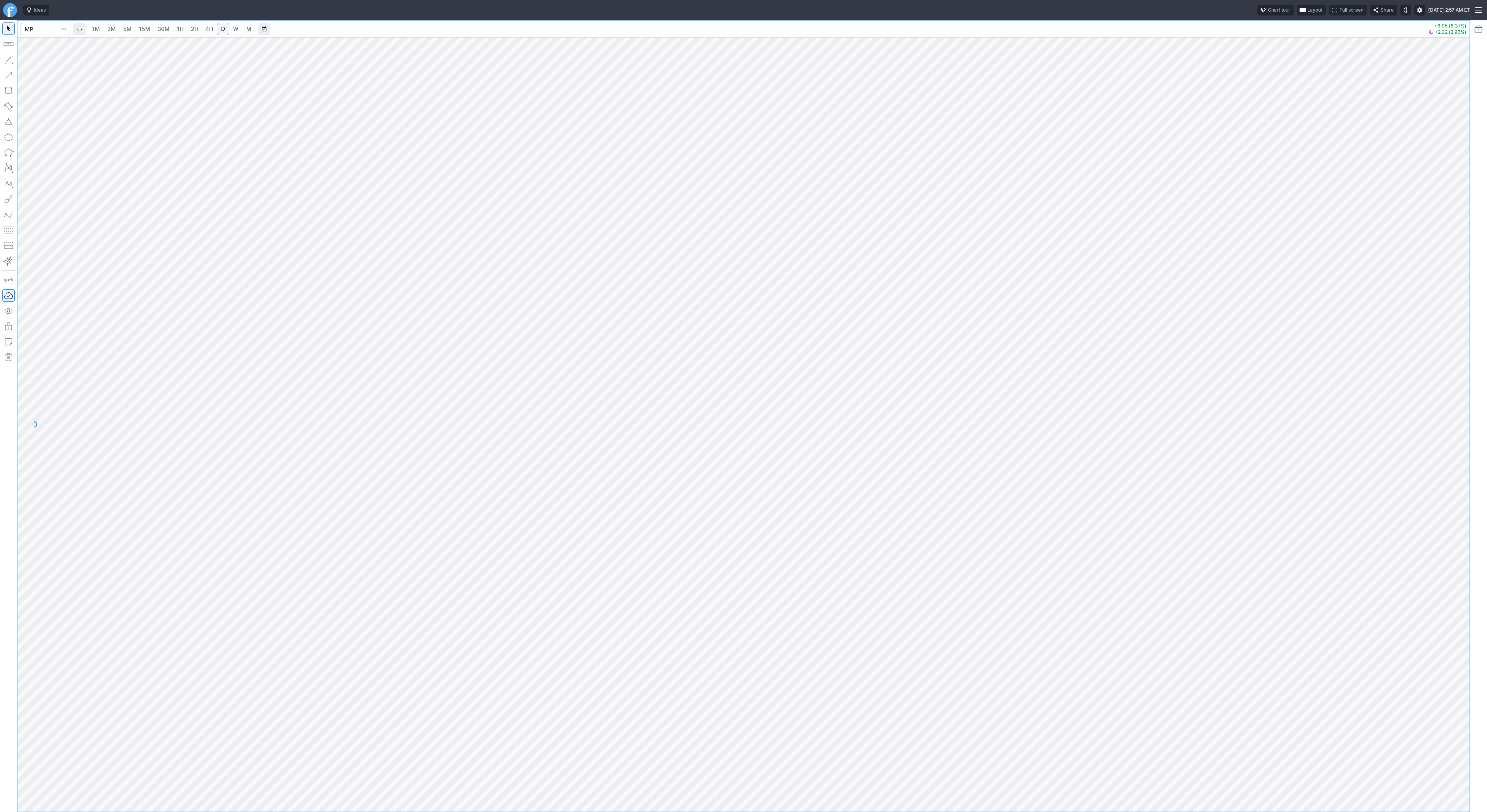
click at [231, 28] on link "W" at bounding box center [235, 28] width 12 height 12
click at [191, 28] on span "2H" at bounding box center [195, 28] width 8 height 7
click at [6, 59] on button "button" at bounding box center [8, 59] width 12 height 12
click at [48, 62] on span "Line" at bounding box center [44, 61] width 31 height 8
click at [224, 28] on span "D" at bounding box center [223, 29] width 6 height 8
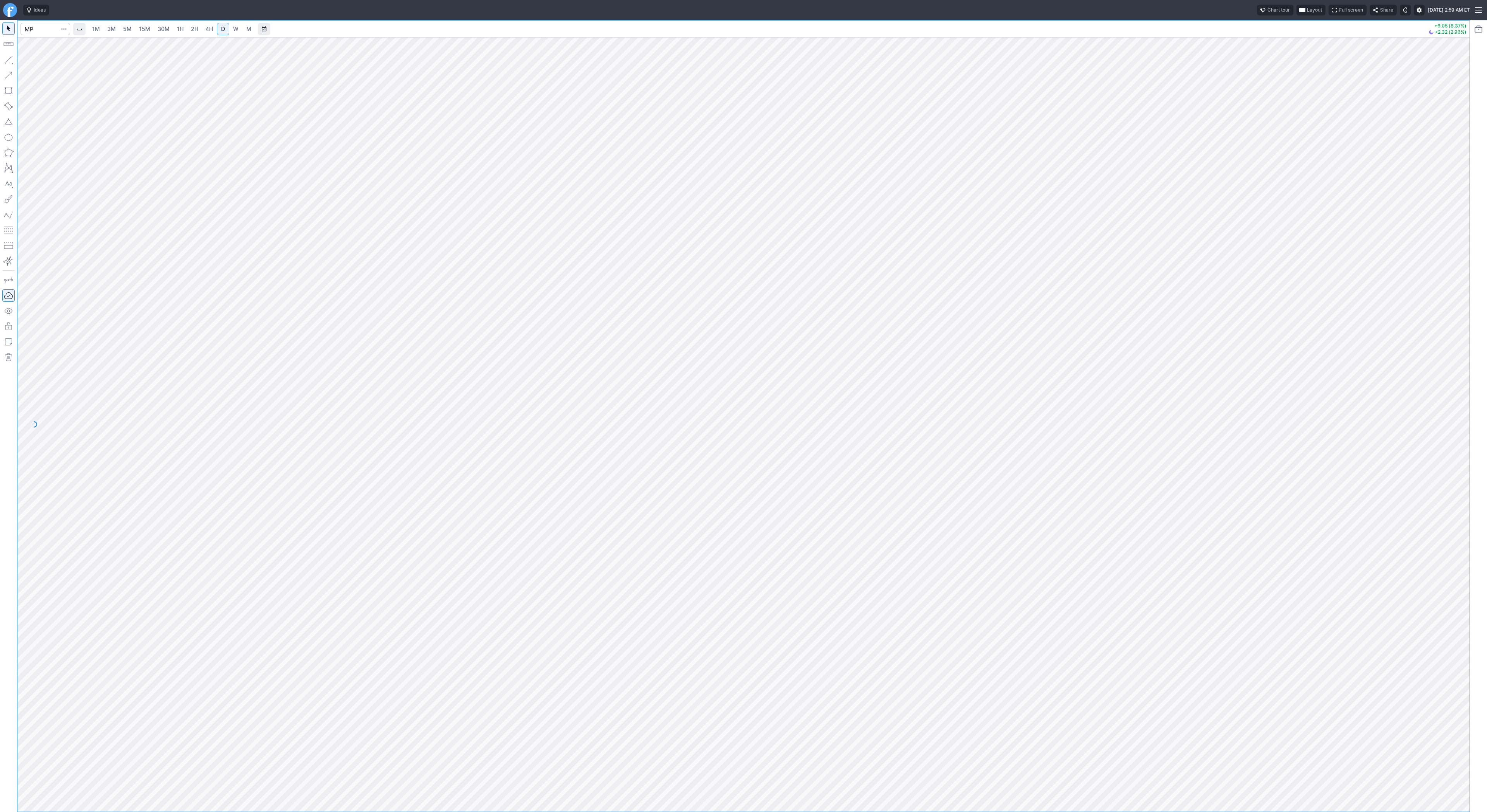
click at [241, 29] on link "W" at bounding box center [235, 28] width 12 height 12
drag, startPoint x: 1471, startPoint y: 348, endPoint x: 1467, endPoint y: 462, distance: 114.1
click at [1468, 463] on div at bounding box center [1461, 423] width 16 height 755
click at [1404, 311] on div at bounding box center [744, 424] width 1453 height 774
click at [41, 28] on input "Search" at bounding box center [45, 28] width 49 height 12
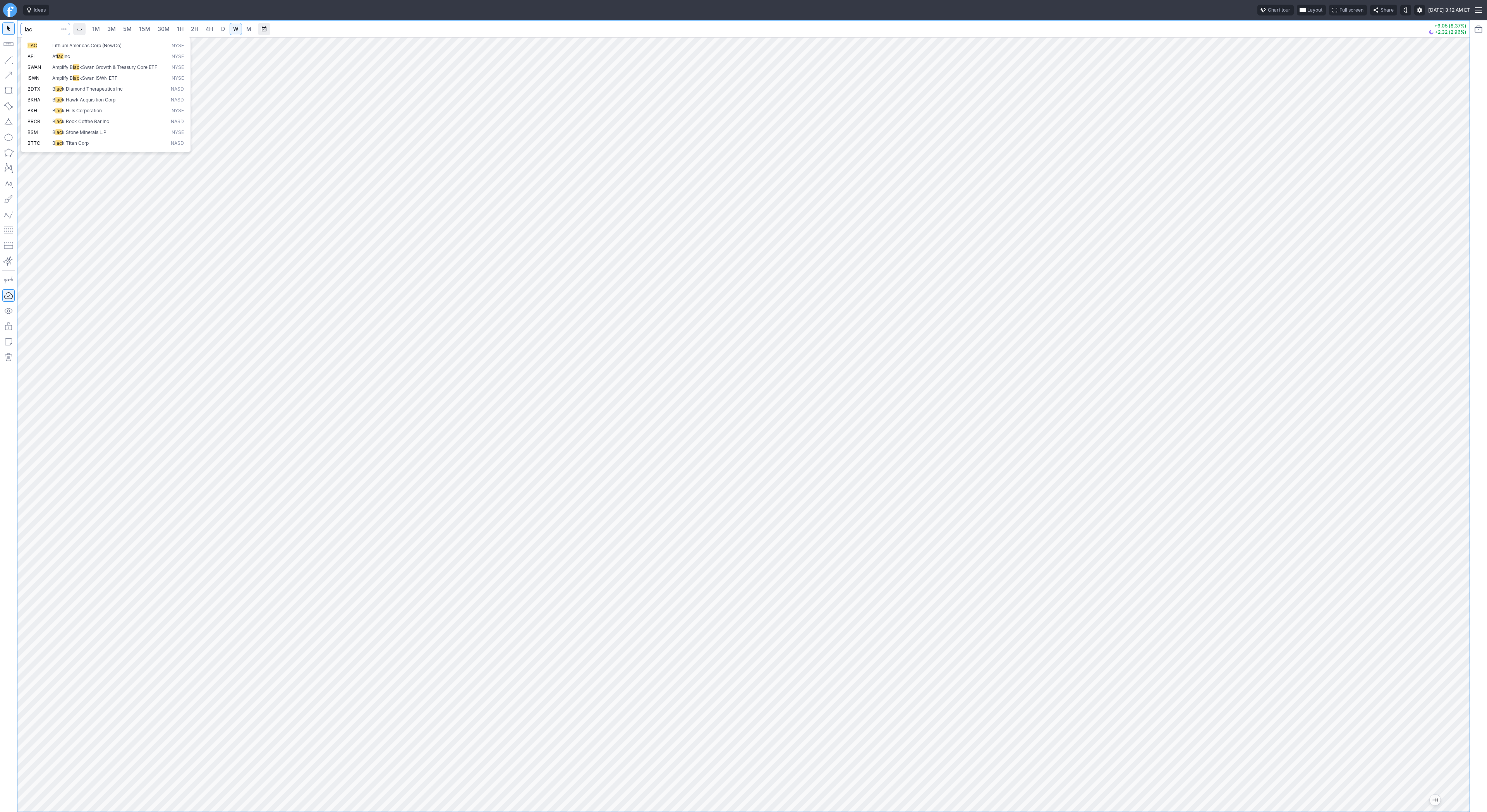
type input "lac"
click at [221, 30] on span "D" at bounding box center [223, 28] width 4 height 7
click at [29, 62] on span "Line" at bounding box center [44, 61] width 31 height 8
click at [38, 59] on span "Line" at bounding box center [44, 61] width 31 height 8
click at [1420, 561] on div at bounding box center [744, 424] width 1453 height 774
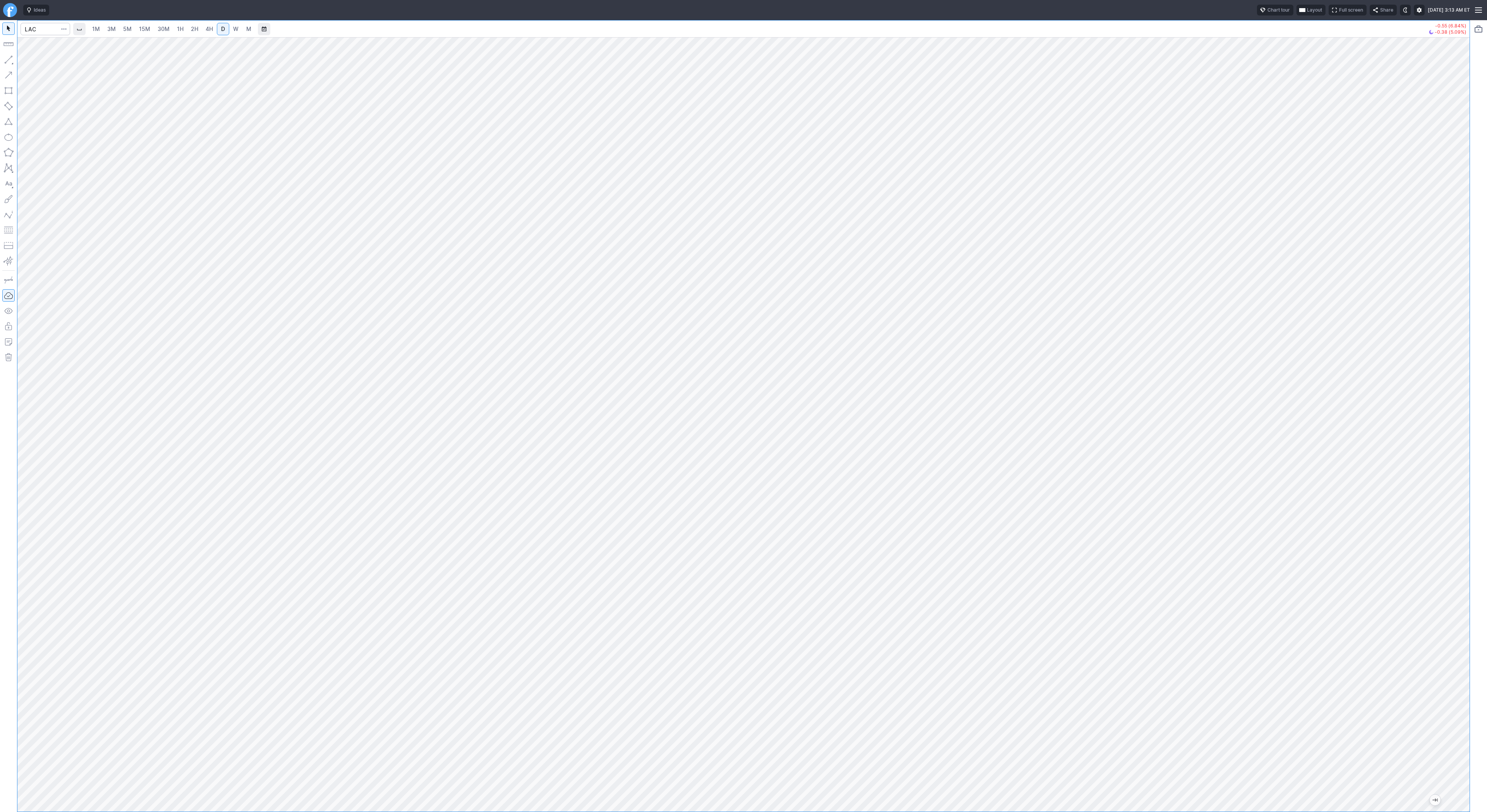
click at [1441, 415] on div at bounding box center [744, 424] width 1453 height 774
click at [31, 30] on input "Search" at bounding box center [45, 28] width 49 height 12
click at [34, 31] on input "Search" at bounding box center [45, 28] width 49 height 12
type input "eth"
click at [108, 146] on span "Eth ereum / USD" at bounding box center [107, 143] width 112 height 7
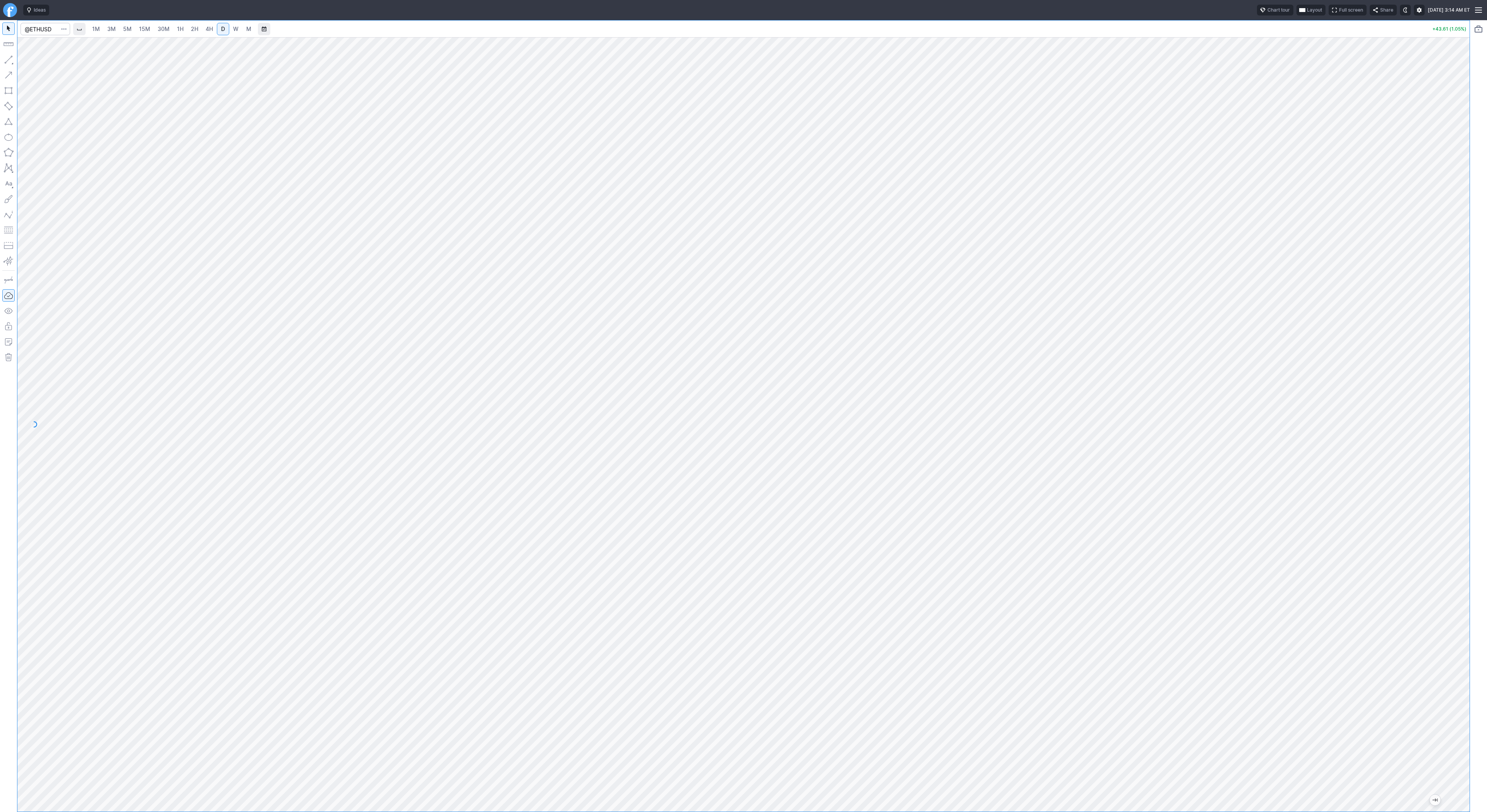
drag, startPoint x: 1469, startPoint y: 213, endPoint x: 1472, endPoint y: 276, distance: 63.1
click at [1473, 277] on div "1M 3M 5M 15M 30M 1H 2H 4H D W M +43.61 (1.05%)" at bounding box center [744, 415] width 1487 height 791
click at [37, 28] on input "Search" at bounding box center [45, 28] width 49 height 12
type input "btcusd"
click at [49, 43] on span "BTCUSD" at bounding box center [42, 45] width 20 height 6
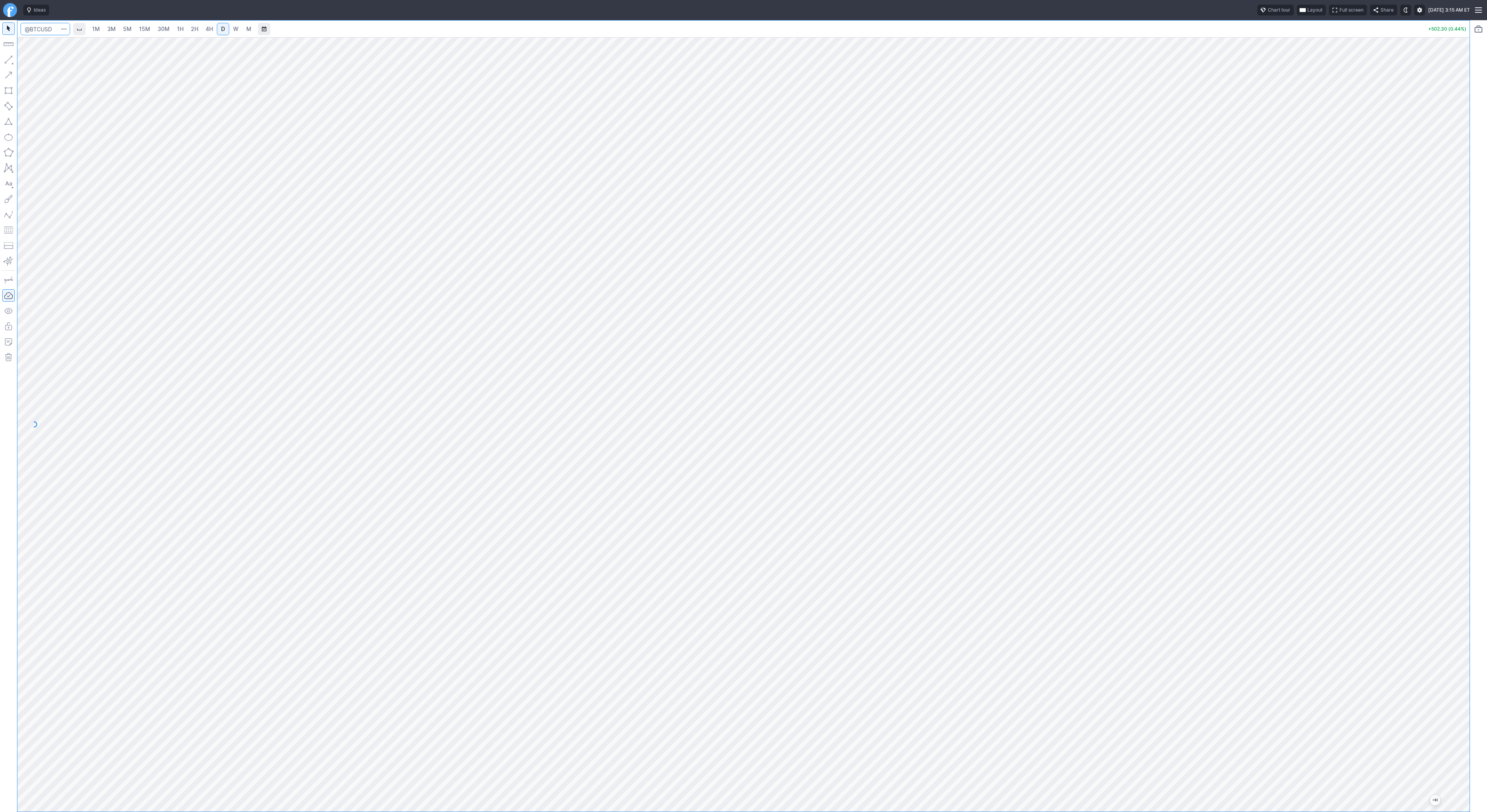
click at [48, 27] on input "Search" at bounding box center [45, 28] width 49 height 12
type input "biti"
click at [183, 24] on link "1H" at bounding box center [180, 28] width 13 height 12
drag, startPoint x: 7, startPoint y: 61, endPoint x: 8, endPoint y: 65, distance: 4.1
click at [7, 61] on button "button" at bounding box center [8, 59] width 12 height 12
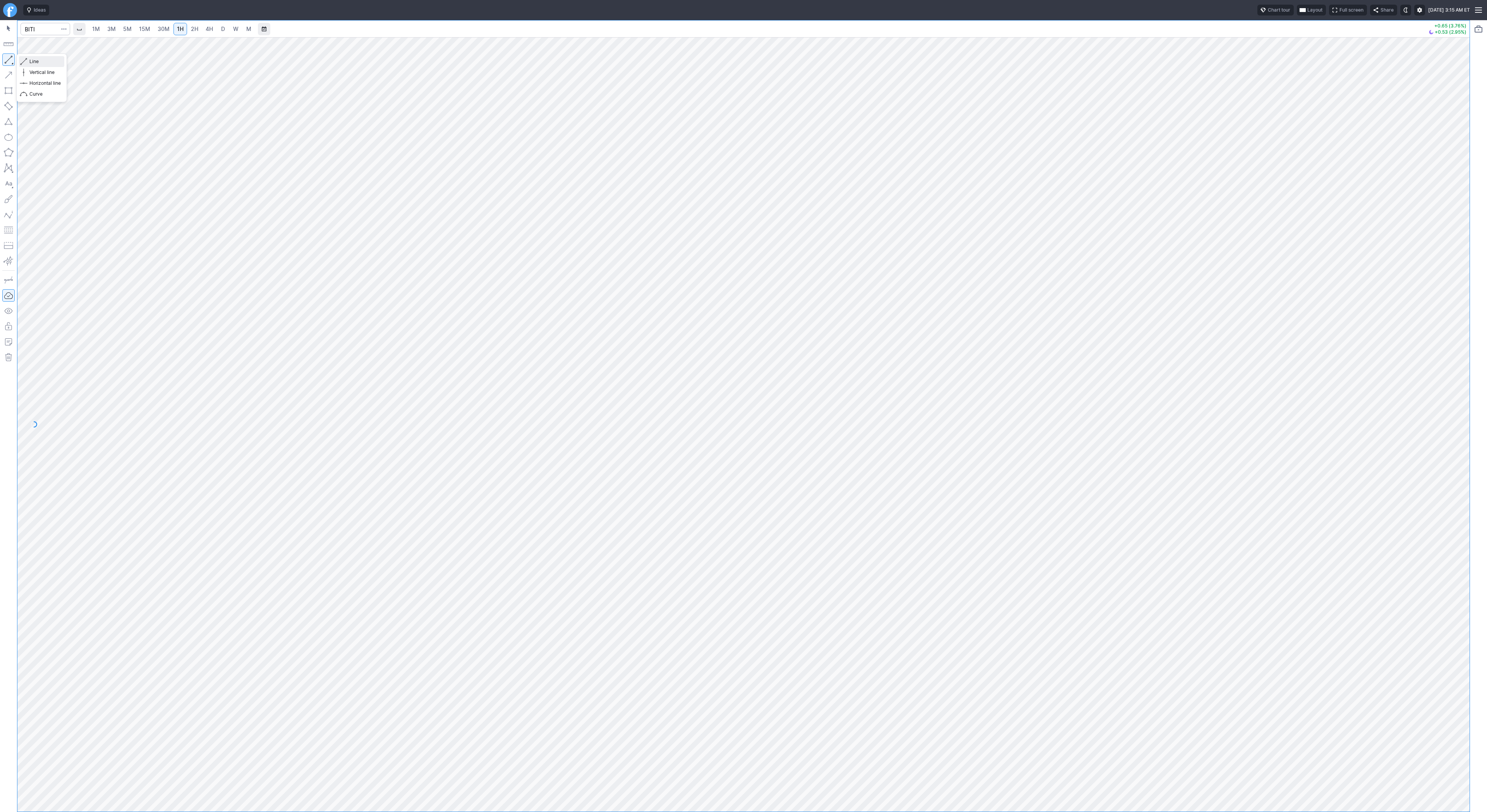
click at [33, 60] on span "Line" at bounding box center [44, 61] width 31 height 8
click at [9, 59] on button "button" at bounding box center [8, 59] width 12 height 12
click at [7, 59] on button "button" at bounding box center [8, 59] width 12 height 12
click at [10, 61] on button "button" at bounding box center [8, 59] width 12 height 12
click at [41, 62] on span "Line" at bounding box center [44, 61] width 31 height 8
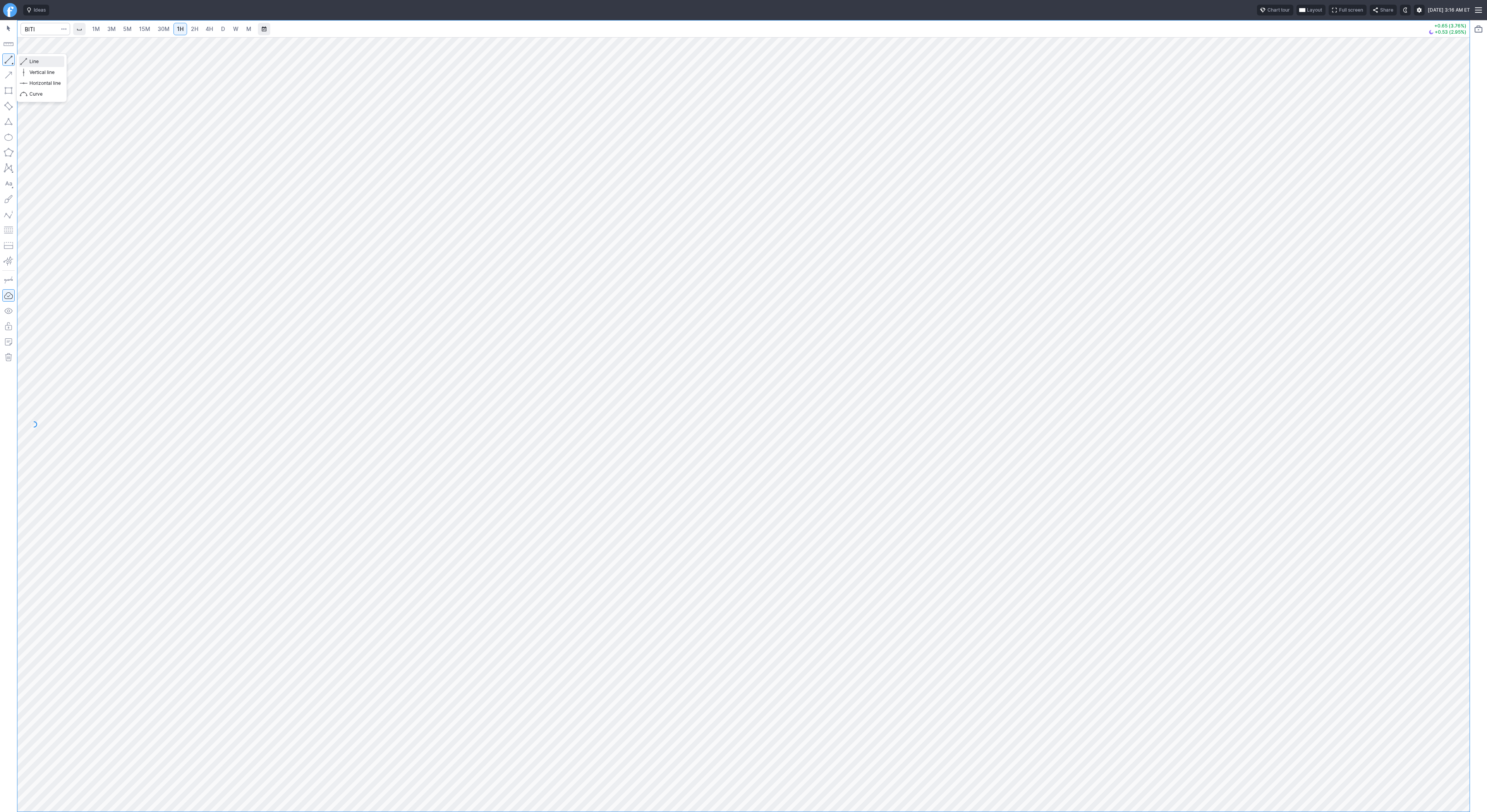
click at [45, 61] on span "Line" at bounding box center [44, 61] width 31 height 8
drag, startPoint x: 44, startPoint y: 59, endPoint x: 49, endPoint y: 86, distance: 27.5
click at [44, 62] on span "Line" at bounding box center [44, 61] width 31 height 8
drag, startPoint x: 37, startPoint y: 60, endPoint x: 50, endPoint y: 78, distance: 22.2
click at [37, 60] on span "Line" at bounding box center [44, 61] width 31 height 8
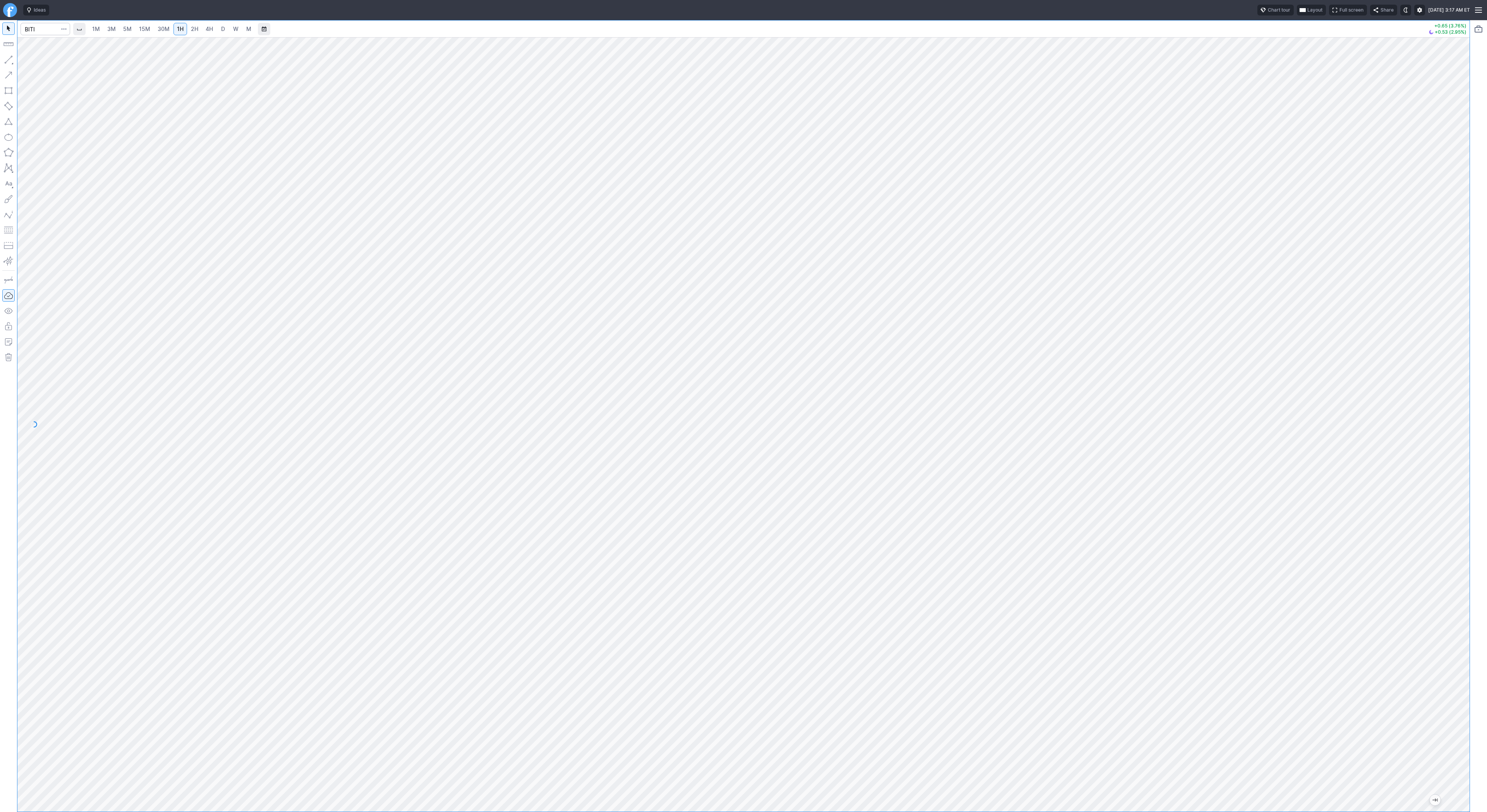
click at [222, 28] on span "D" at bounding box center [223, 28] width 4 height 7
click at [142, 24] on link "15M" at bounding box center [145, 28] width 18 height 12
click at [211, 31] on span "4H" at bounding box center [210, 28] width 8 height 7
click at [39, 27] on input "Search" at bounding box center [45, 28] width 49 height 12
type input "coni"
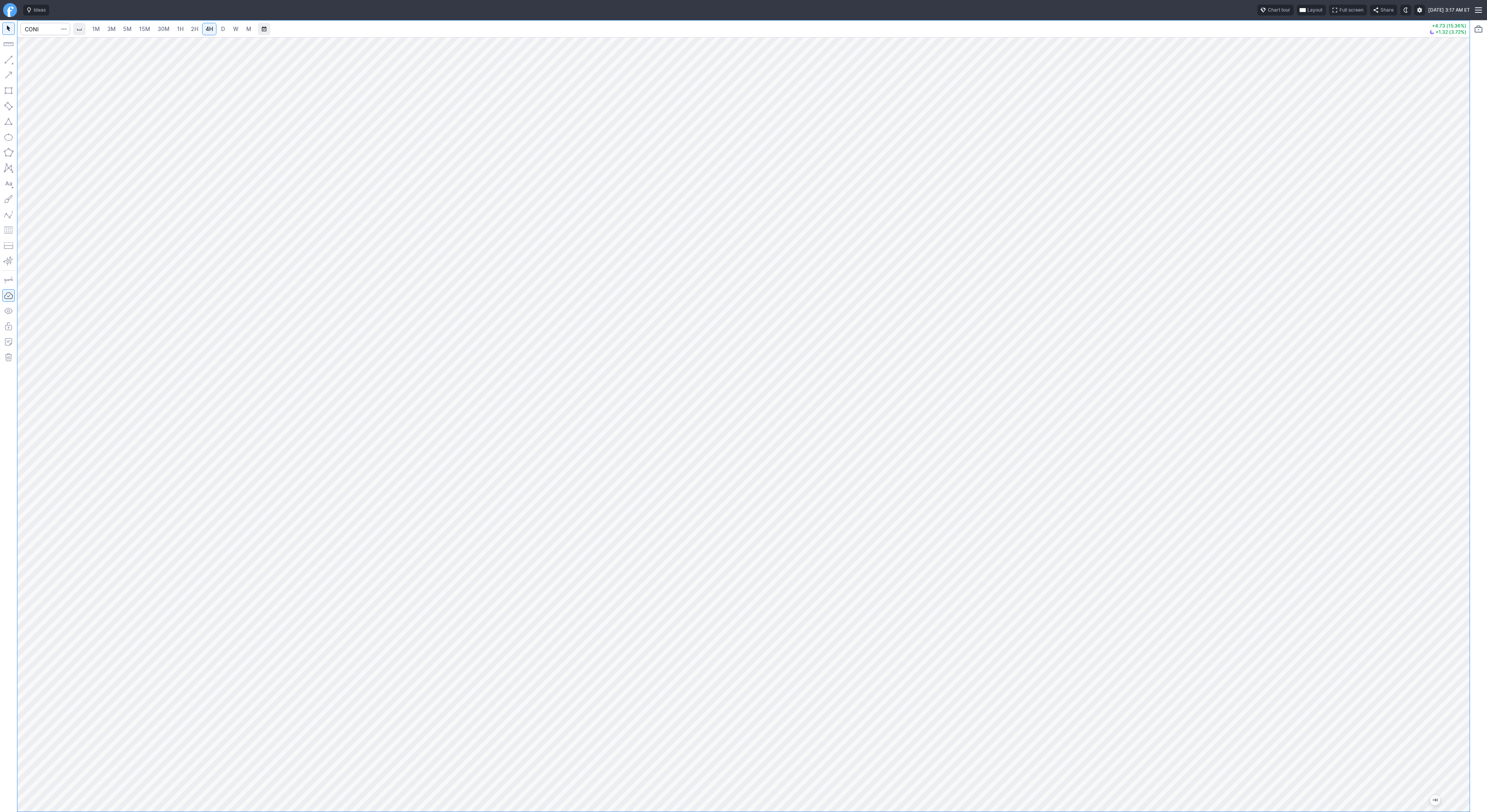
click at [193, 27] on span "2H" at bounding box center [195, 28] width 8 height 7
drag, startPoint x: 1461, startPoint y: 673, endPoint x: 1483, endPoint y: 527, distance: 147.6
click at [1483, 527] on div "1M 3M 5M 15M 30M 1H 2H 4H D W M +4.73 (15.36%) +1.32 (3.72%)" at bounding box center [744, 415] width 1487 height 791
drag, startPoint x: 1461, startPoint y: 614, endPoint x: 1487, endPoint y: 403, distance: 212.6
click at [1487, 403] on div "1M 3M 5M 15M 30M 1H 2H 4H D W M +4.73 (15.36%) +1.32 (3.72%)" at bounding box center [744, 415] width 1487 height 791
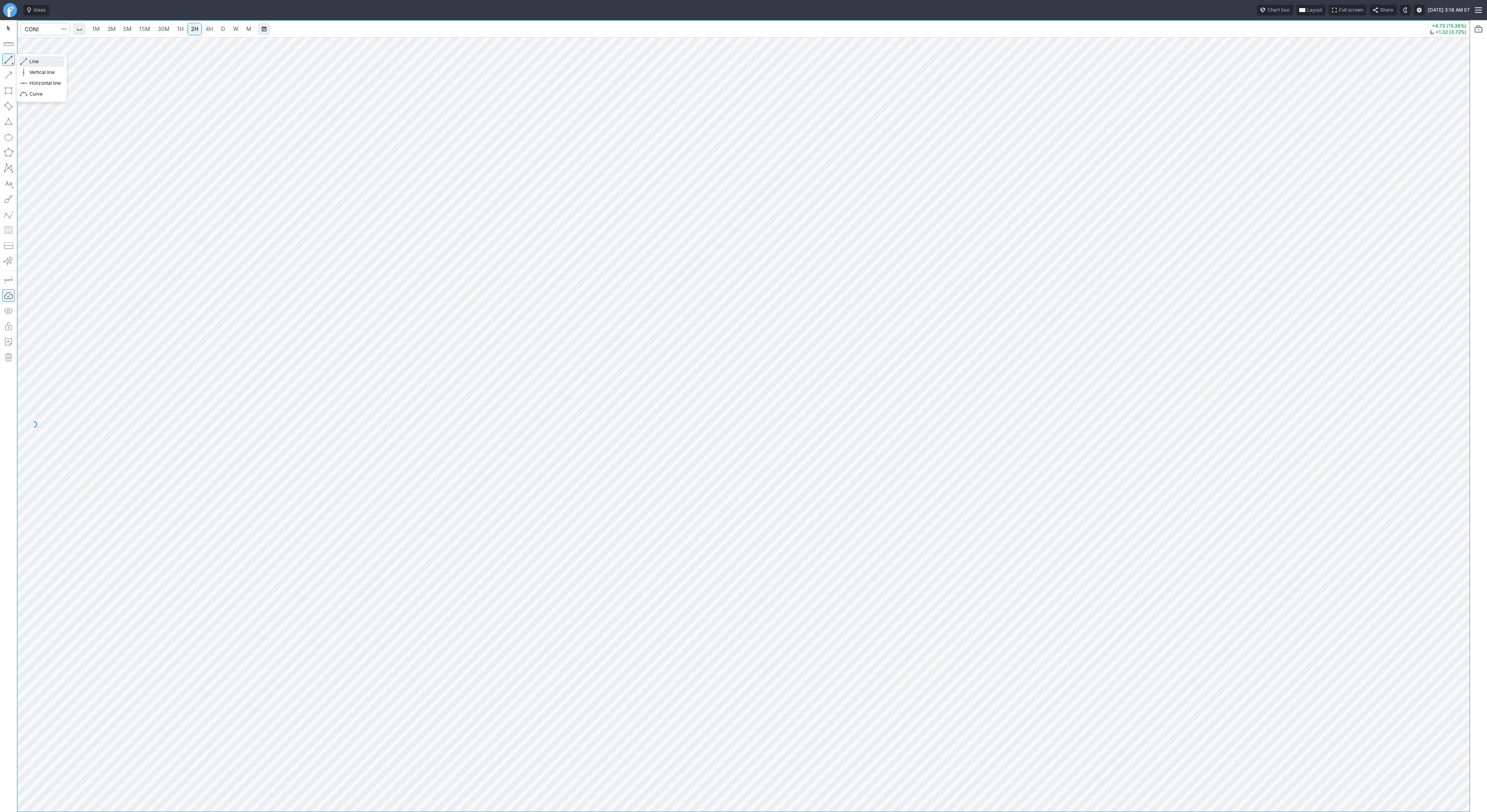
drag, startPoint x: 43, startPoint y: 63, endPoint x: 49, endPoint y: 95, distance: 32.6
click at [43, 64] on span "Line" at bounding box center [44, 61] width 31 height 8
drag, startPoint x: 9, startPoint y: 58, endPoint x: 24, endPoint y: 89, distance: 34.4
click at [9, 60] on button "button" at bounding box center [8, 59] width 12 height 12
drag, startPoint x: 6, startPoint y: 59, endPoint x: 8, endPoint y: 65, distance: 6.3
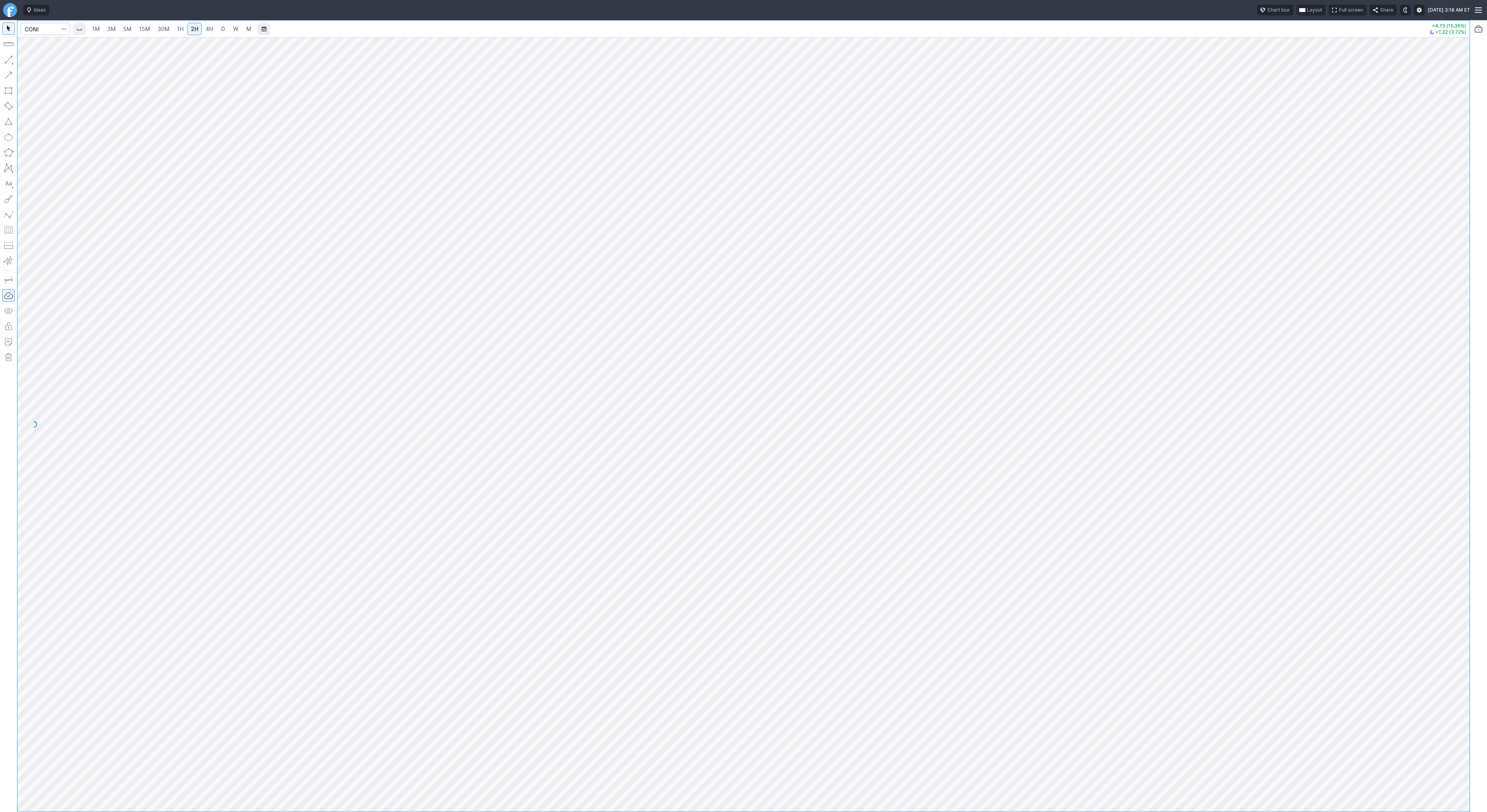
click at [6, 60] on button "button" at bounding box center [8, 59] width 12 height 12
drag, startPoint x: 7, startPoint y: 59, endPoint x: 30, endPoint y: 88, distance: 37.0
click at [7, 60] on button "button" at bounding box center [8, 59] width 12 height 12
click at [34, 28] on input "Search" at bounding box center [45, 28] width 49 height 12
type input "coin"
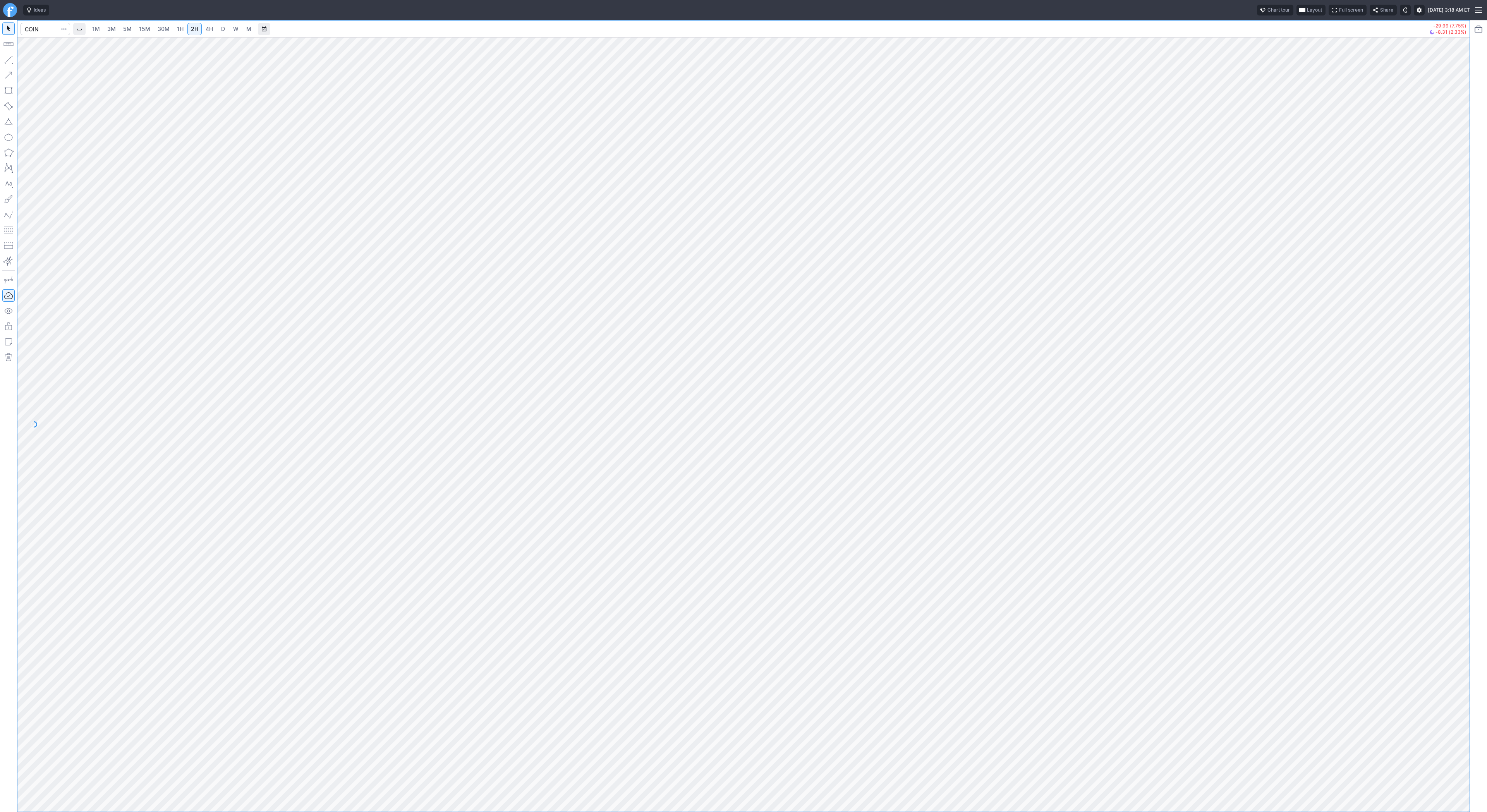
click at [221, 28] on span "D" at bounding box center [223, 28] width 4 height 7
click at [211, 30] on span "4H" at bounding box center [210, 28] width 8 height 7
click at [9, 60] on button "button" at bounding box center [8, 59] width 12 height 12
drag, startPoint x: 31, startPoint y: 59, endPoint x: 55, endPoint y: 75, distance: 28.8
click at [31, 59] on span "Line" at bounding box center [44, 61] width 31 height 8
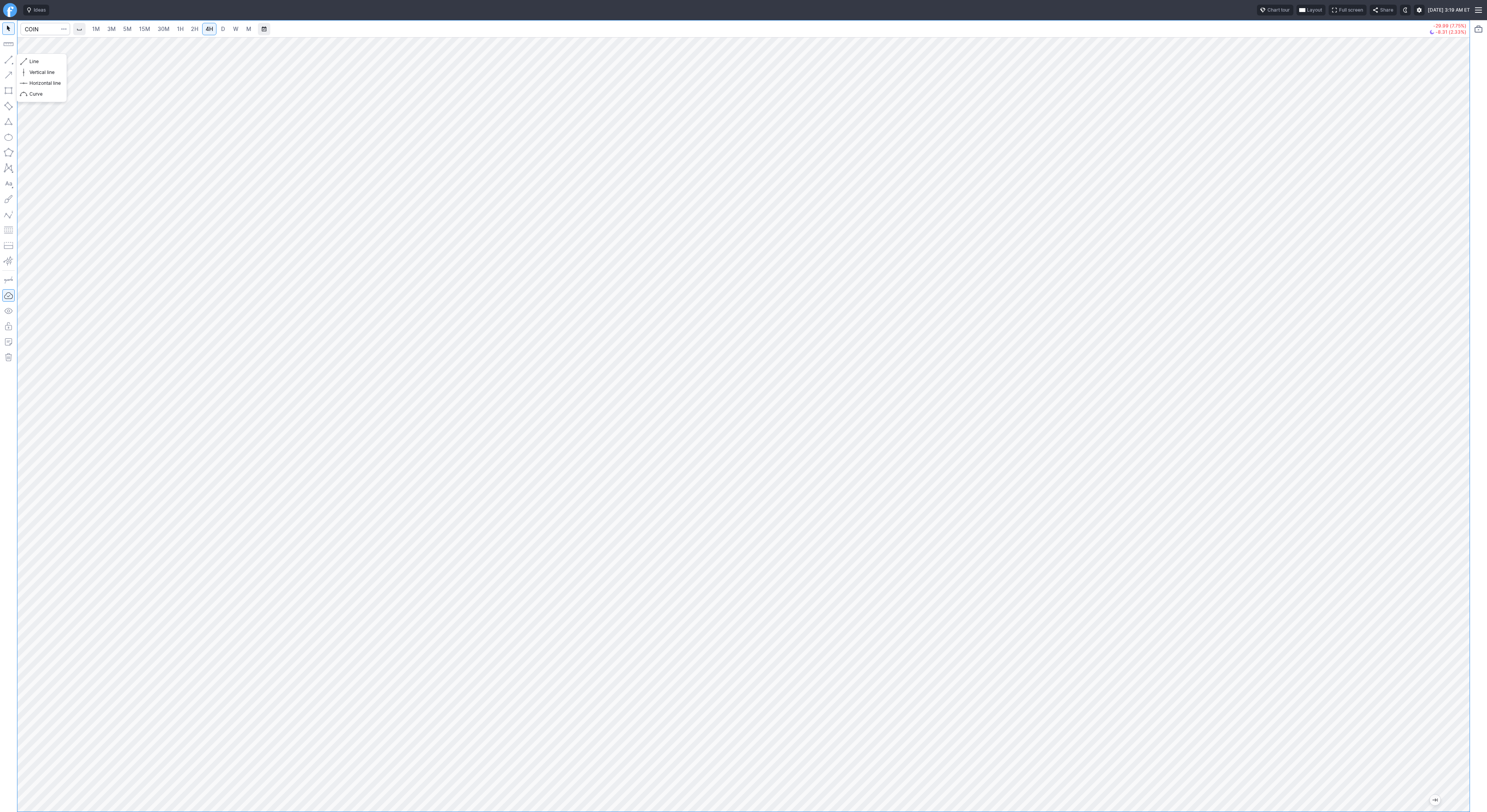
click at [10, 59] on button "button" at bounding box center [8, 59] width 12 height 12
drag, startPoint x: 8, startPoint y: 57, endPoint x: 10, endPoint y: 75, distance: 18.1
click at [8, 58] on button "button" at bounding box center [8, 59] width 12 height 12
click at [42, 66] on button "Line" at bounding box center [42, 60] width 45 height 10
click at [1479, 9] on button "Menu" at bounding box center [1478, 9] width 17 height 20
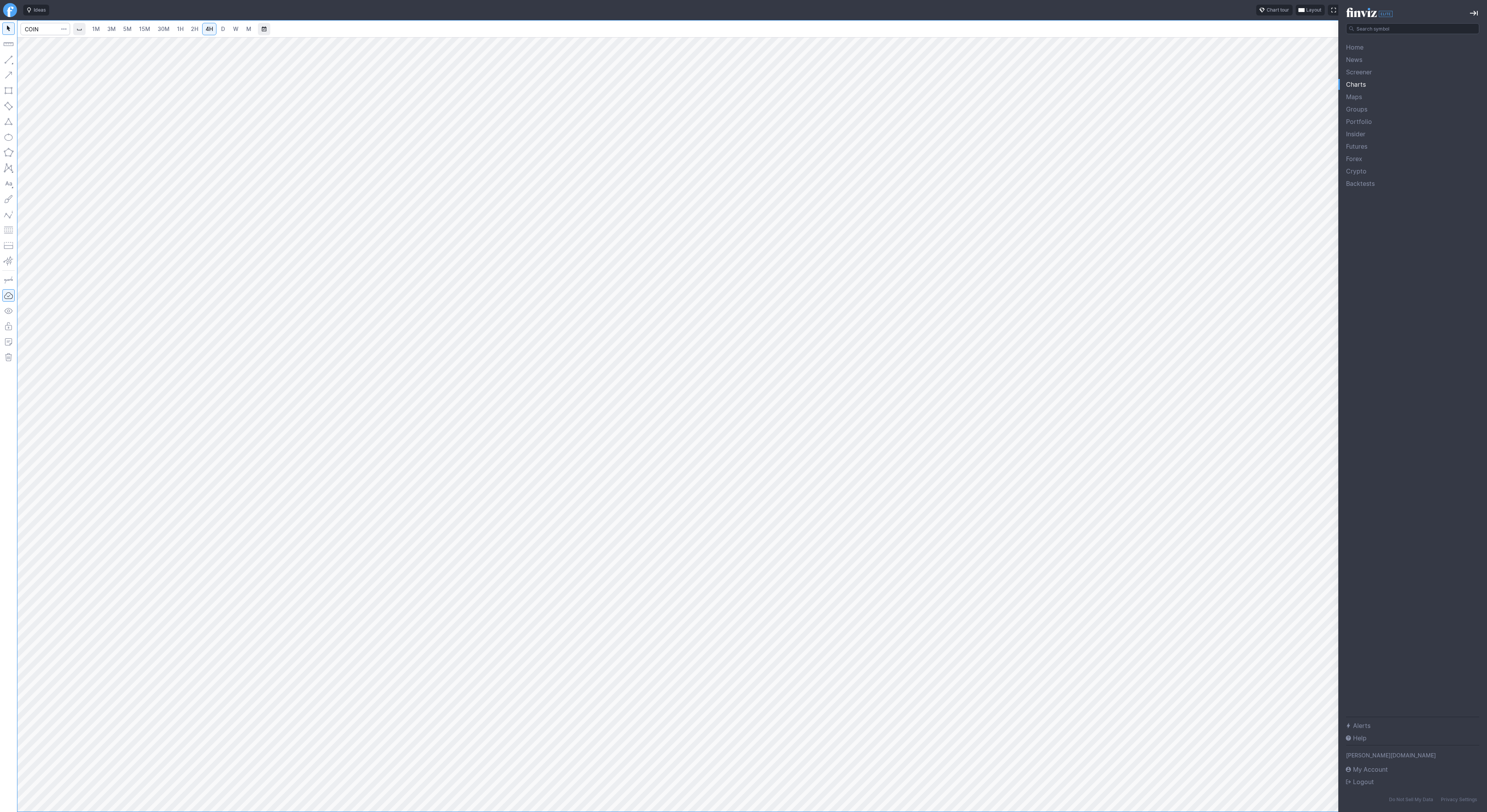
click at [1324, 88] on div at bounding box center [744, 406] width 1487 height 812
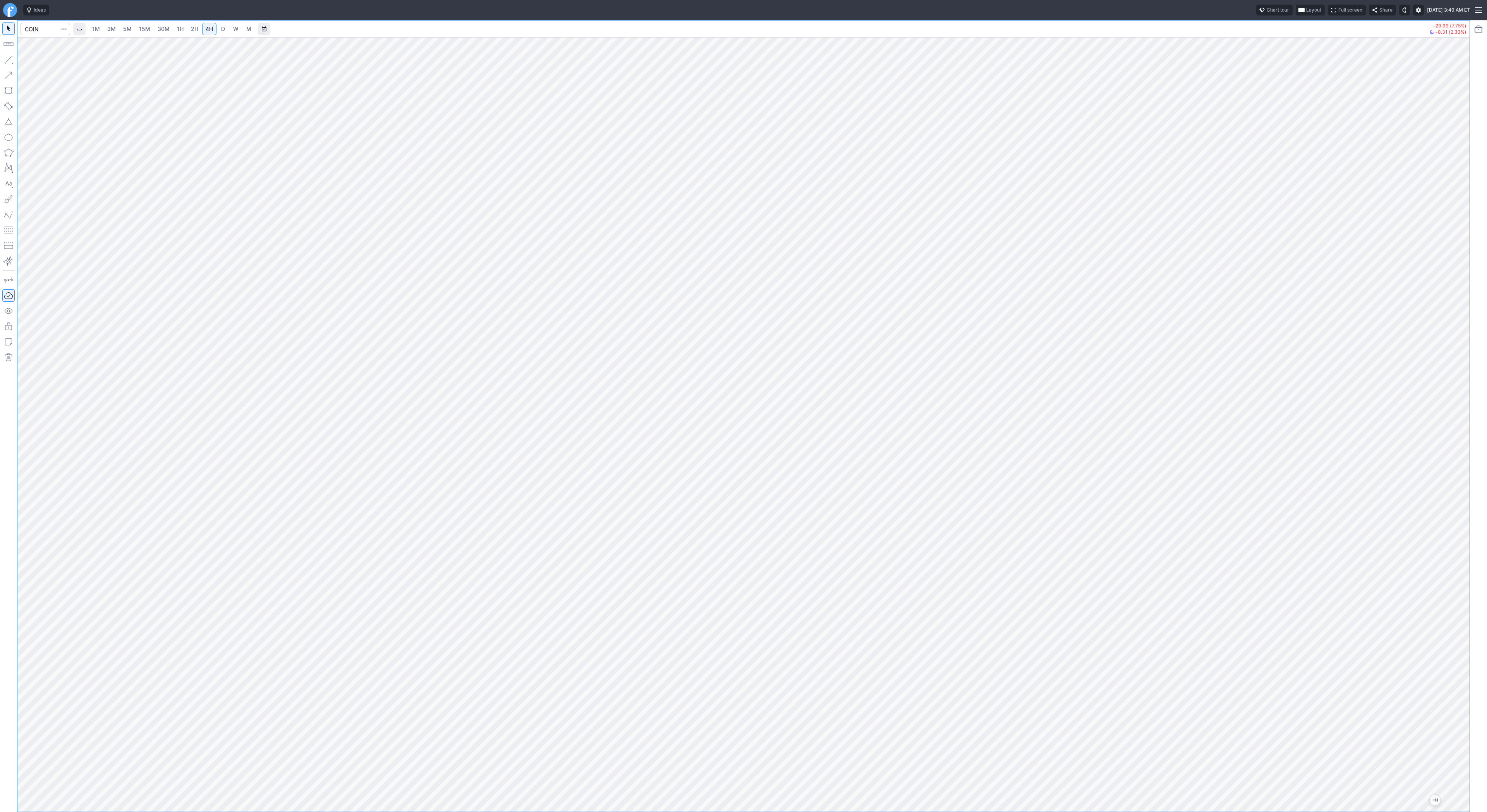
click at [1480, 29] on button "Portfolio watchlist" at bounding box center [1478, 28] width 12 height 12
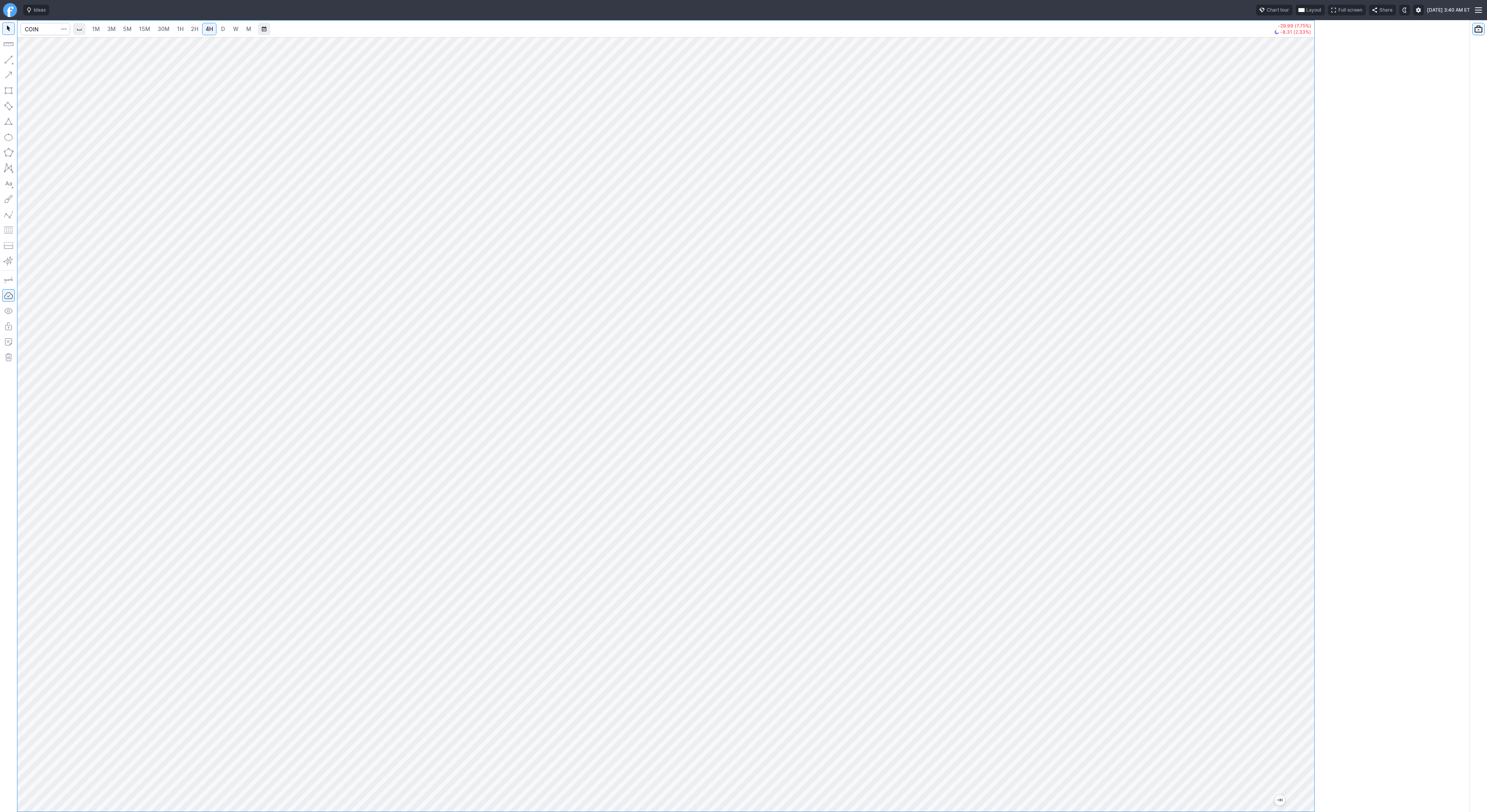
click at [1480, 9] on button "Menu" at bounding box center [1478, 9] width 17 height 20
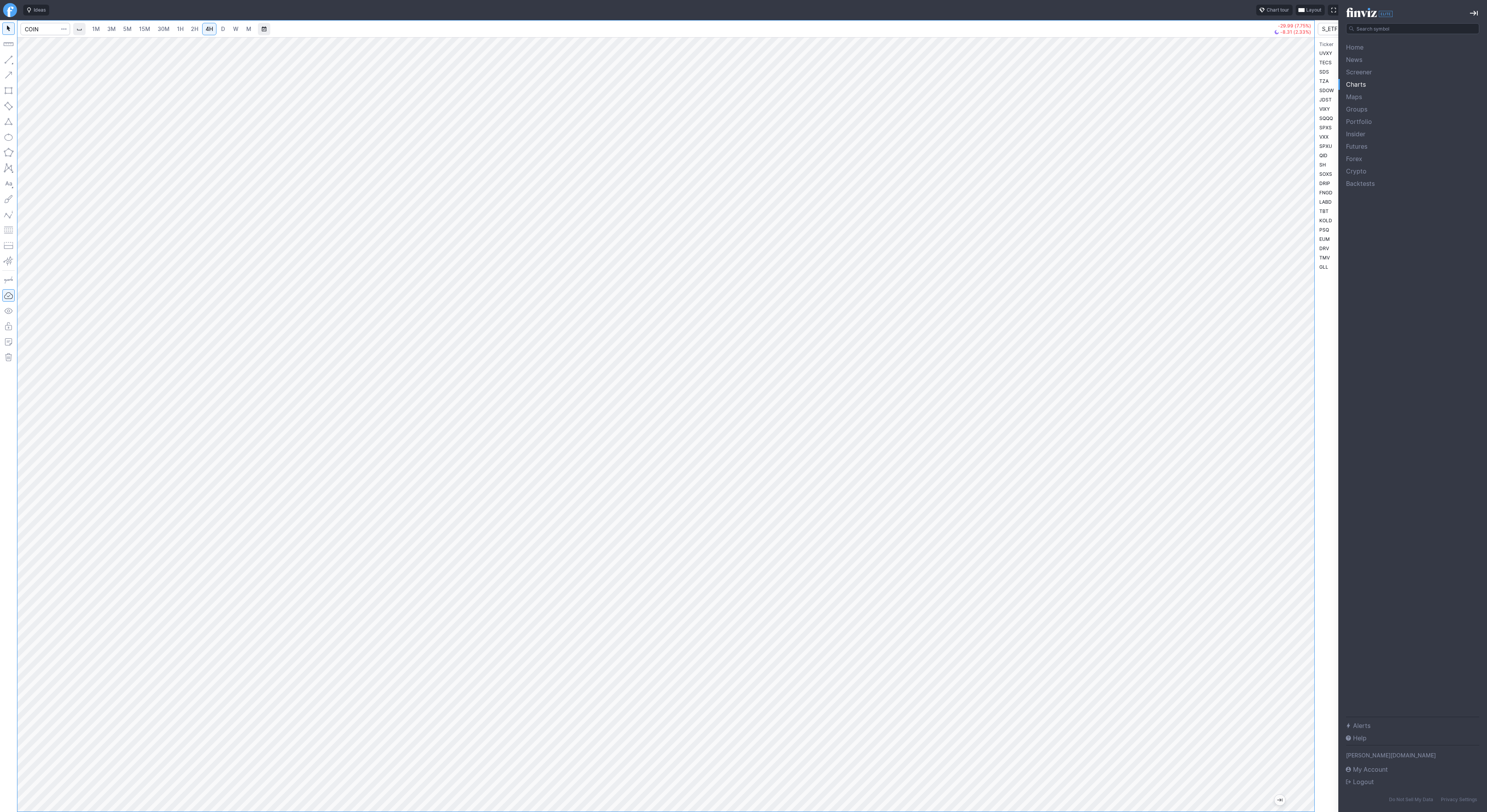
click at [1242, 132] on div at bounding box center [744, 406] width 1487 height 812
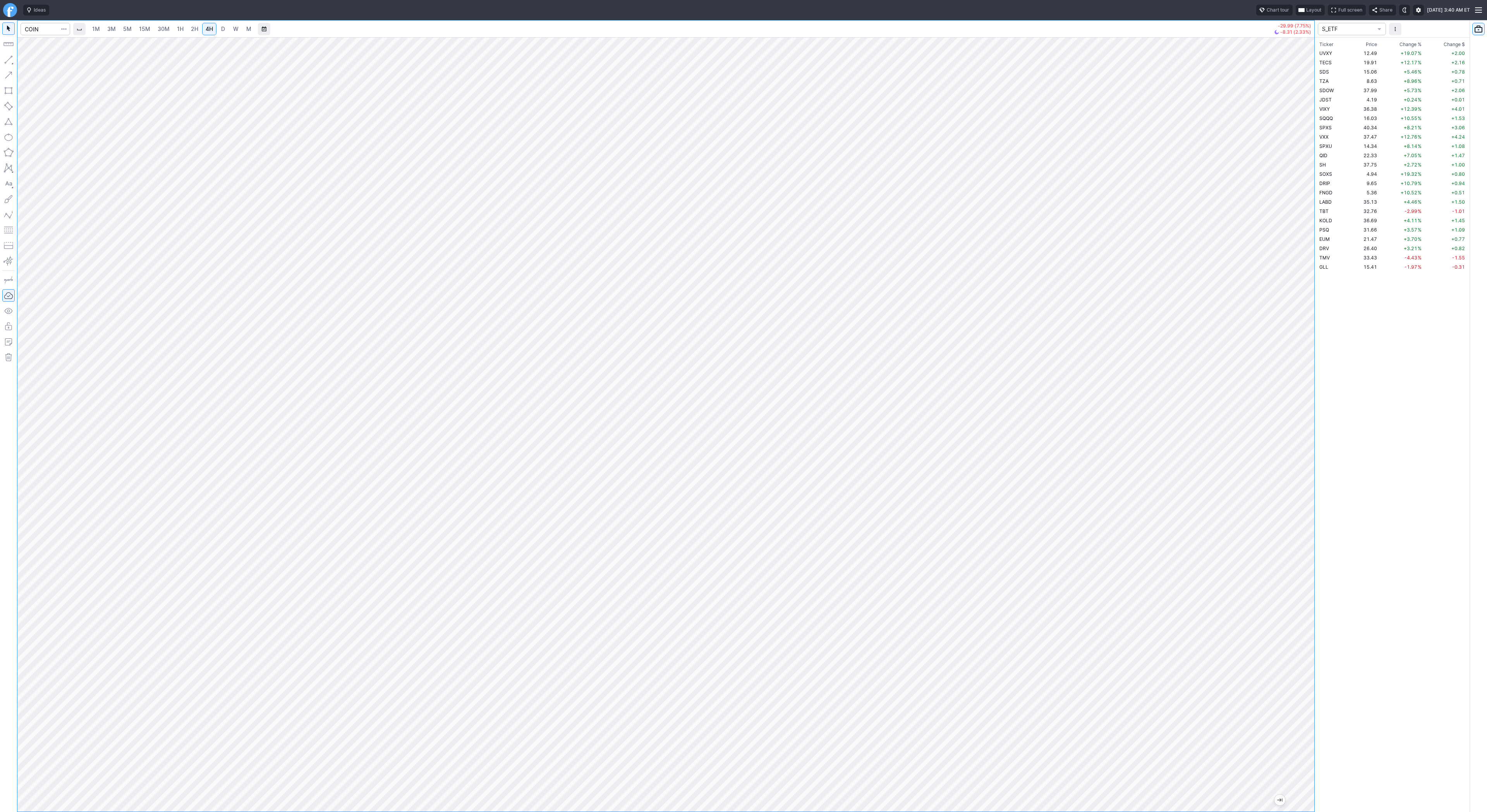
click at [1478, 8] on button "Menu" at bounding box center [1478, 9] width 17 height 20
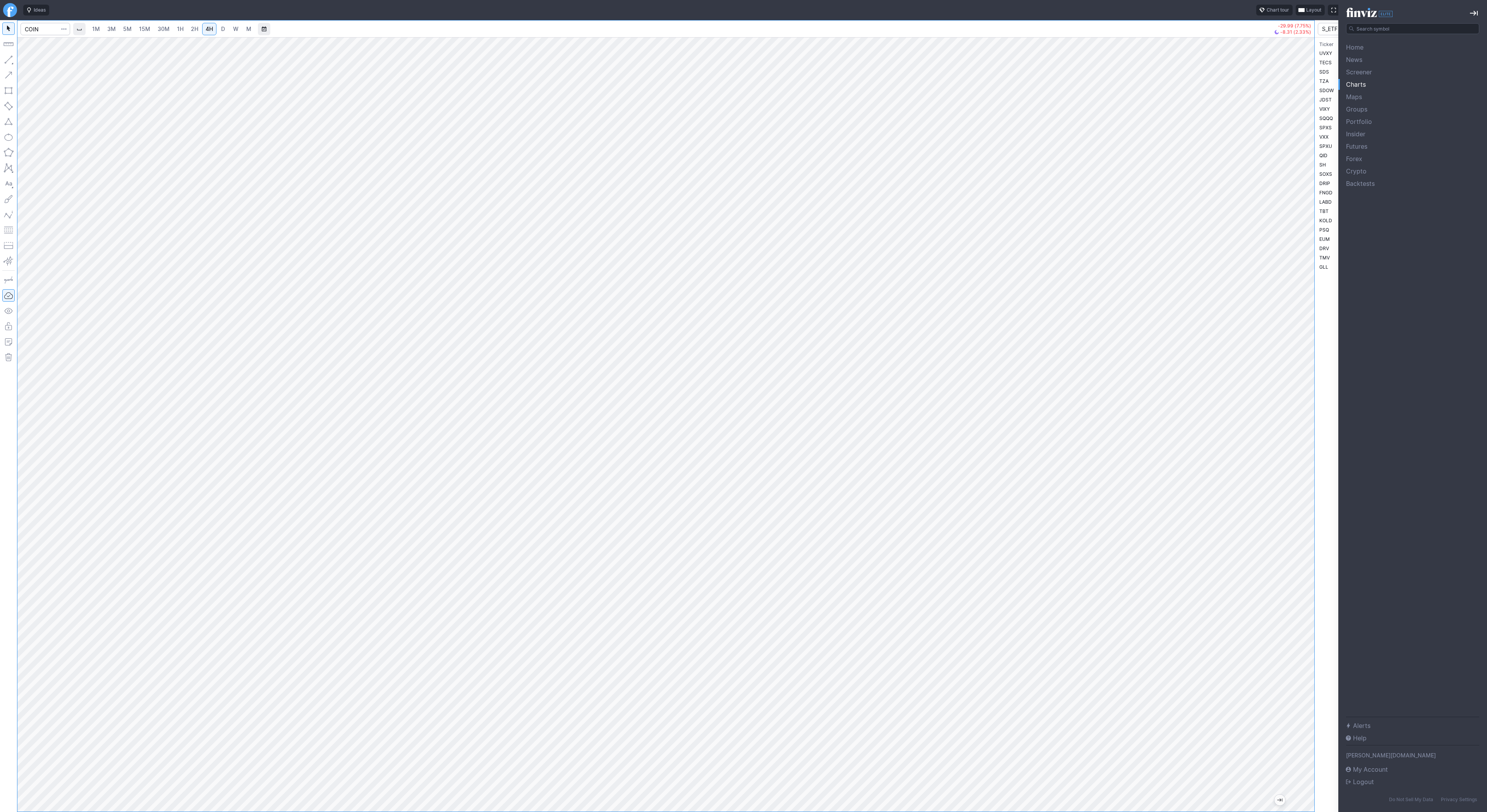
click at [1369, 148] on span "Futures" at bounding box center [1416, 146] width 141 height 9
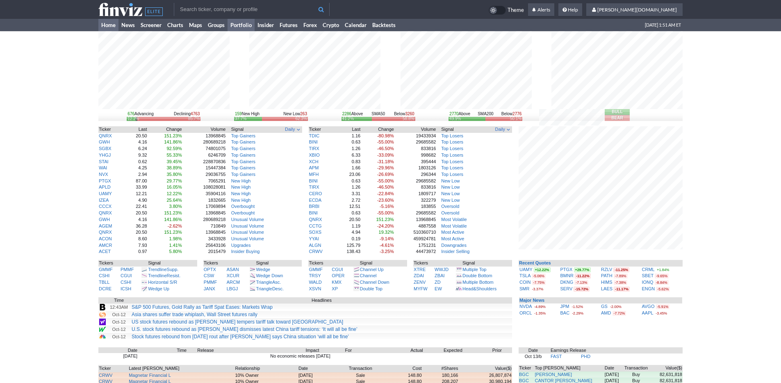
click at [247, 25] on link "Portfolio" at bounding box center [241, 25] width 27 height 12
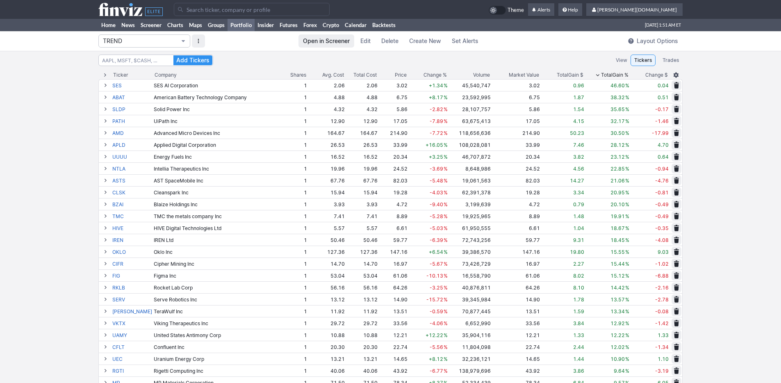
click at [153, 40] on span "TREND" at bounding box center [140, 41] width 75 height 8
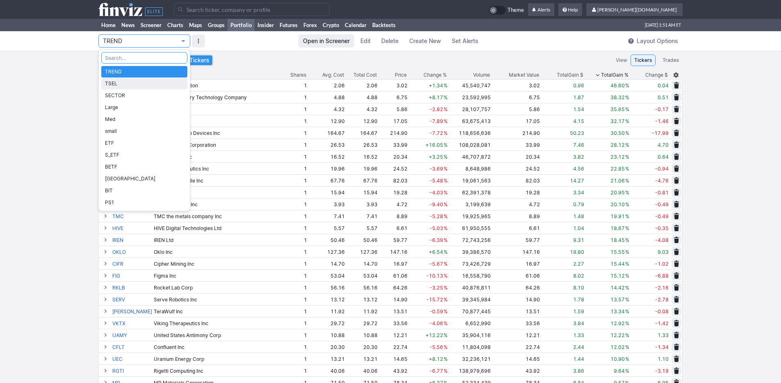
click at [144, 83] on span "TSEL" at bounding box center [144, 84] width 79 height 8
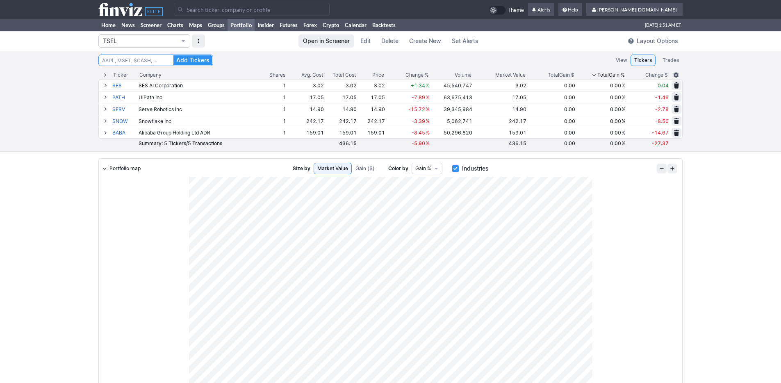
click at [154, 62] on input "Search" at bounding box center [155, 60] width 115 height 11
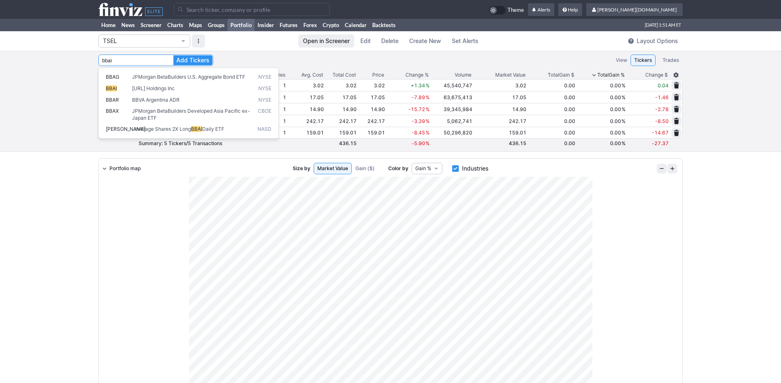
type input "BBAI"
click at [173, 55] on button "Add Tickers" at bounding box center [192, 60] width 39 height 10
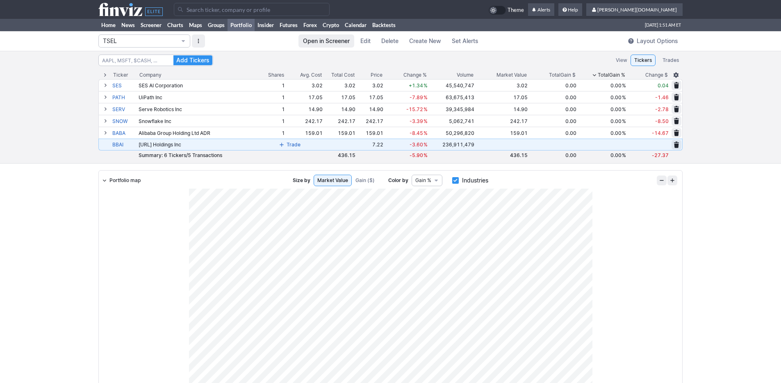
click at [280, 142] on button "Trade" at bounding box center [289, 145] width 27 height 10
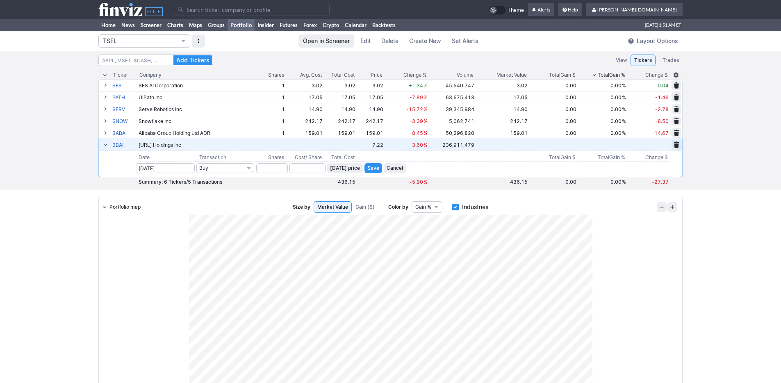
click at [342, 171] on span "[DATE] price" at bounding box center [345, 168] width 30 height 8
type input "7.22"
click at [271, 170] on input "number" at bounding box center [272, 168] width 32 height 10
type input "1"
click at [372, 166] on span "Save" at bounding box center [373, 168] width 12 height 8
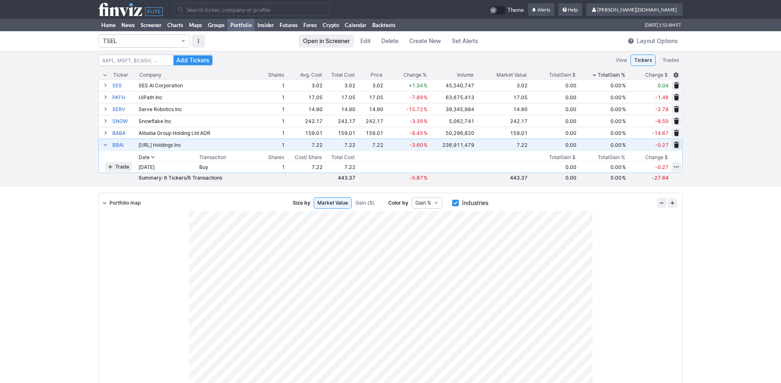
click at [62, 139] on div "Add Tickers View Tickers Trades Ticker Company Shares Avg. Cost Total Cost Pric…" at bounding box center [390, 118] width 781 height 135
click at [251, 41] on div "TSEL" at bounding box center [197, 40] width 198 height 13
click at [108, 24] on link "Home" at bounding box center [108, 25] width 20 height 12
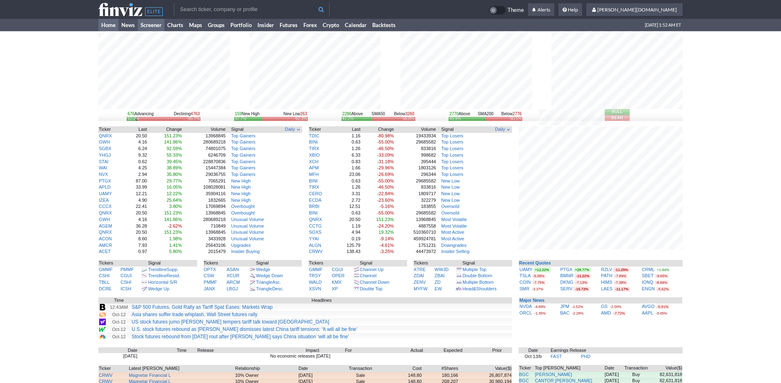
click at [153, 25] on link "Screener" at bounding box center [151, 25] width 27 height 12
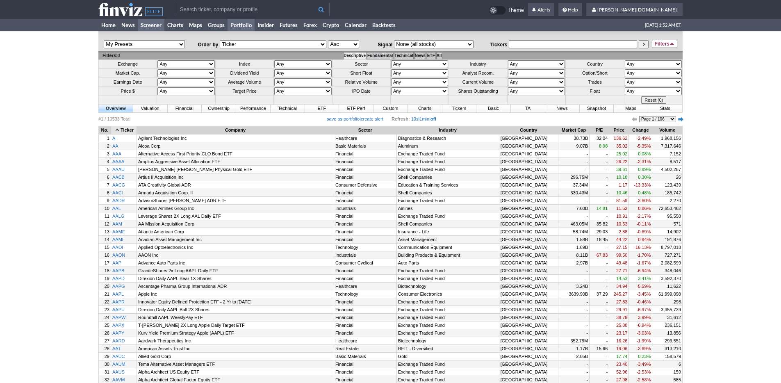
click at [248, 26] on link "Portfolio" at bounding box center [241, 25] width 27 height 12
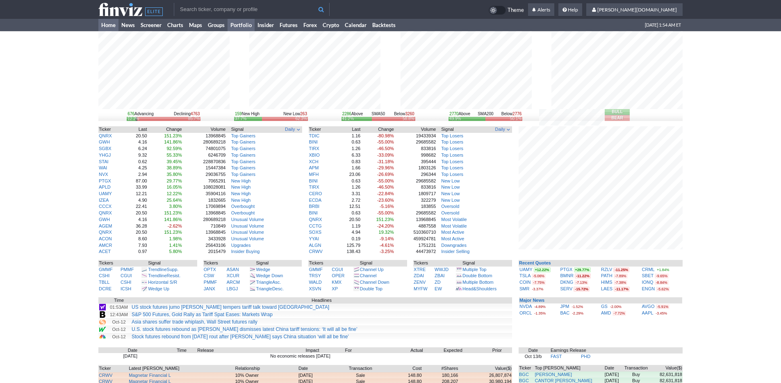
click at [247, 27] on link "Portfolio" at bounding box center [241, 25] width 27 height 12
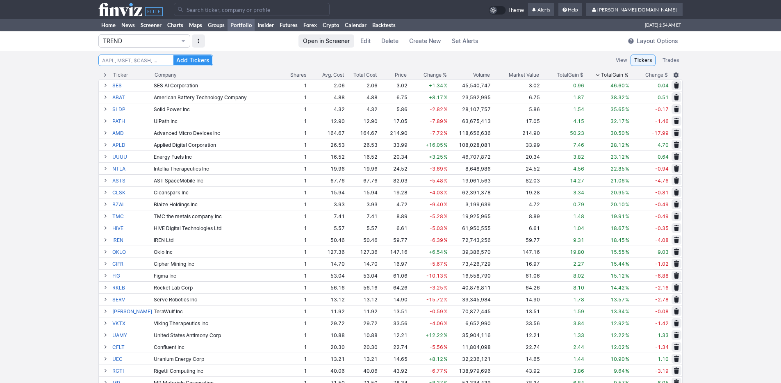
click at [123, 57] on input "Search" at bounding box center [155, 60] width 115 height 11
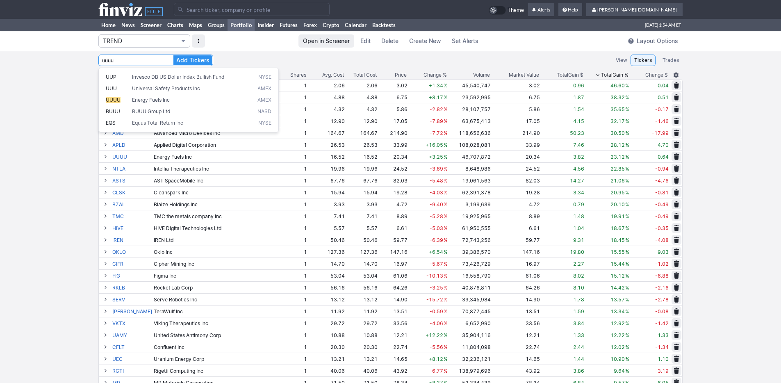
type input "UUUU"
click at [173, 55] on button "Add Tickers" at bounding box center [192, 60] width 39 height 10
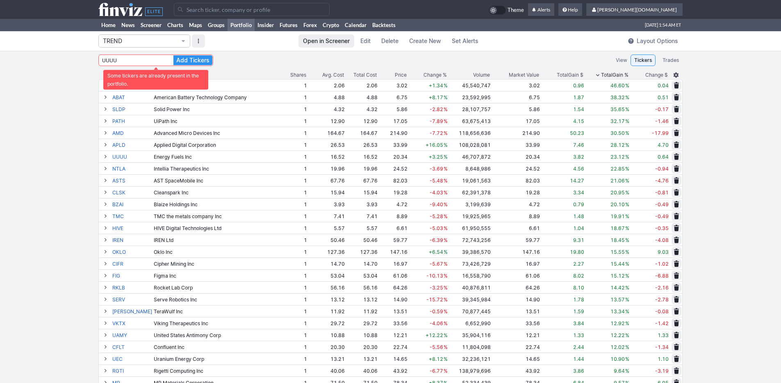
drag, startPoint x: 124, startPoint y: 61, endPoint x: 9, endPoint y: 49, distance: 115.8
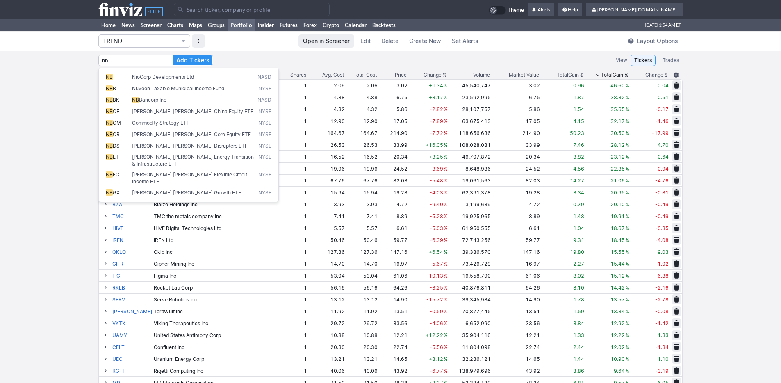
click at [173, 55] on button "Add Tickers" at bounding box center [192, 60] width 39 height 10
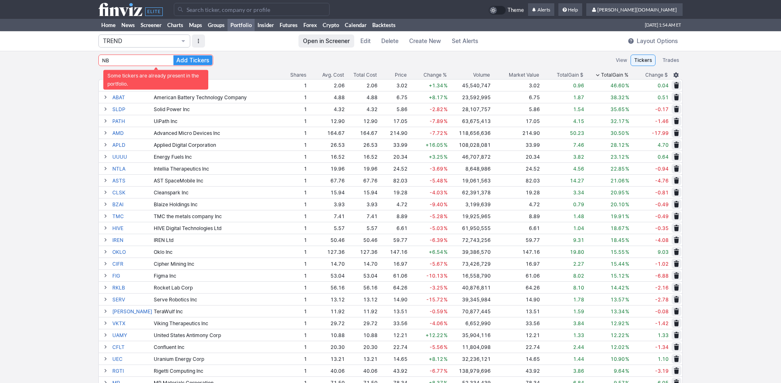
type input "N"
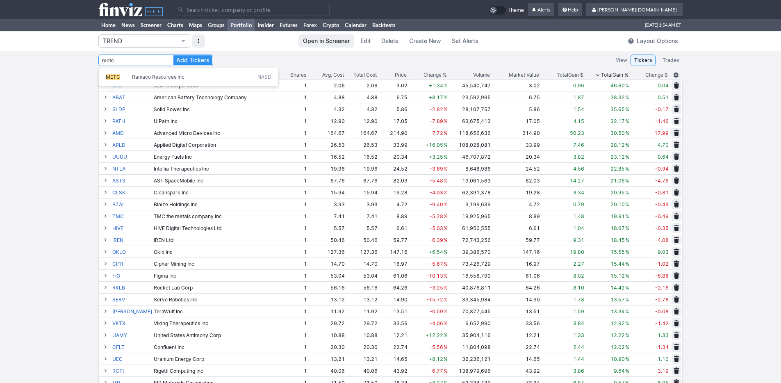
type input "METC"
click at [173, 55] on button "Add Tickers" at bounding box center [192, 60] width 39 height 10
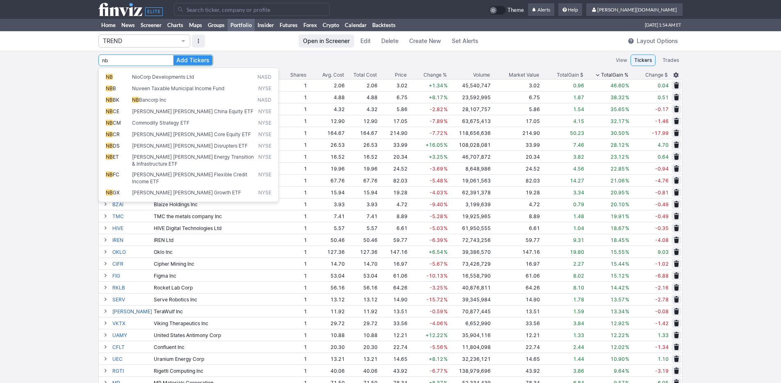
click at [173, 55] on button "Add Tickers" at bounding box center [192, 60] width 39 height 10
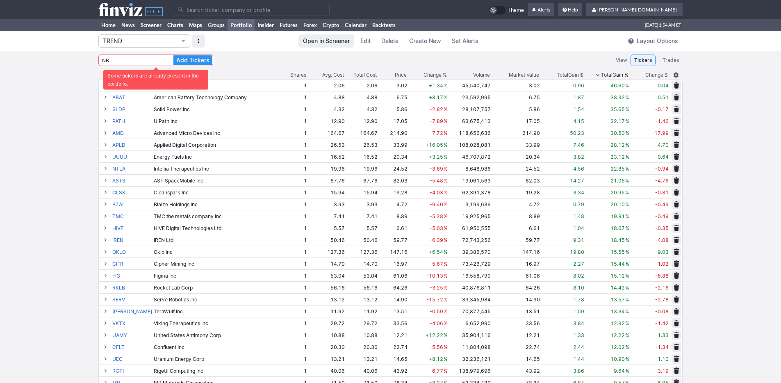
type input "N"
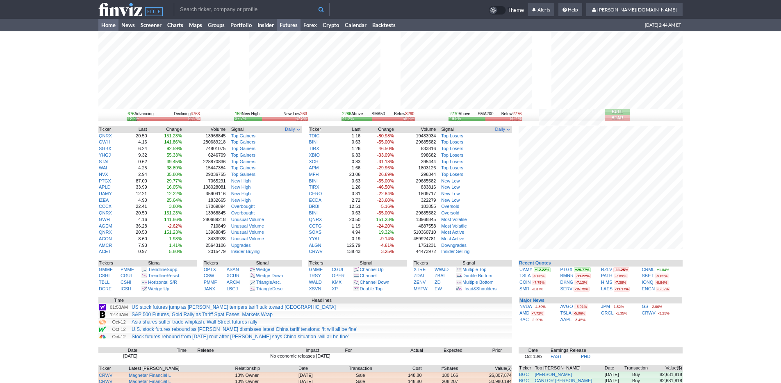
click at [293, 25] on link "Futures" at bounding box center [289, 25] width 24 height 12
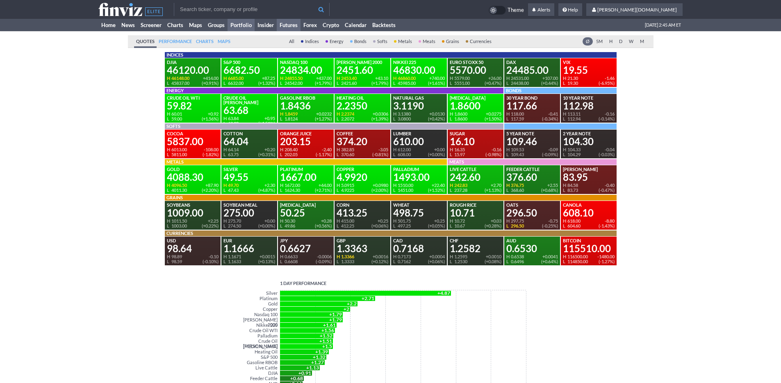
click at [248, 25] on link "Portfolio" at bounding box center [241, 25] width 27 height 12
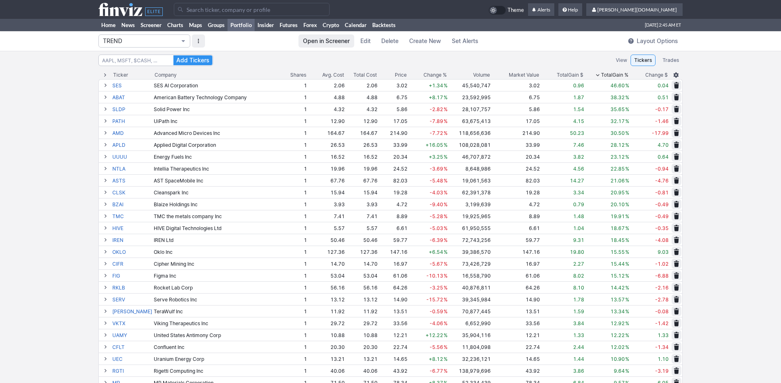
click at [134, 42] on span "TREND" at bounding box center [140, 41] width 75 height 8
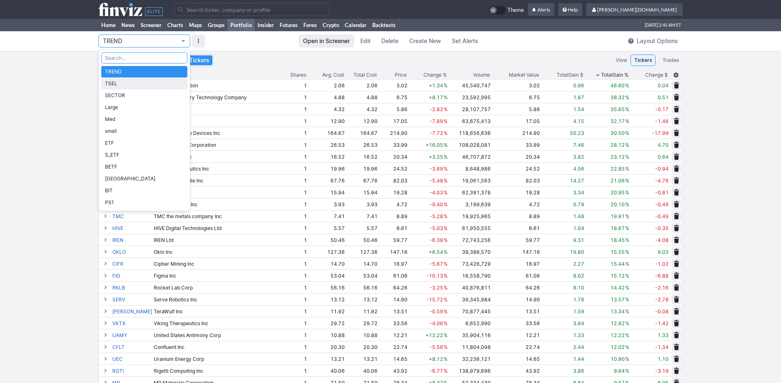
click at [129, 84] on span "TSEL" at bounding box center [144, 84] width 79 height 8
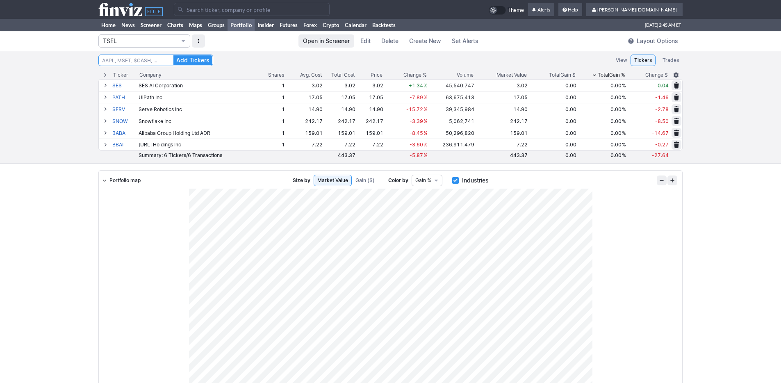
click at [143, 64] on input "Search" at bounding box center [155, 60] width 115 height 11
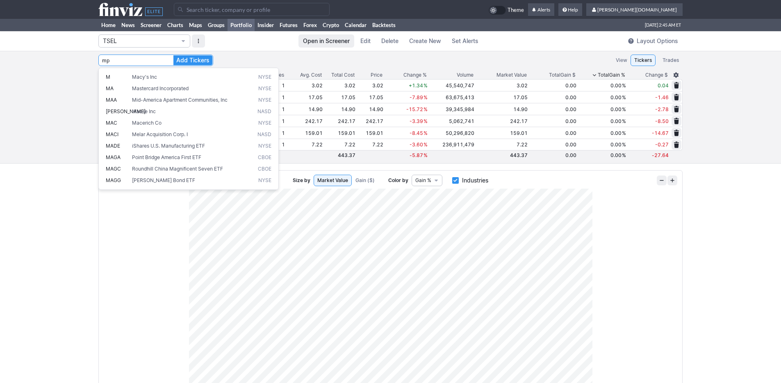
type input "MP"
click at [173, 55] on button "Add Tickers" at bounding box center [192, 60] width 39 height 10
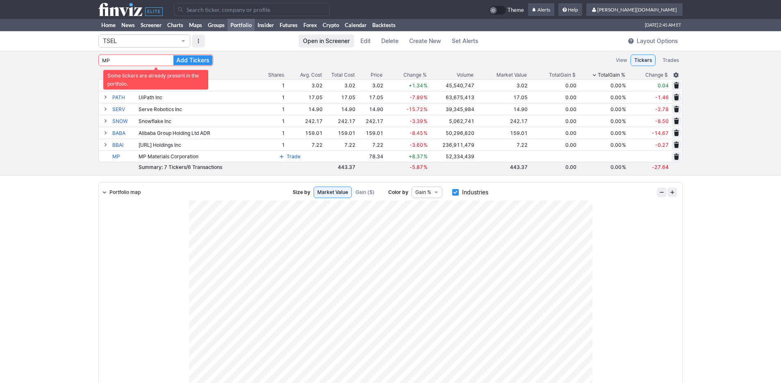
click at [87, 138] on div "MP Add Tickers View Tickers Trades Ticker Company Shares Avg. Cost Total Cost P…" at bounding box center [390, 113] width 781 height 125
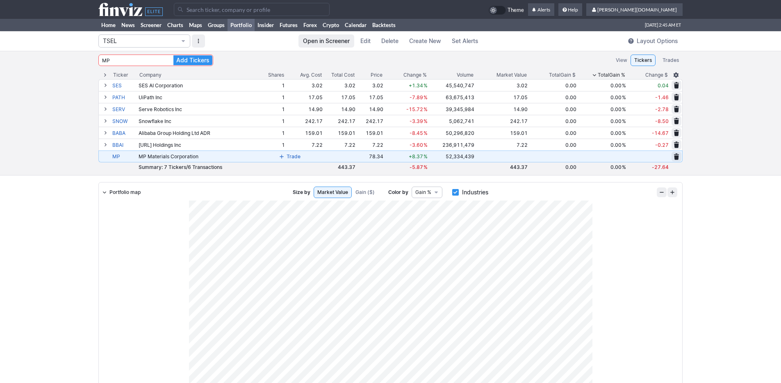
click at [287, 158] on button "Trade" at bounding box center [289, 157] width 27 height 10
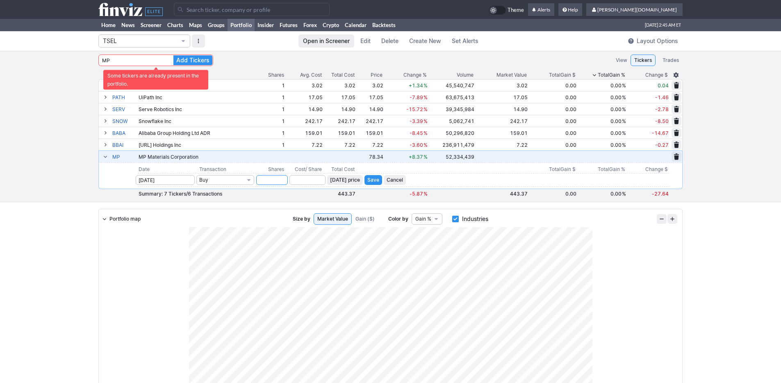
click at [282, 181] on input "number" at bounding box center [272, 180] width 32 height 10
type input "1"
click at [350, 179] on span "Today’s price" at bounding box center [345, 180] width 30 height 8
type input "78.34"
click at [372, 177] on span "Save" at bounding box center [373, 180] width 12 height 8
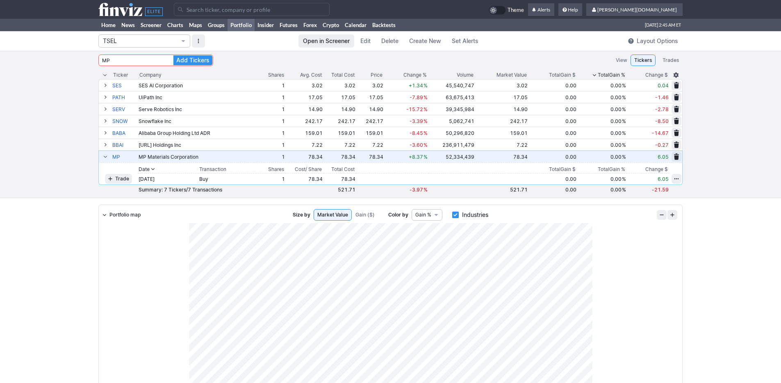
click at [13, 151] on div "MP Add Tickers View Tickers Trades Ticker Company Shares Avg. Cost Total Cost P…" at bounding box center [390, 124] width 781 height 147
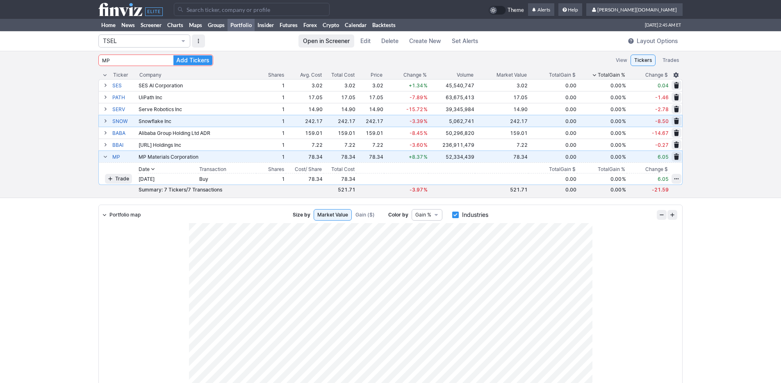
click at [676, 123] on span at bounding box center [676, 121] width 5 height 7
click at [650, 121] on span "Delete" at bounding box center [647, 121] width 15 height 8
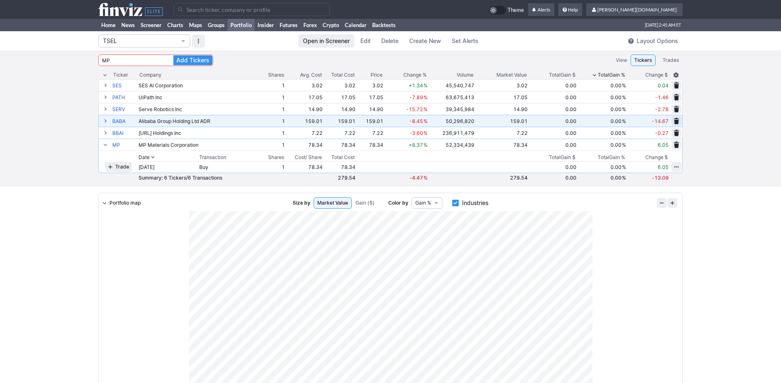
click at [80, 87] on div "MP Add Tickers View Tickers Trades Ticker Company Shares Avg. Cost Total Cost P…" at bounding box center [390, 118] width 781 height 135
click at [150, 62] on input "MP" at bounding box center [155, 60] width 115 height 11
drag, startPoint x: 135, startPoint y: 59, endPoint x: 50, endPoint y: 57, distance: 84.9
click at [50, 57] on div "MP Add Tickers View Tickers Trades Ticker Company Shares Avg. Cost Total Cost P…" at bounding box center [390, 118] width 781 height 135
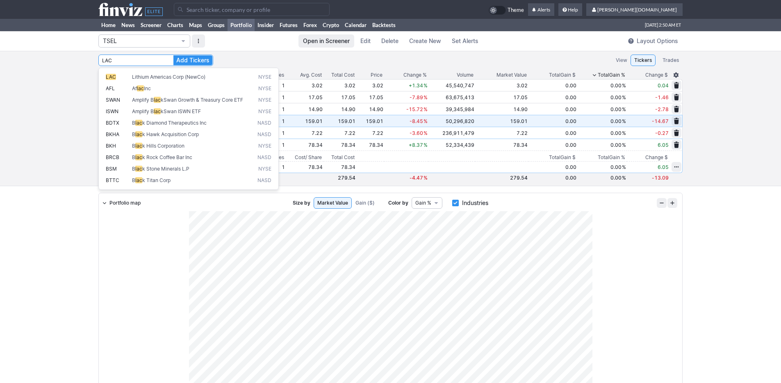
type input "LAC"
click at [173, 55] on button "Add Tickers" at bounding box center [192, 60] width 39 height 10
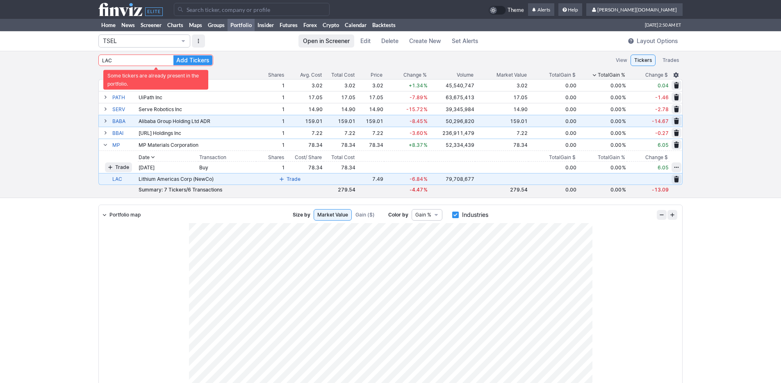
click at [289, 180] on span "Trade" at bounding box center [294, 179] width 14 height 8
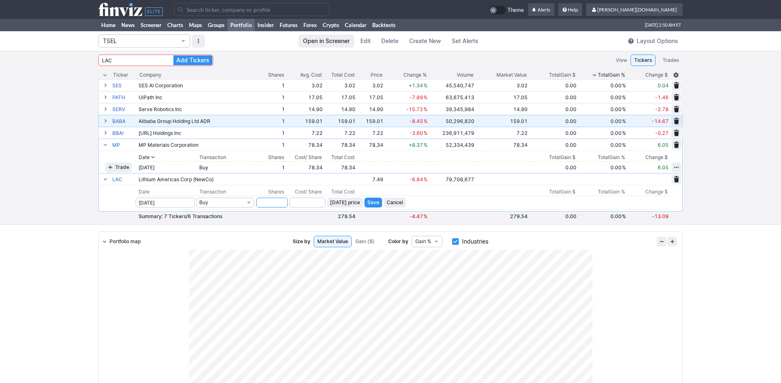
click at [277, 201] on input "number" at bounding box center [272, 203] width 32 height 10
type input "1"
click at [352, 200] on span "Today’s price" at bounding box center [345, 202] width 30 height 8
type input "7.49"
click at [374, 201] on span "Save" at bounding box center [373, 202] width 12 height 8
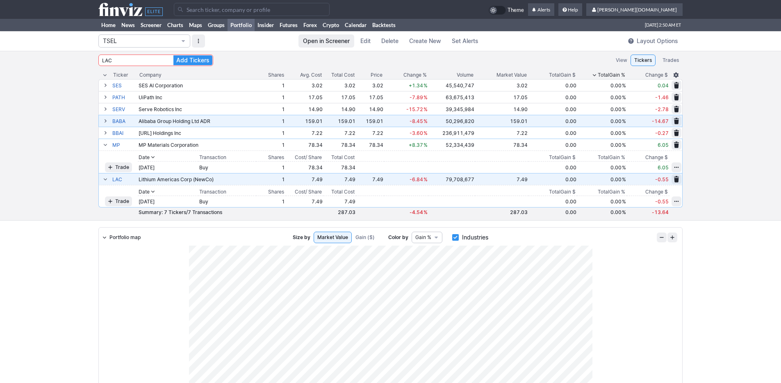
click at [103, 179] on span at bounding box center [105, 179] width 5 height 7
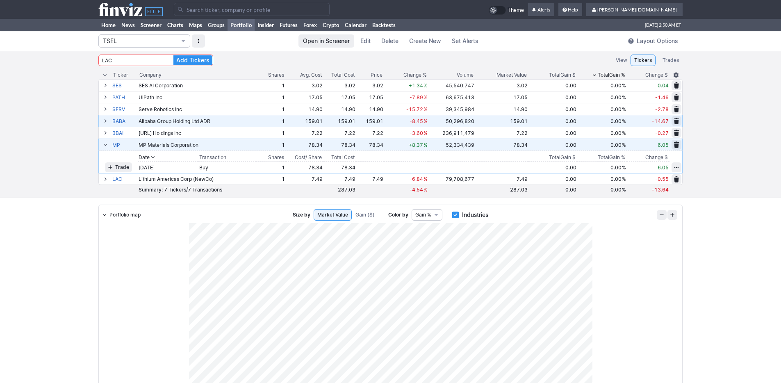
click at [105, 144] on span at bounding box center [105, 144] width 5 height 7
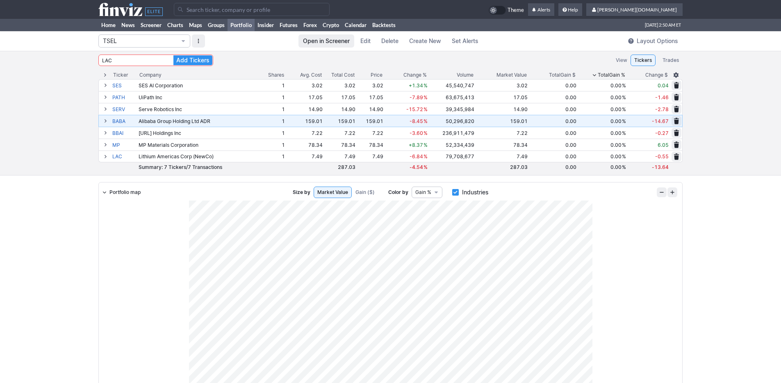
drag, startPoint x: 130, startPoint y: 59, endPoint x: 47, endPoint y: 55, distance: 83.7
click at [47, 55] on div "LAC Add Tickers View Tickers Trades Ticker Company Shares Avg. Cost Total Cost …" at bounding box center [390, 113] width 781 height 125
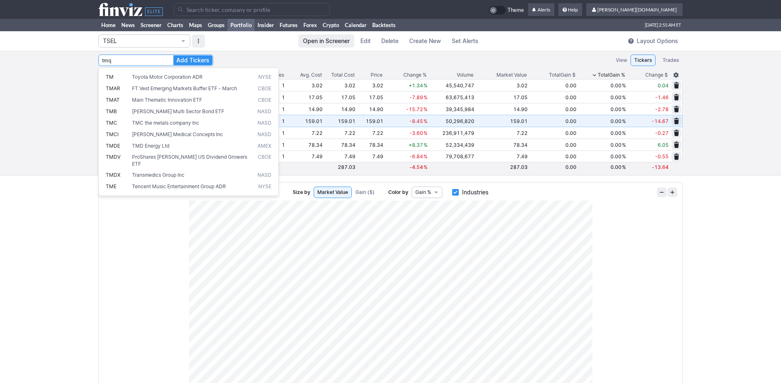
type input "TMQ"
click at [173, 55] on button "Add Tickers" at bounding box center [192, 60] width 39 height 10
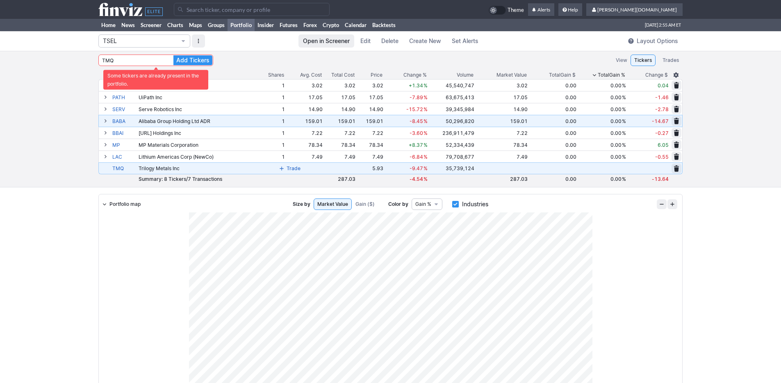
click at [287, 167] on button "Trade" at bounding box center [289, 169] width 27 height 10
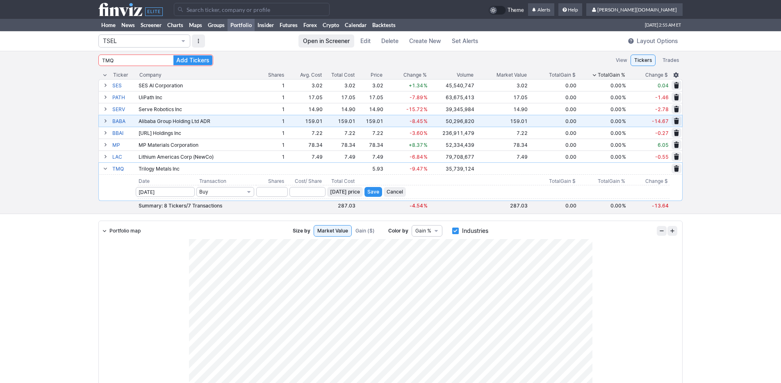
click at [351, 194] on span "Today’s price" at bounding box center [345, 192] width 30 height 8
type input "5.93"
click at [276, 192] on input "number" at bounding box center [272, 192] width 32 height 10
type input "1"
click at [375, 192] on span "Save" at bounding box center [373, 192] width 12 height 8
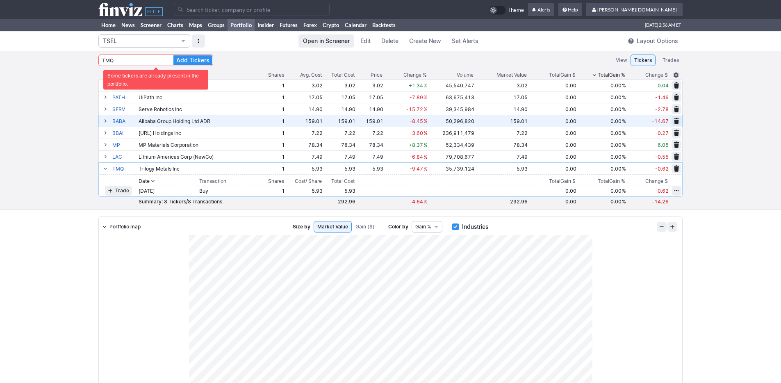
drag, startPoint x: 141, startPoint y: 57, endPoint x: 52, endPoint y: 50, distance: 89.3
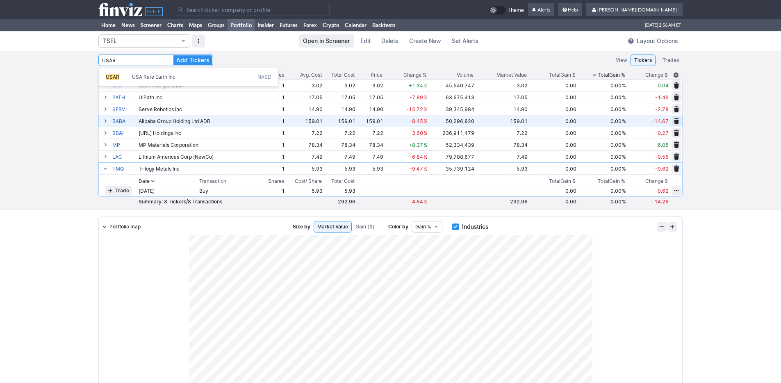
type input "USAR"
click at [173, 55] on button "Add Tickers" at bounding box center [192, 60] width 39 height 10
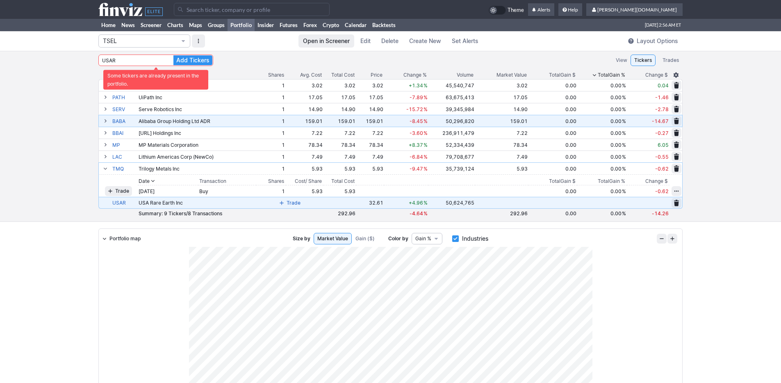
click at [284, 203] on span at bounding box center [281, 203] width 5 height 7
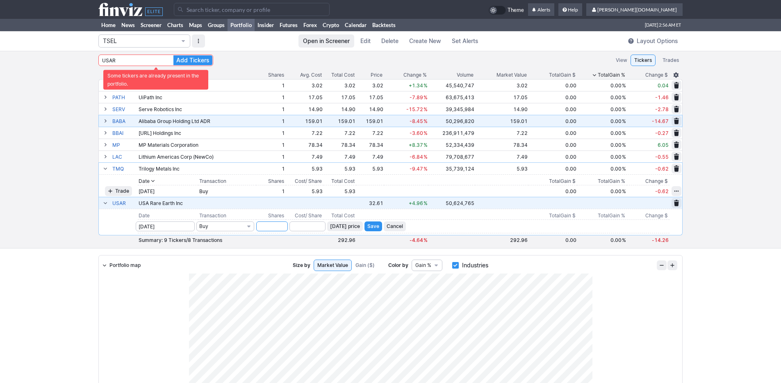
click at [275, 227] on input "number" at bounding box center [272, 226] width 32 height 10
type input "1"
click at [334, 227] on span "Today’s price" at bounding box center [345, 226] width 30 height 8
type input "32.61"
click at [387, 226] on button "Cancel" at bounding box center [395, 226] width 22 height 10
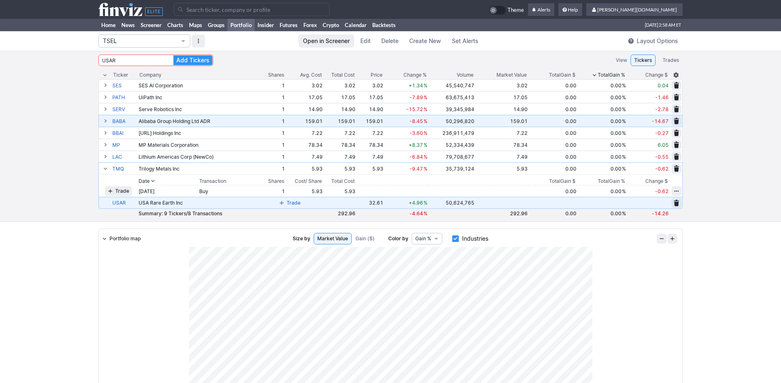
click at [75, 92] on div "USAR Add Tickers View Tickers Trades Ticker Company Shares Avg. Cost Total Cost…" at bounding box center [390, 136] width 781 height 171
click at [111, 0] on td at bounding box center [135, 9] width 75 height 19
drag, startPoint x: 126, startPoint y: 63, endPoint x: 15, endPoint y: 42, distance: 113.1
type input "BMNR"
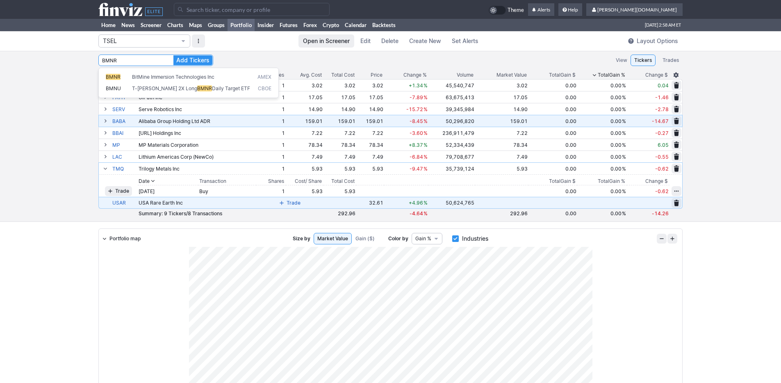
click at [173, 55] on button "Add Tickers" at bounding box center [192, 60] width 39 height 10
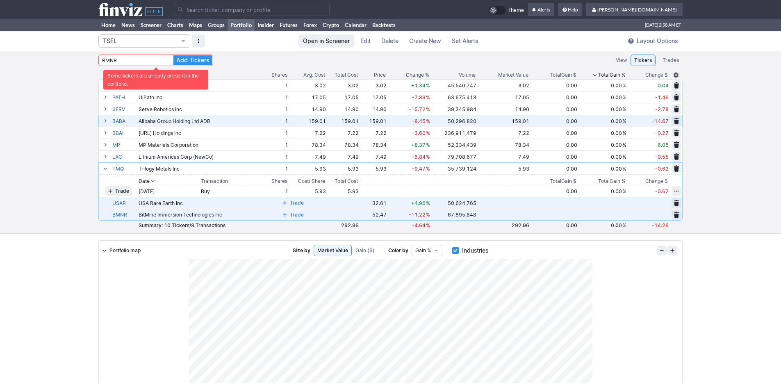
click at [289, 215] on button "Trade" at bounding box center [293, 215] width 27 height 10
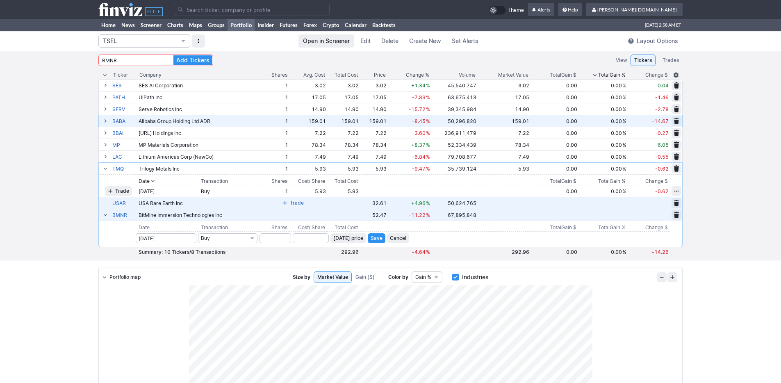
click at [355, 237] on span "Today’s price" at bounding box center [348, 238] width 30 height 8
type input "52.47"
click at [255, 235] on span "Transaction" at bounding box center [252, 238] width 5 height 7
click at [270, 237] on div at bounding box center [390, 191] width 781 height 383
click at [277, 239] on input "number" at bounding box center [276, 238] width 32 height 10
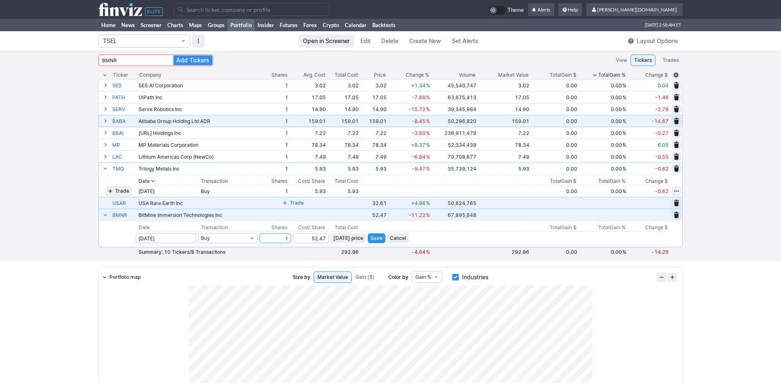
type input "1"
click at [374, 236] on span "Save" at bounding box center [377, 238] width 12 height 8
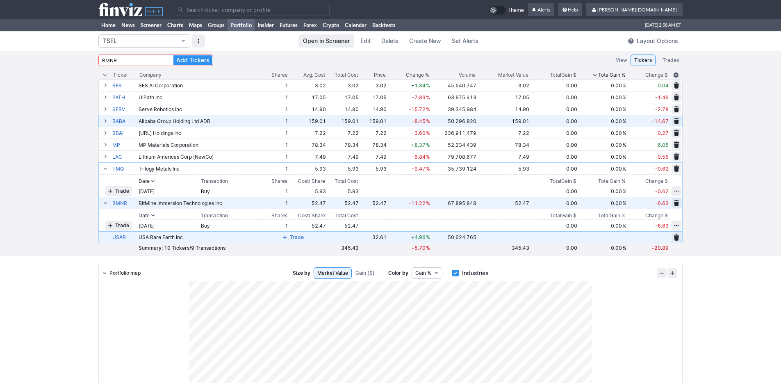
click at [287, 237] on span at bounding box center [285, 237] width 5 height 7
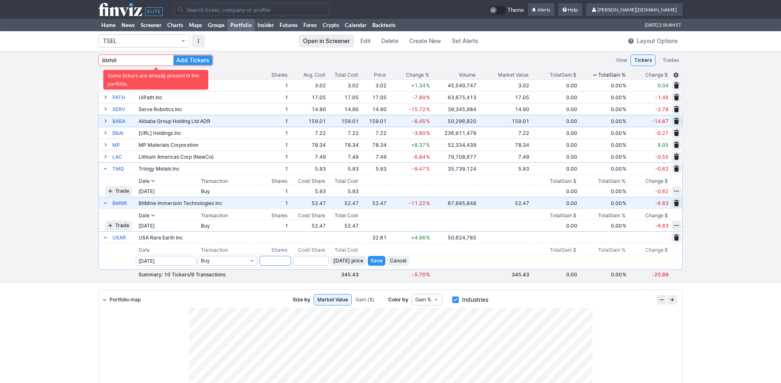
click at [289, 262] on input "number" at bounding box center [276, 261] width 32 height 10
type input "1"
click at [348, 261] on span "Today’s price" at bounding box center [348, 261] width 30 height 8
type input "32.61"
click at [374, 262] on span "Save" at bounding box center [377, 261] width 12 height 8
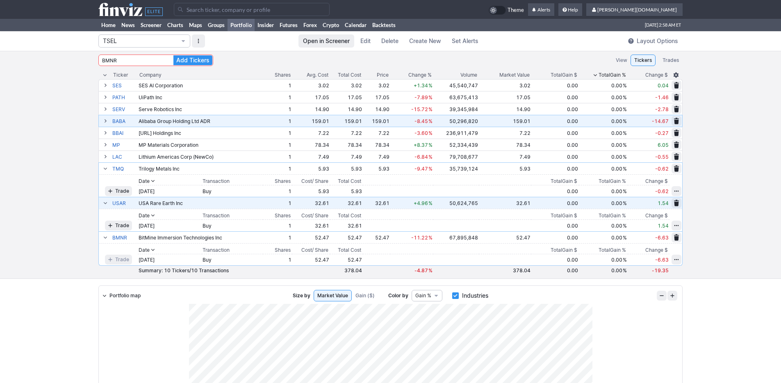
click at [65, 231] on div "BMNR Add Tickers View Tickers Trades Ticker Company Shares Avg. Cost Total Cost…" at bounding box center [390, 165] width 781 height 228
click at [105, 23] on link "Home" at bounding box center [108, 25] width 20 height 12
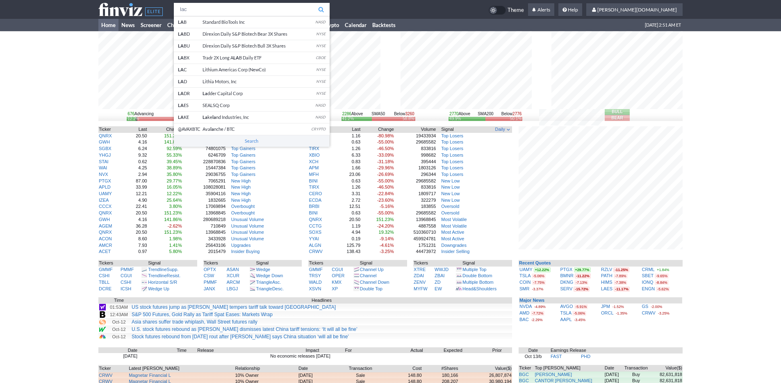
type input "lac"
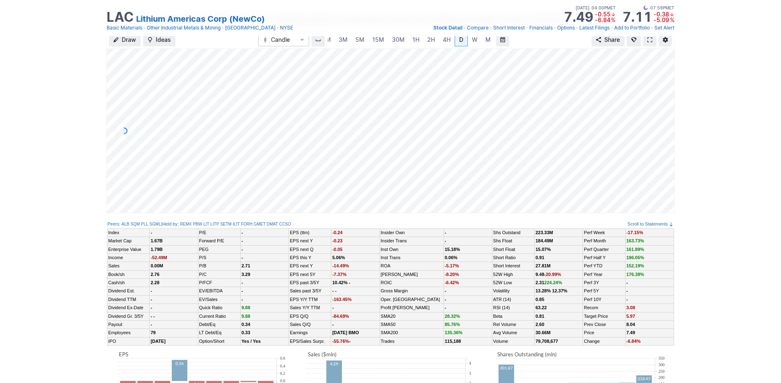
scroll to position [5, 0]
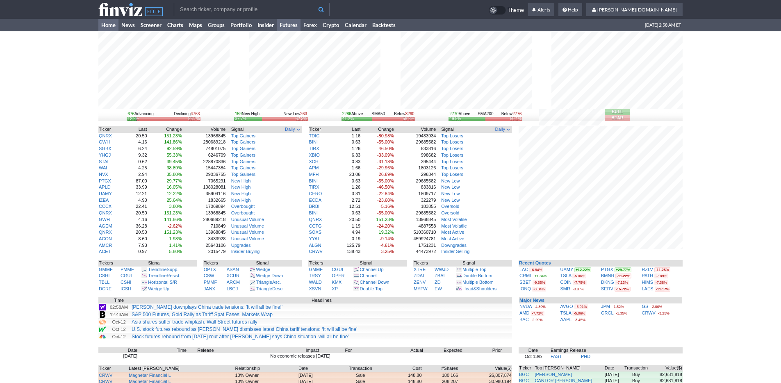
click at [289, 27] on link "Futures" at bounding box center [289, 25] width 24 height 12
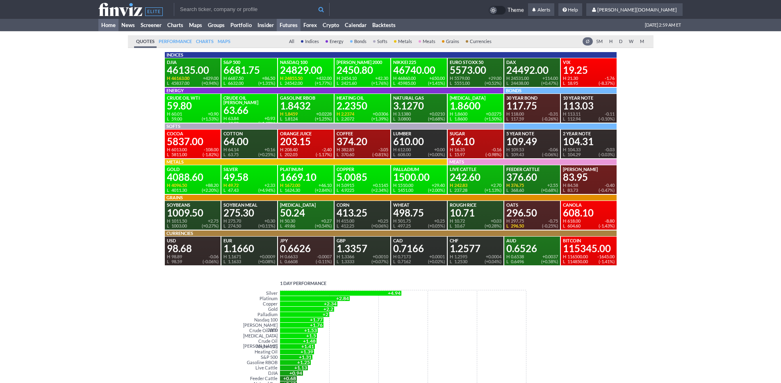
click at [105, 25] on link "Home" at bounding box center [108, 25] width 20 height 12
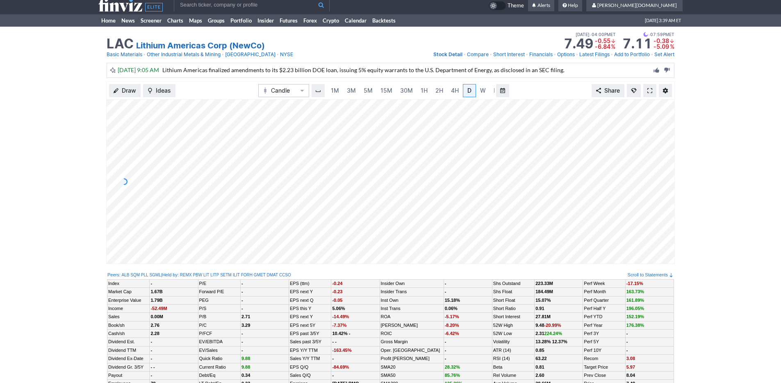
scroll to position [0, 8]
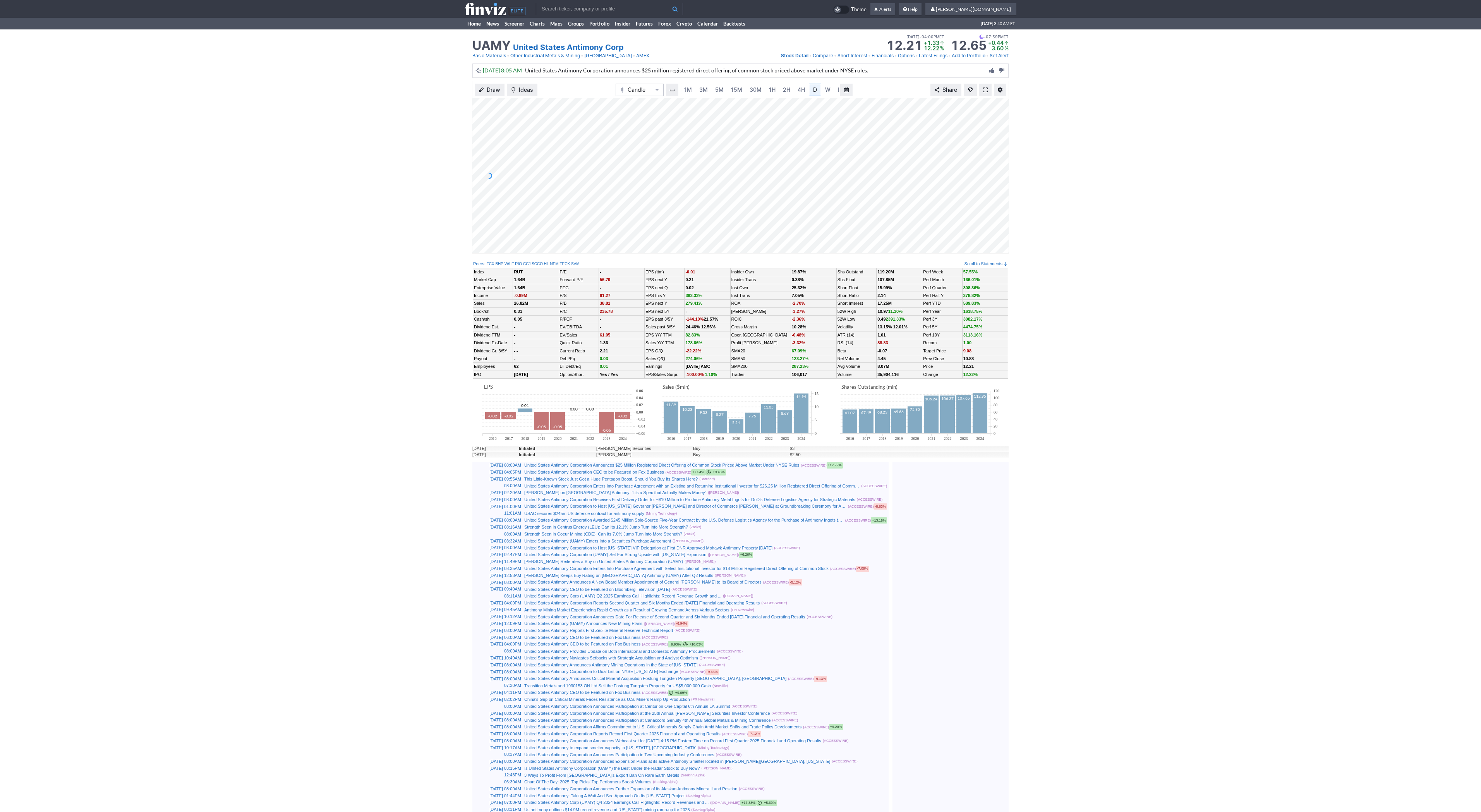
scroll to position [0, 8]
click at [986, 91] on span at bounding box center [985, 90] width 5 height 7
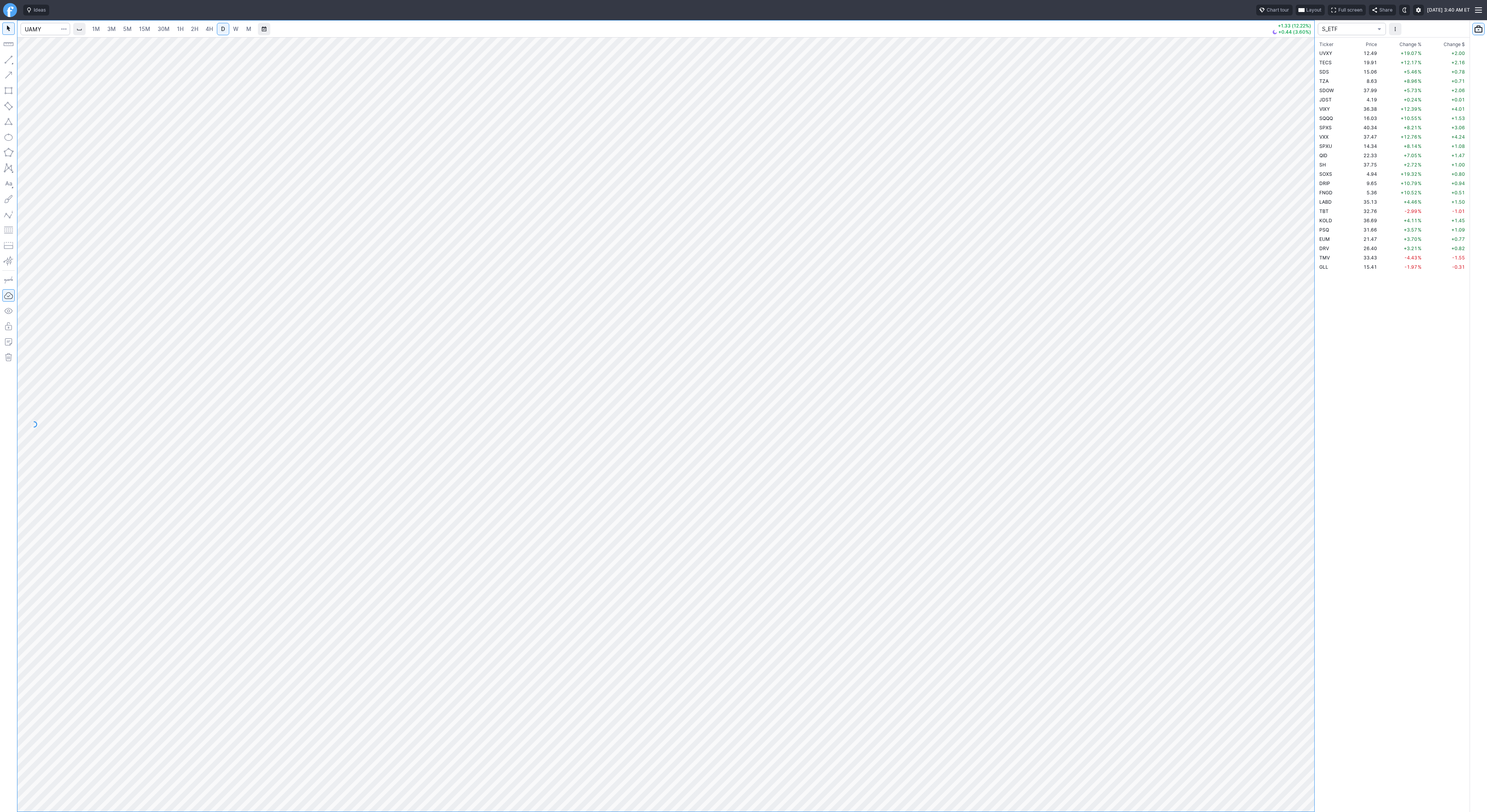
click at [1356, 28] on span "S_ETF" at bounding box center [1348, 29] width 52 height 8
click at [1369, 283] on div at bounding box center [744, 406] width 1487 height 812
click at [1340, 217] on td "KOLD" at bounding box center [1334, 220] width 32 height 9
click at [1342, 230] on td "PSQ" at bounding box center [1334, 229] width 32 height 9
click at [1335, 238] on td "EUM" at bounding box center [1334, 239] width 32 height 9
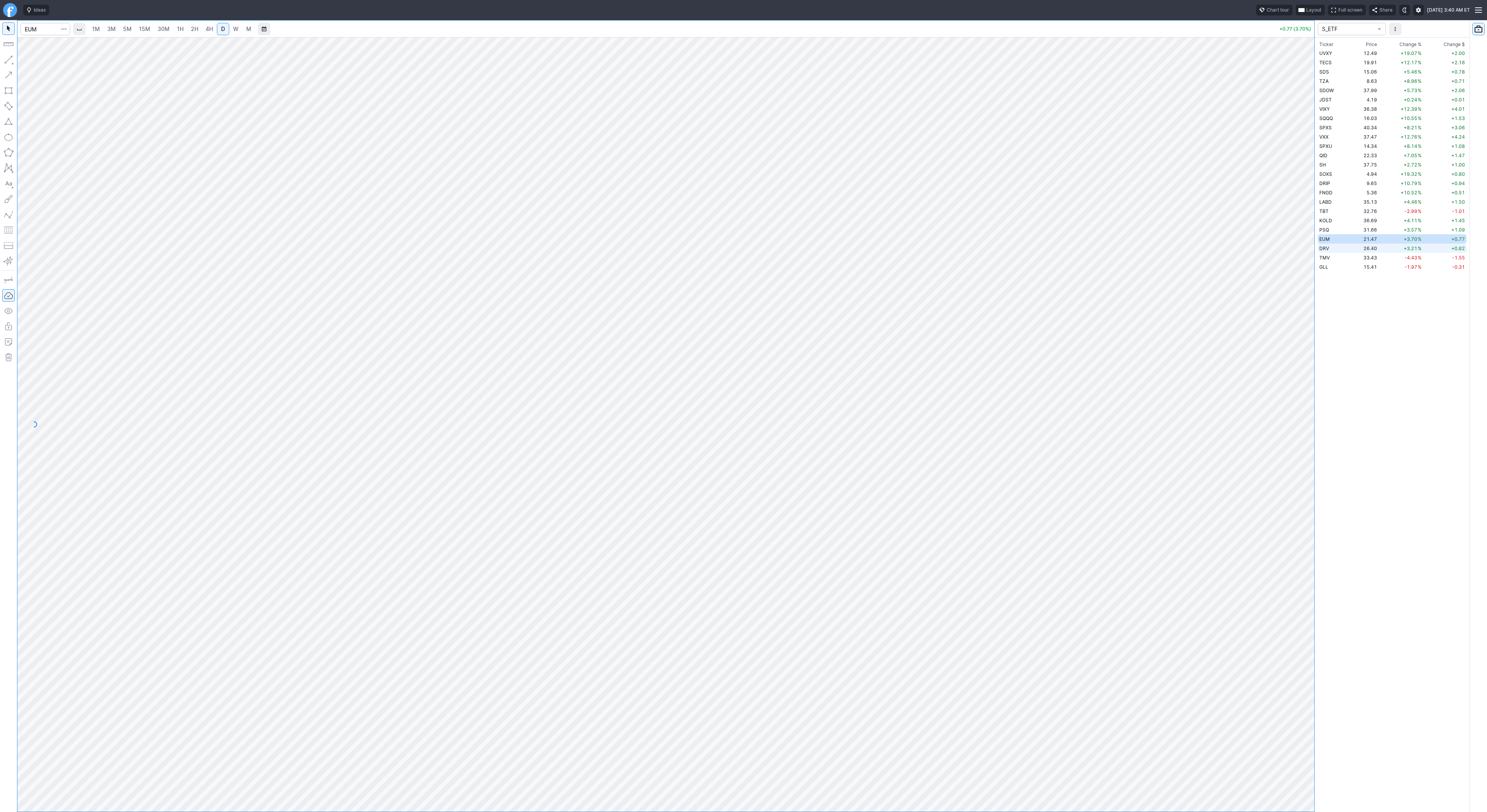
click at [1337, 246] on td "DRV" at bounding box center [1334, 248] width 32 height 9
drag, startPoint x: 31, startPoint y: 59, endPoint x: 44, endPoint y: 90, distance: 33.6
click at [31, 59] on span "Line" at bounding box center [44, 61] width 31 height 8
click at [34, 26] on input "Search" at bounding box center [45, 28] width 49 height 12
type input "coin"
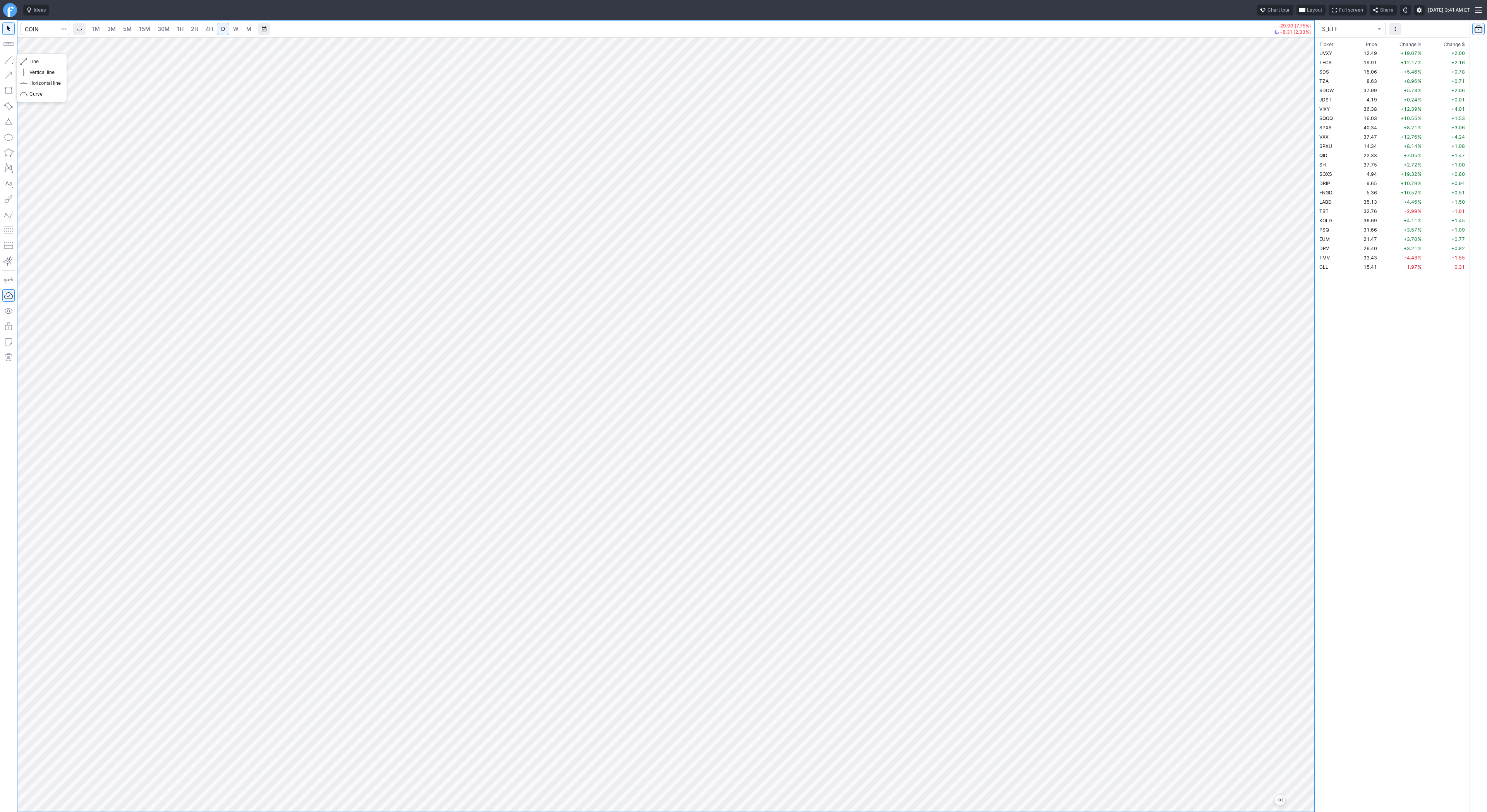
drag, startPoint x: 9, startPoint y: 61, endPoint x: 9, endPoint y: 80, distance: 19.0
click at [9, 62] on button "button" at bounding box center [8, 59] width 12 height 12
click at [7, 62] on button "button" at bounding box center [8, 59] width 12 height 12
click at [7, 63] on button "button" at bounding box center [8, 59] width 12 height 12
click at [47, 62] on span "Line" at bounding box center [44, 61] width 31 height 8
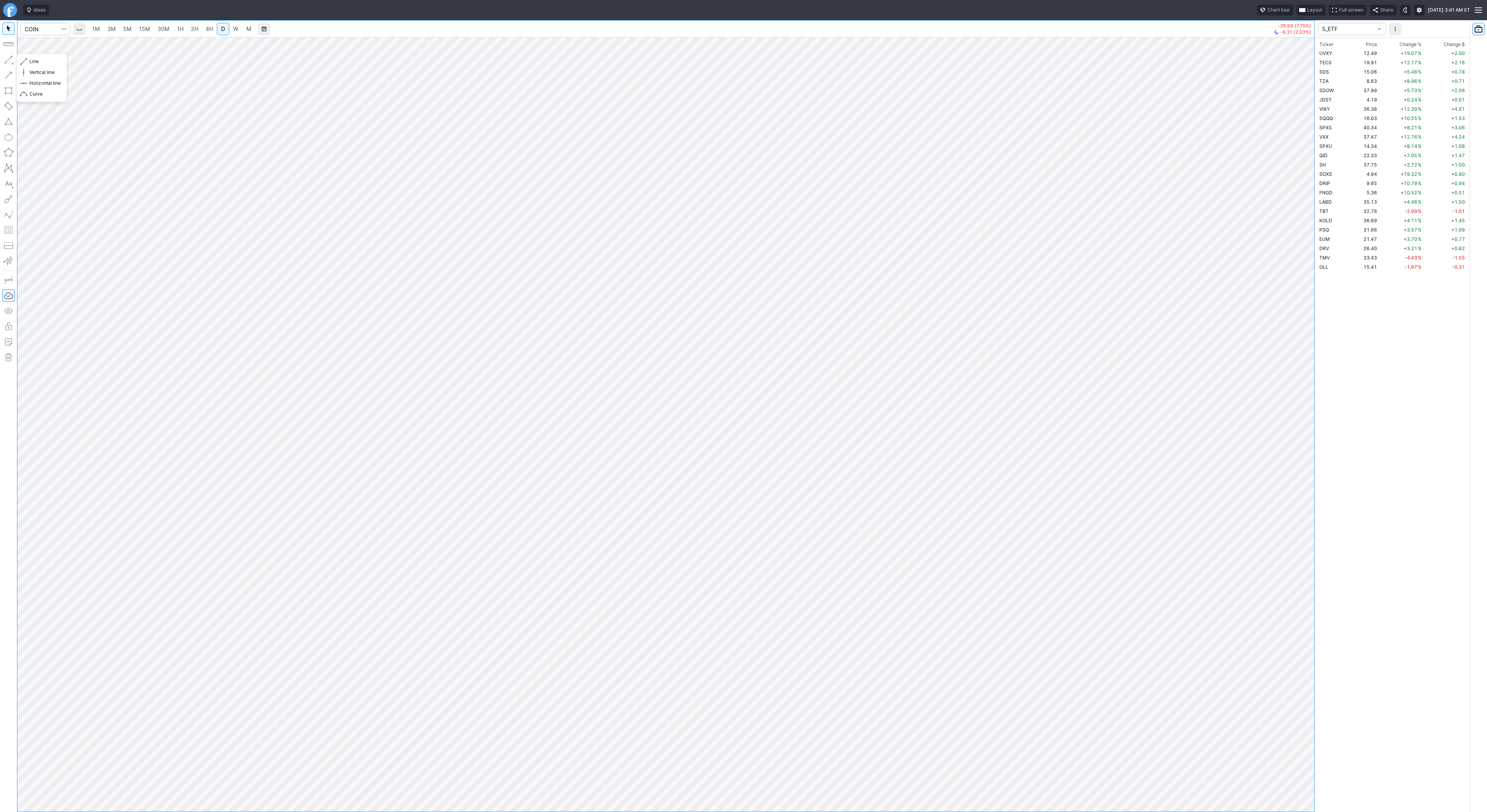
drag, startPoint x: 10, startPoint y: 59, endPoint x: 9, endPoint y: 66, distance: 7.1
click at [10, 63] on button "button" at bounding box center [8, 59] width 12 height 12
click at [10, 60] on button "button" at bounding box center [8, 59] width 12 height 12
click at [9, 58] on button "button" at bounding box center [8, 59] width 12 height 12
drag, startPoint x: 26, startPoint y: 60, endPoint x: 35, endPoint y: 81, distance: 22.8
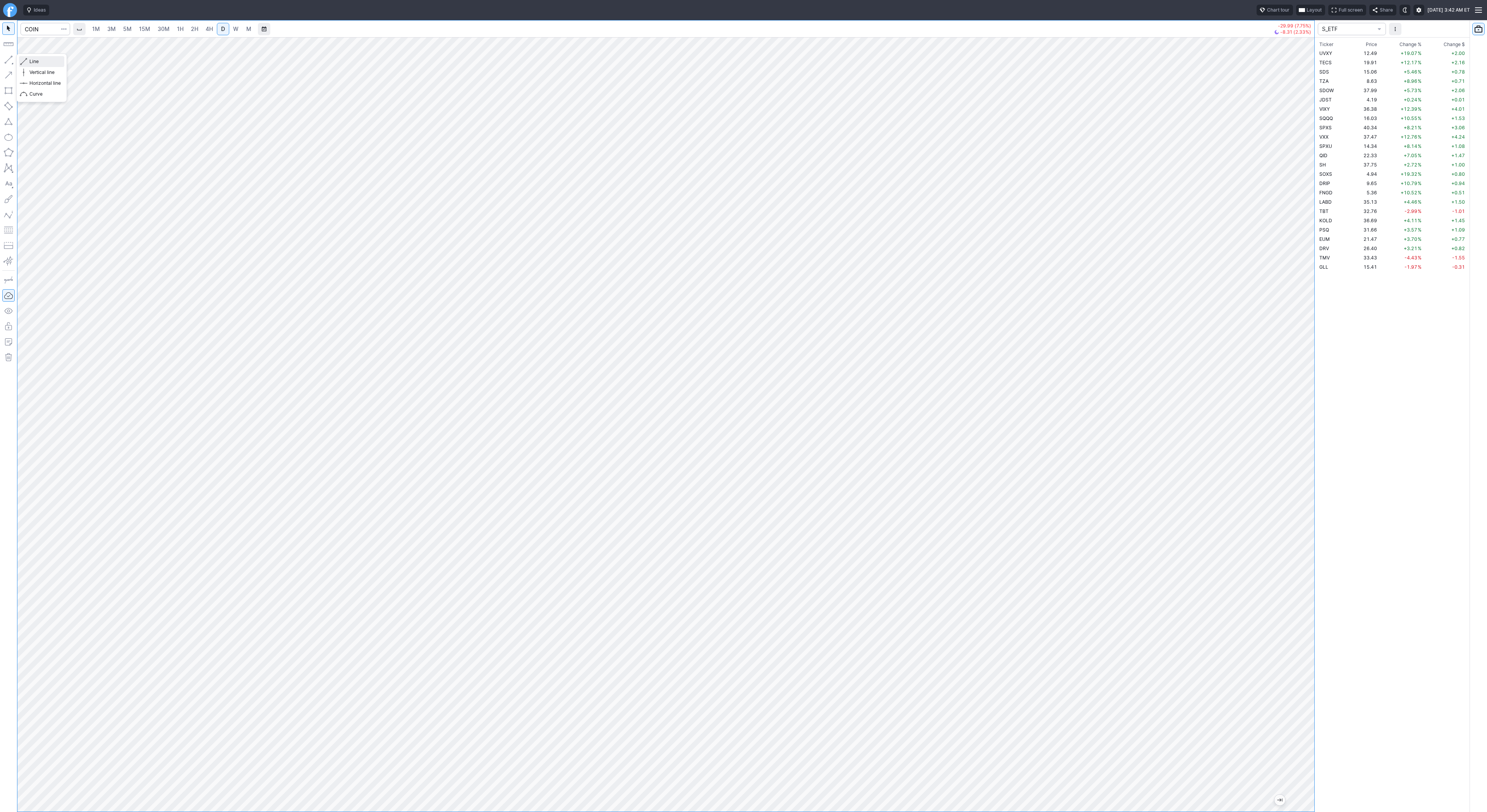
click at [27, 60] on button "Line" at bounding box center [42, 60] width 45 height 10
drag, startPoint x: 10, startPoint y: 56, endPoint x: 17, endPoint y: 93, distance: 37.7
click at [10, 58] on button "button" at bounding box center [8, 59] width 12 height 12
click at [9, 59] on button "button" at bounding box center [8, 59] width 12 height 12
drag, startPoint x: 7, startPoint y: 56, endPoint x: 13, endPoint y: 102, distance: 46.4
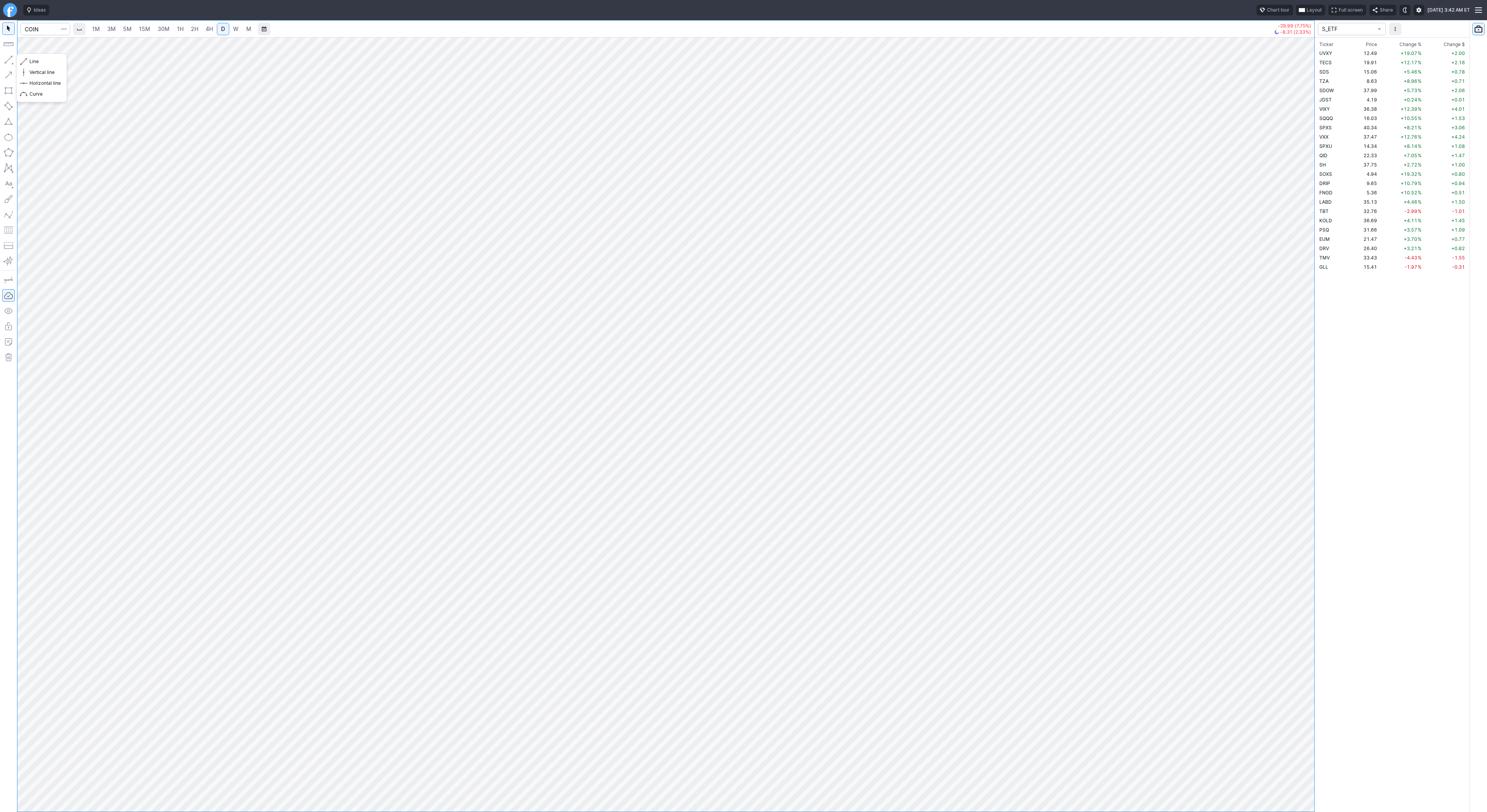
click at [6, 58] on button "button" at bounding box center [8, 59] width 12 height 12
drag, startPoint x: 5, startPoint y: 56, endPoint x: 10, endPoint y: 64, distance: 9.4
click at [5, 56] on button "button" at bounding box center [8, 59] width 12 height 12
drag, startPoint x: 41, startPoint y: 59, endPoint x: 44, endPoint y: 84, distance: 25.2
click at [41, 59] on span "Line" at bounding box center [44, 61] width 31 height 8
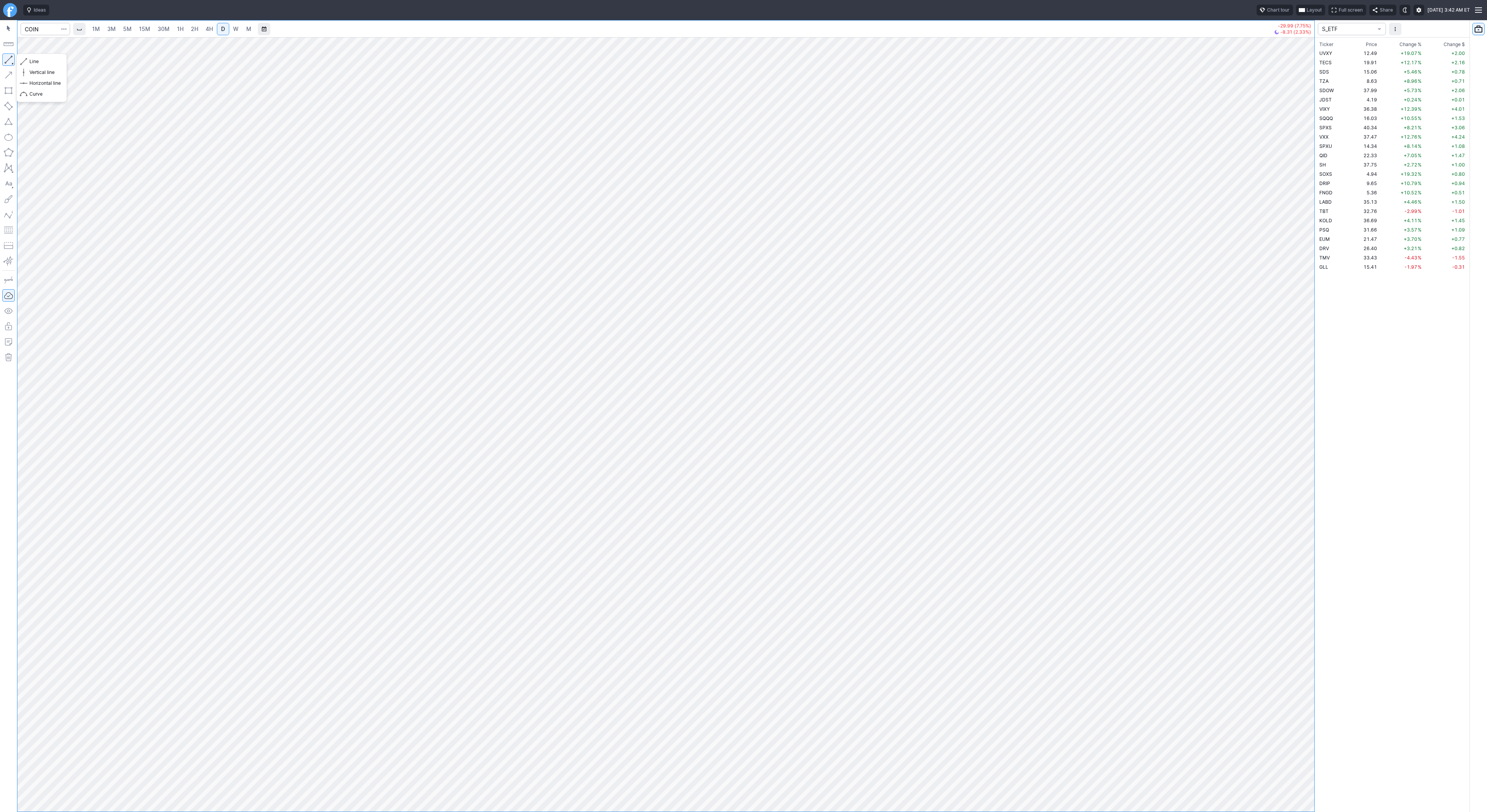
drag, startPoint x: 6, startPoint y: 59, endPoint x: 45, endPoint y: 82, distance: 45.3
click at [7, 59] on button "button" at bounding box center [8, 59] width 12 height 12
drag, startPoint x: 9, startPoint y: 57, endPoint x: 9, endPoint y: 61, distance: 4.0
click at [9, 58] on button "button" at bounding box center [8, 59] width 12 height 12
drag, startPoint x: 39, startPoint y: 60, endPoint x: 47, endPoint y: 75, distance: 17.0
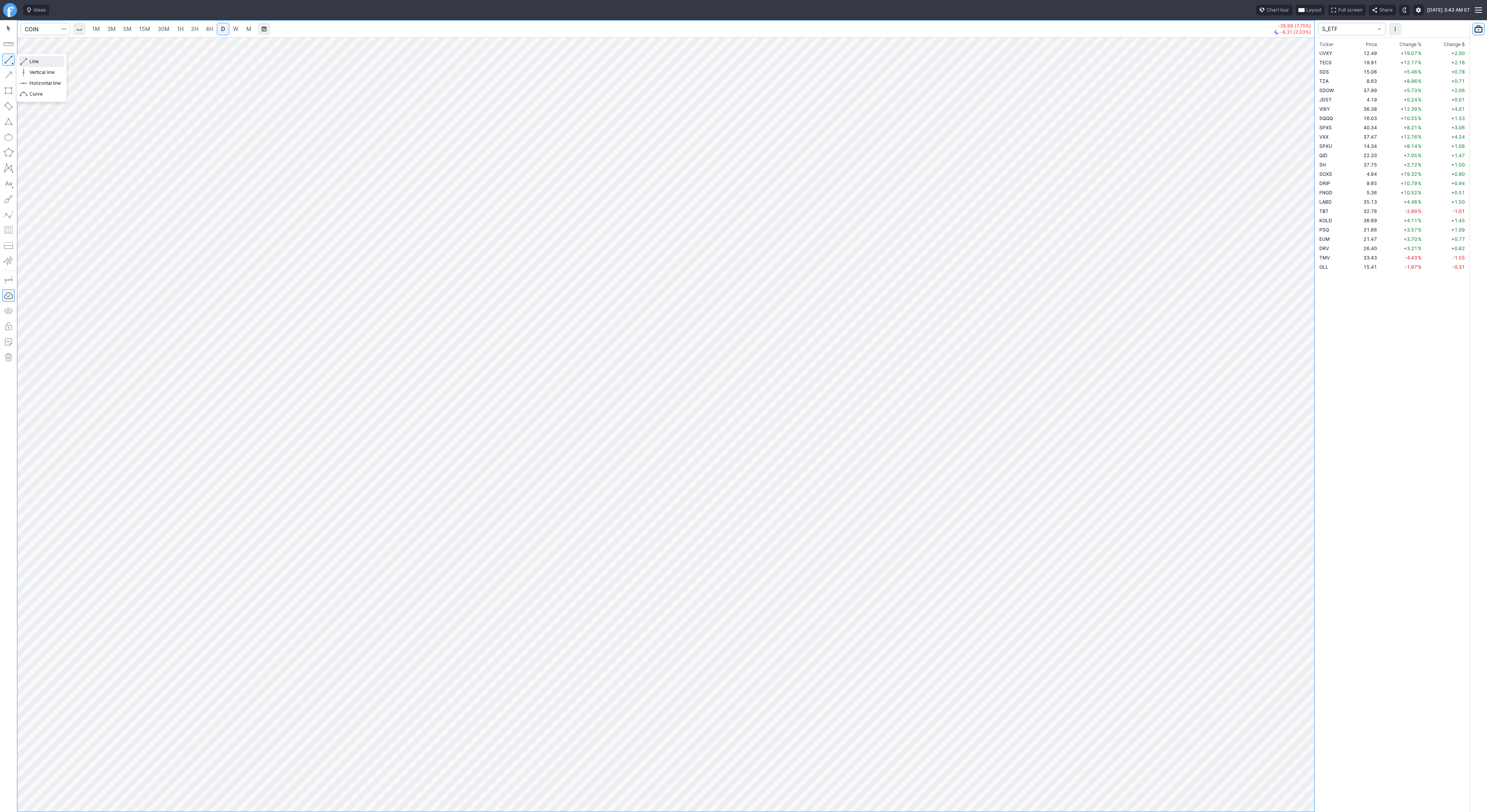
click at [40, 60] on span "Line" at bounding box center [44, 61] width 31 height 8
drag, startPoint x: 1308, startPoint y: 365, endPoint x: 1302, endPoint y: 394, distance: 29.6
click at [1308, 398] on div at bounding box center [1306, 423] width 16 height 755
drag, startPoint x: 57, startPoint y: 61, endPoint x: 58, endPoint y: 67, distance: 6.1
click at [57, 62] on span "Line" at bounding box center [44, 61] width 31 height 8
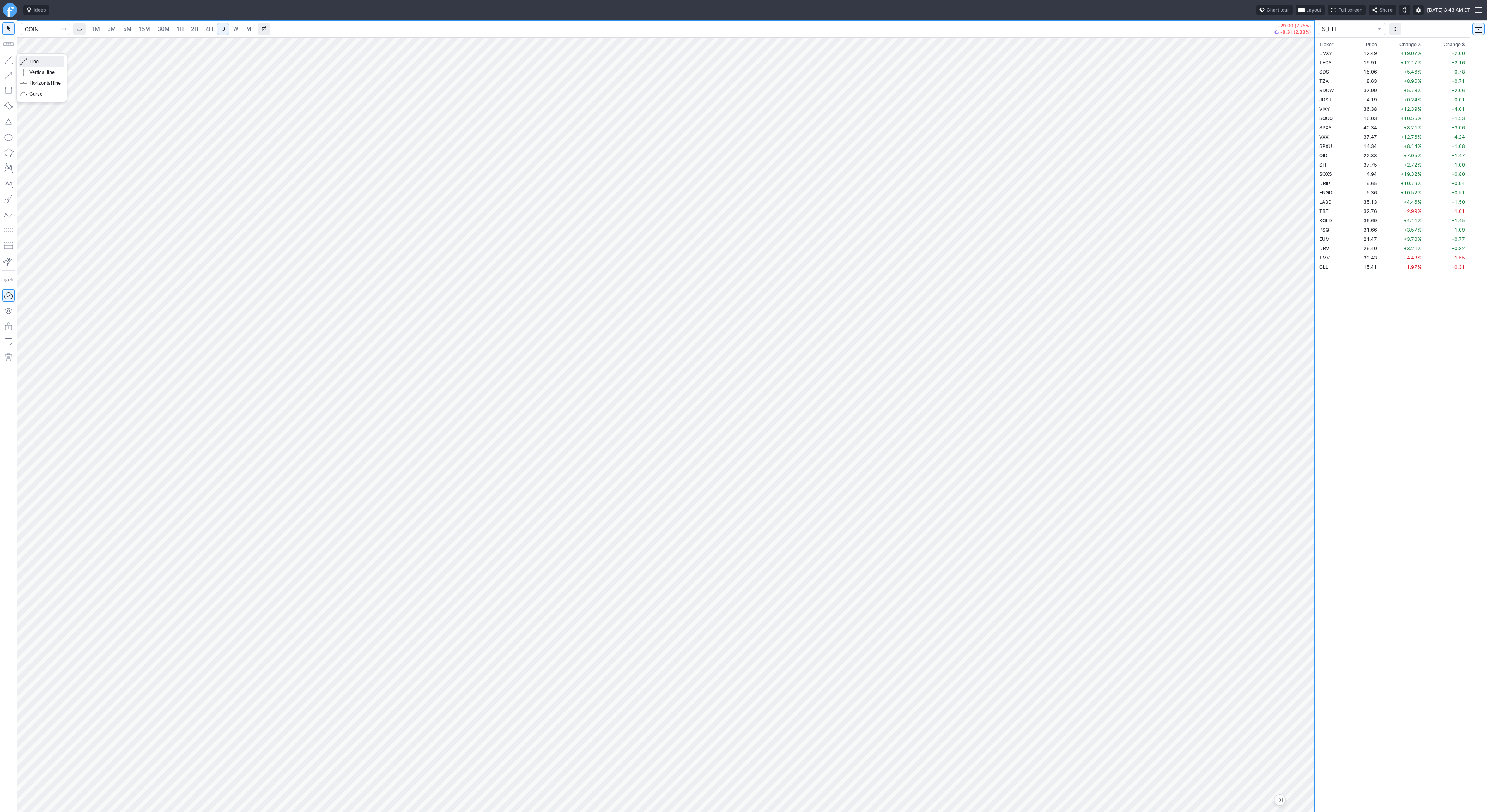
drag, startPoint x: 41, startPoint y: 58, endPoint x: 40, endPoint y: 63, distance: 5.1
click at [40, 59] on span "Line" at bounding box center [44, 61] width 31 height 8
drag, startPoint x: 30, startPoint y: 60, endPoint x: 48, endPoint y: 80, distance: 26.9
click at [30, 61] on span "Line" at bounding box center [44, 61] width 31 height 8
